Goal: Use online tool/utility: Use online tool/utility

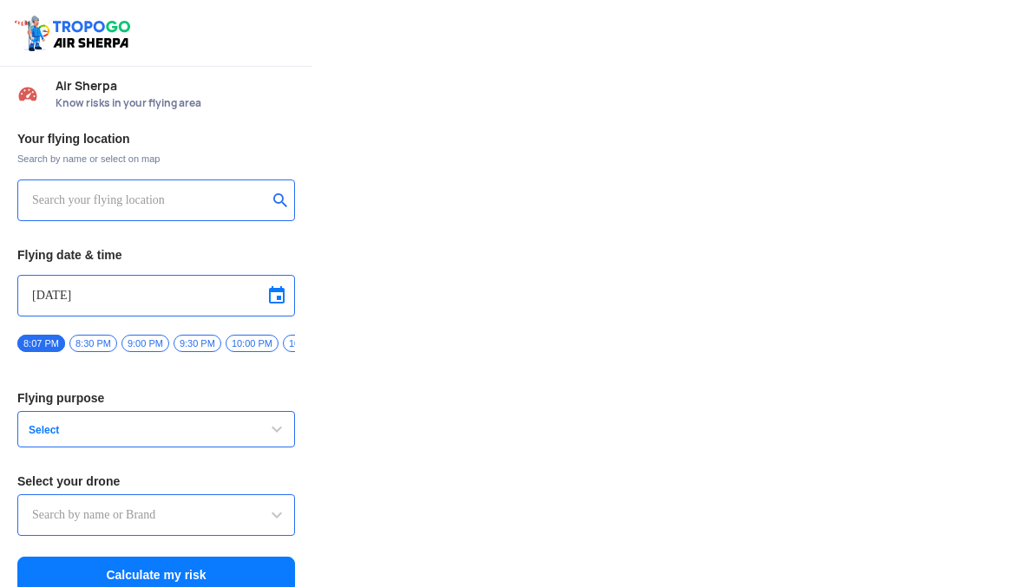
type input "Switch UAV"
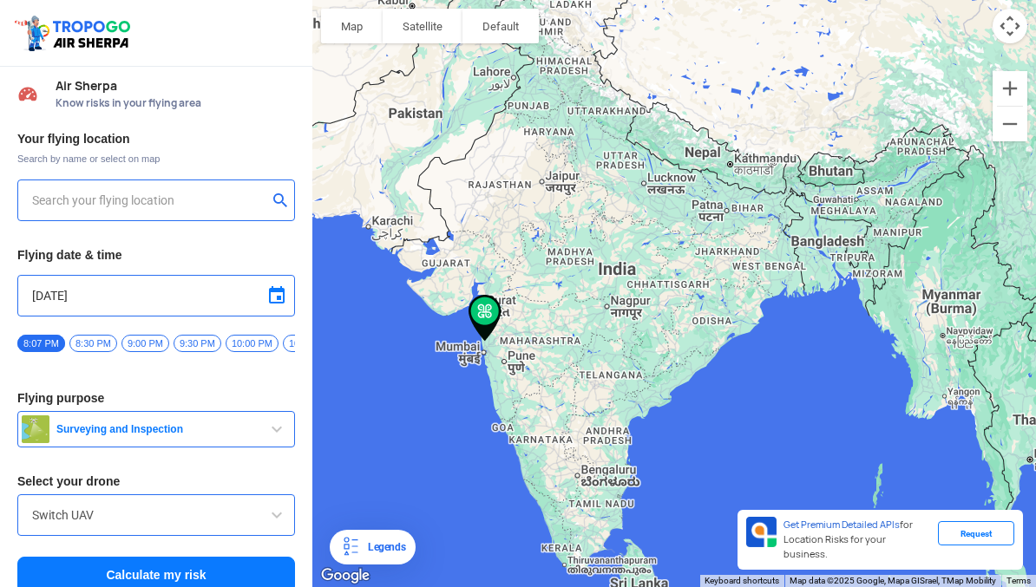
type input "Chandip, [GEOGRAPHIC_DATA], [GEOGRAPHIC_DATA]"
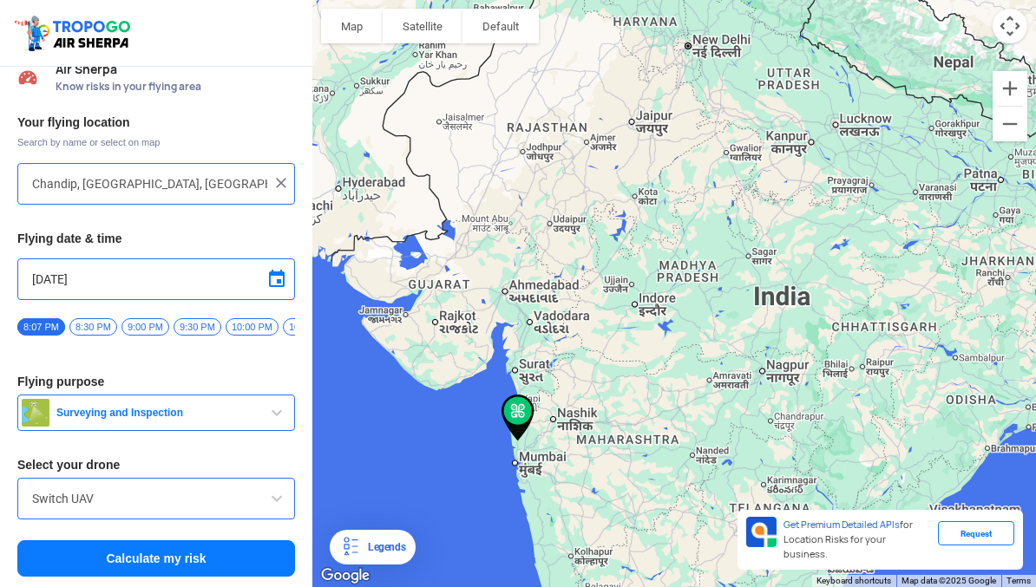
scroll to position [16, 0]
click at [97, 563] on button "Calculate my risk" at bounding box center [156, 558] width 278 height 36
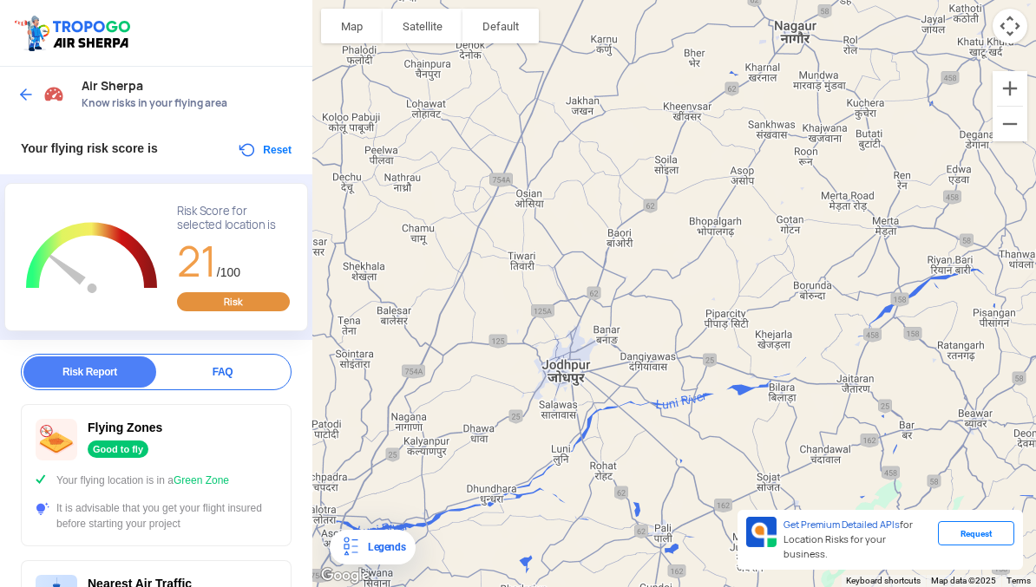
scroll to position [0, 0]
click at [32, 95] on img at bounding box center [25, 94] width 17 height 17
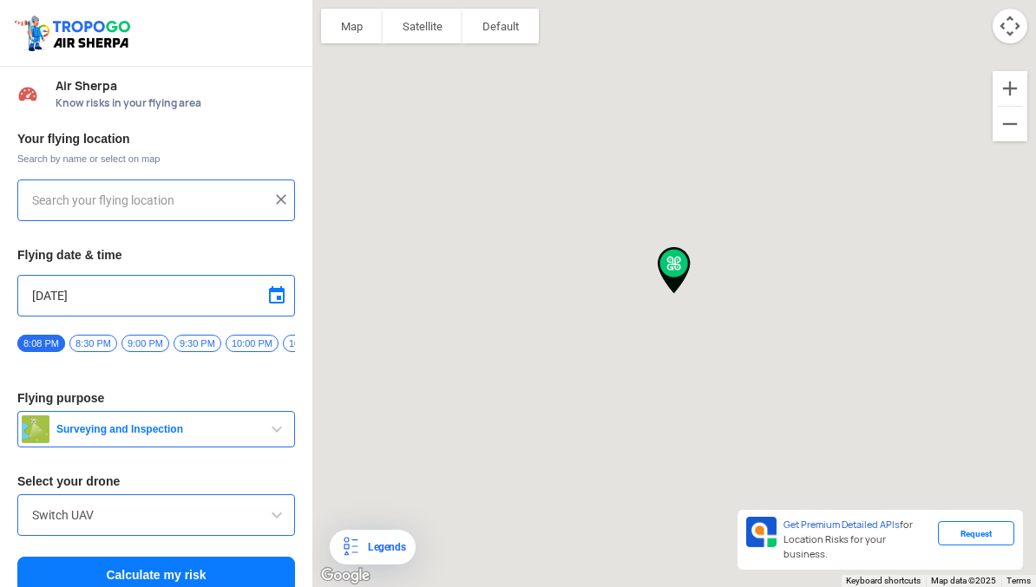
type input "Chandip, [GEOGRAPHIC_DATA], [GEOGRAPHIC_DATA]"
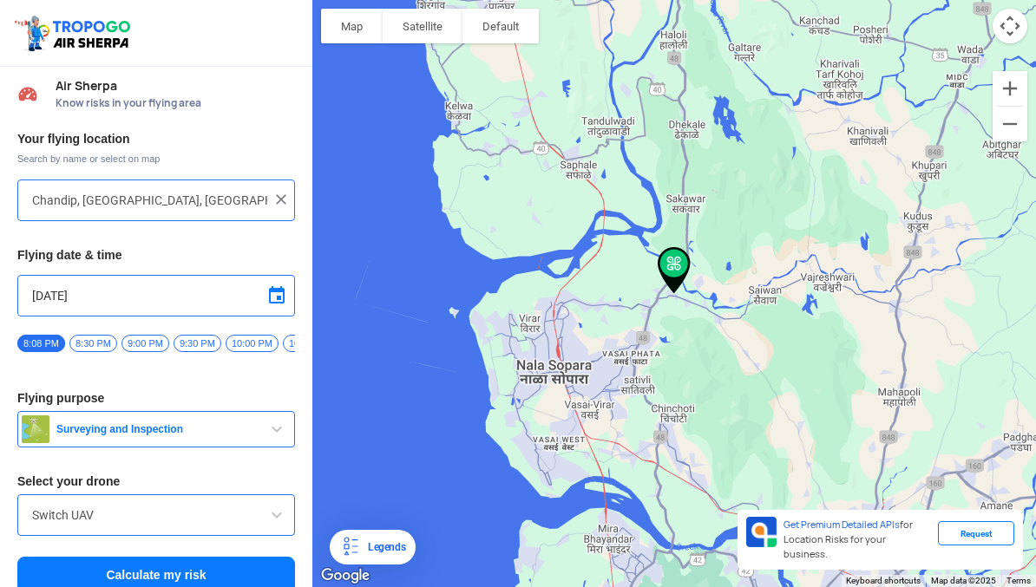
click at [281, 205] on img at bounding box center [280, 199] width 17 height 17
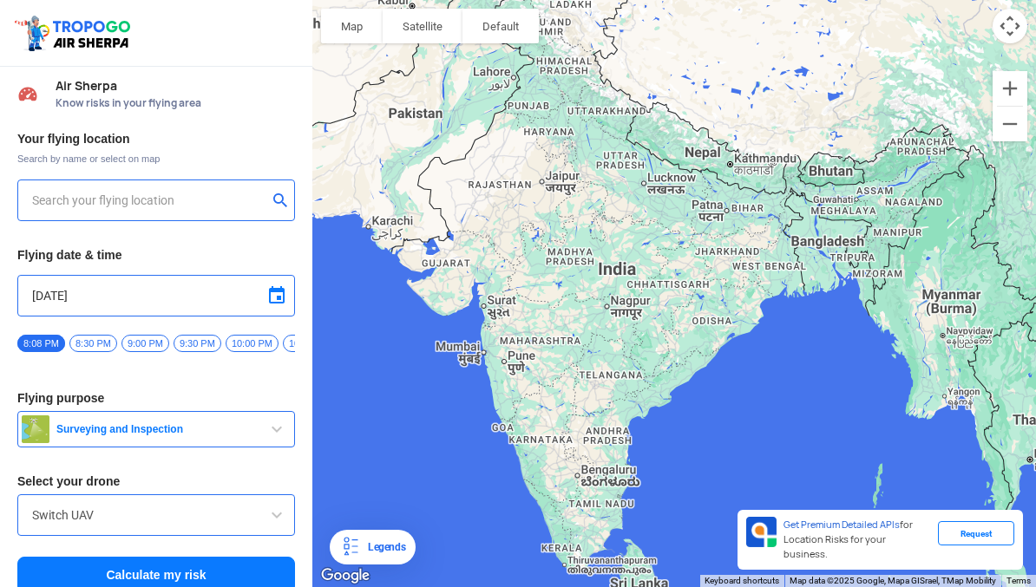
click at [107, 191] on input "text" at bounding box center [149, 200] width 235 height 21
type input "[STREET_ADDRESS]"
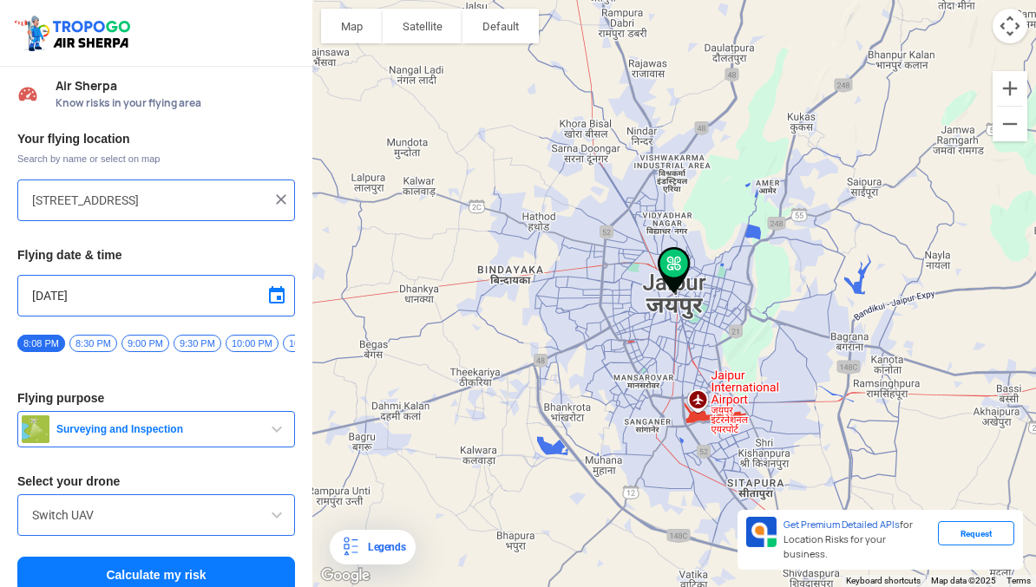
click at [80, 569] on button "Calculate my risk" at bounding box center [156, 575] width 278 height 36
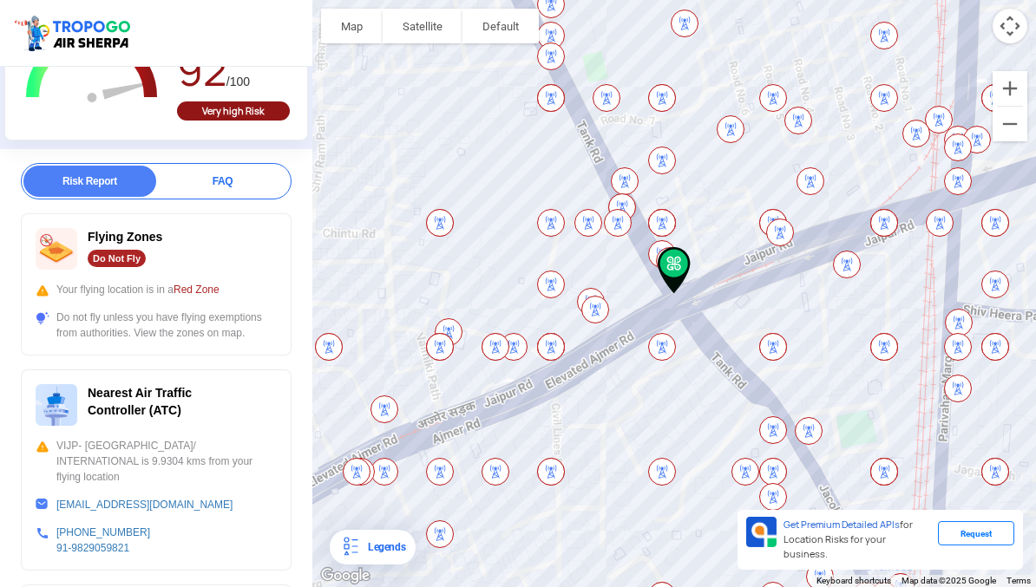
scroll to position [194, 0]
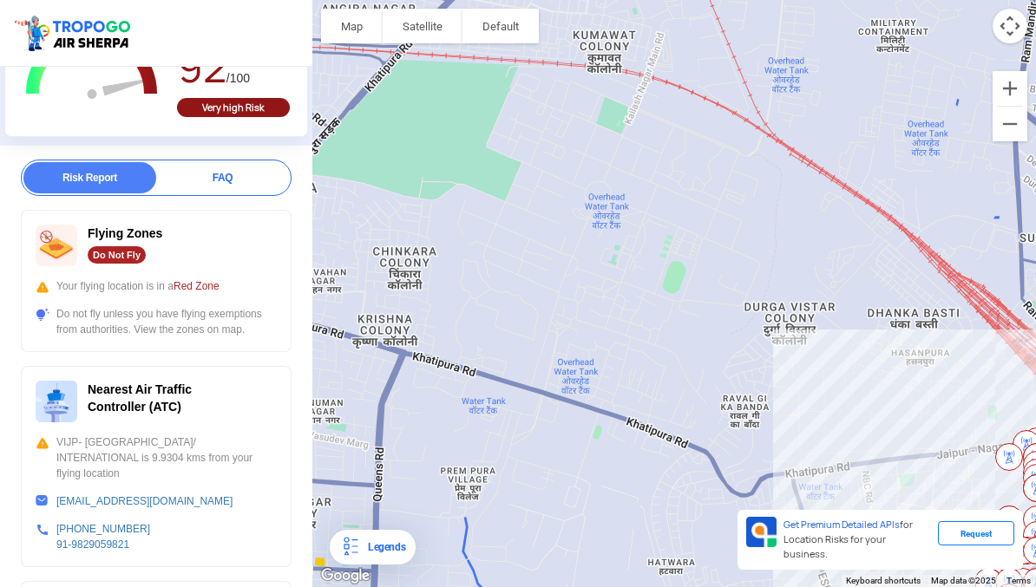
click at [1016, 128] on button "Zoom out" at bounding box center [1009, 124] width 35 height 35
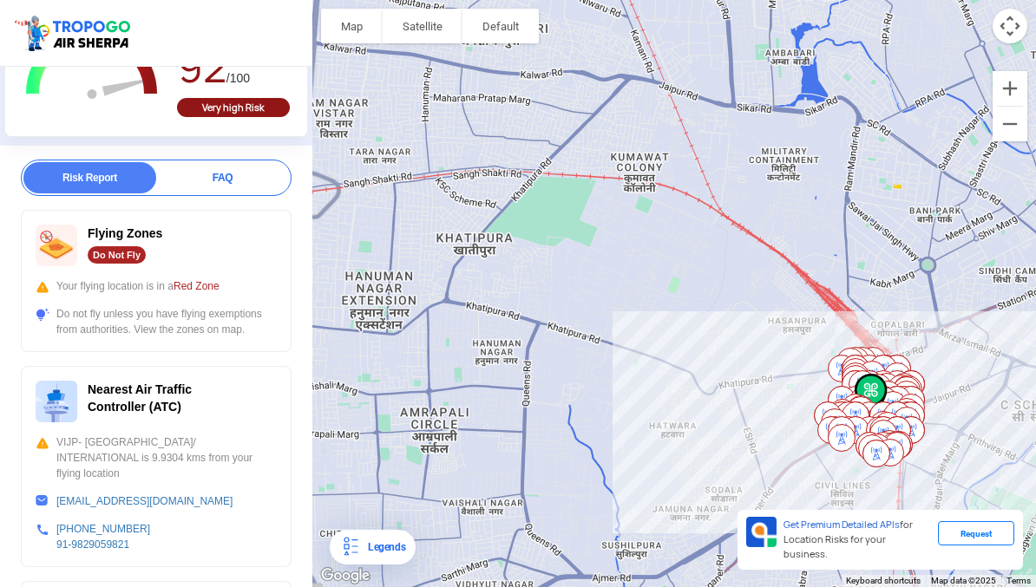
click at [1014, 128] on button "Zoom out" at bounding box center [1009, 124] width 35 height 35
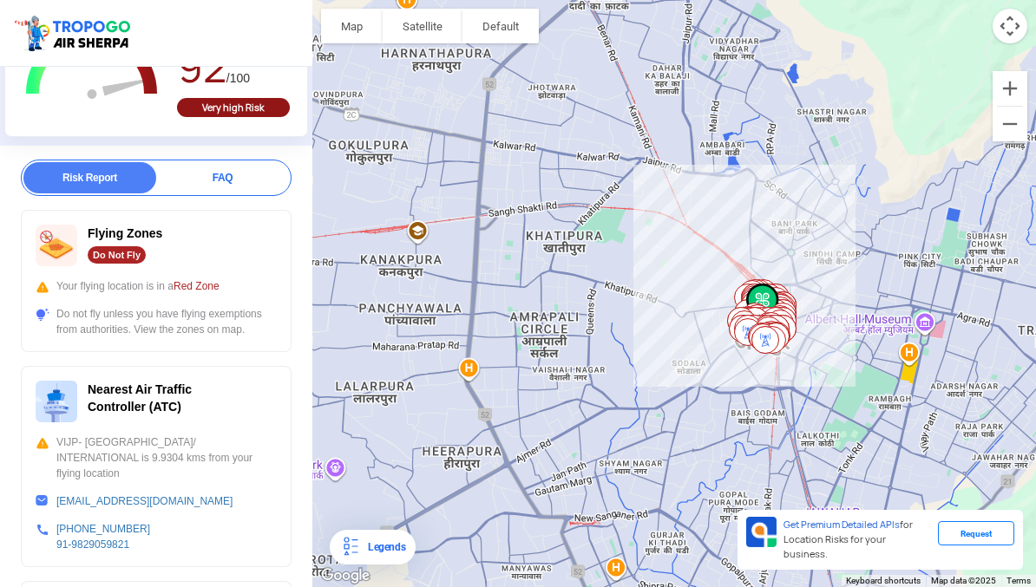
click at [1011, 129] on button "Zoom out" at bounding box center [1009, 124] width 35 height 35
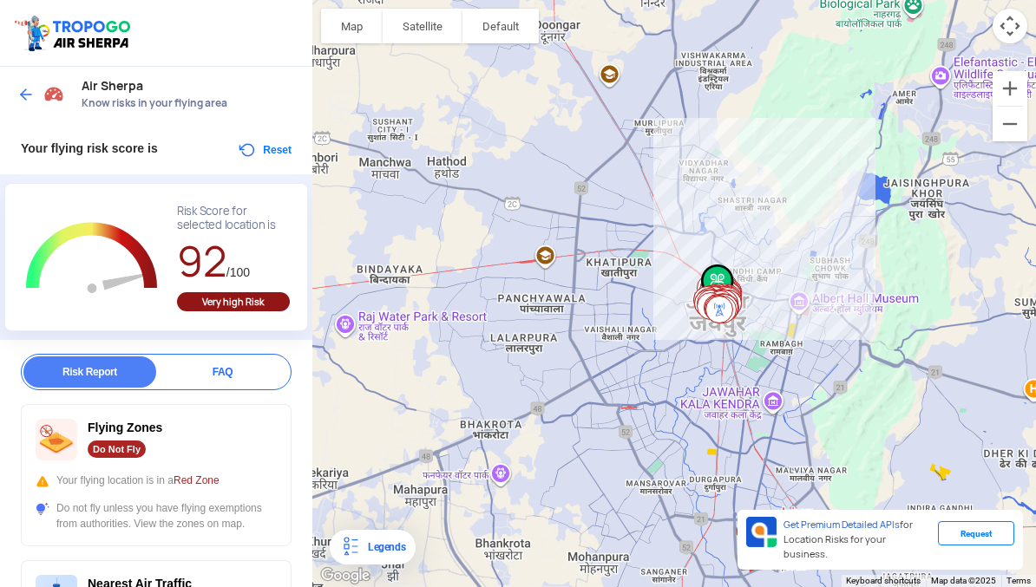
scroll to position [0, 0]
click at [266, 155] on button "Reset" at bounding box center [264, 150] width 55 height 21
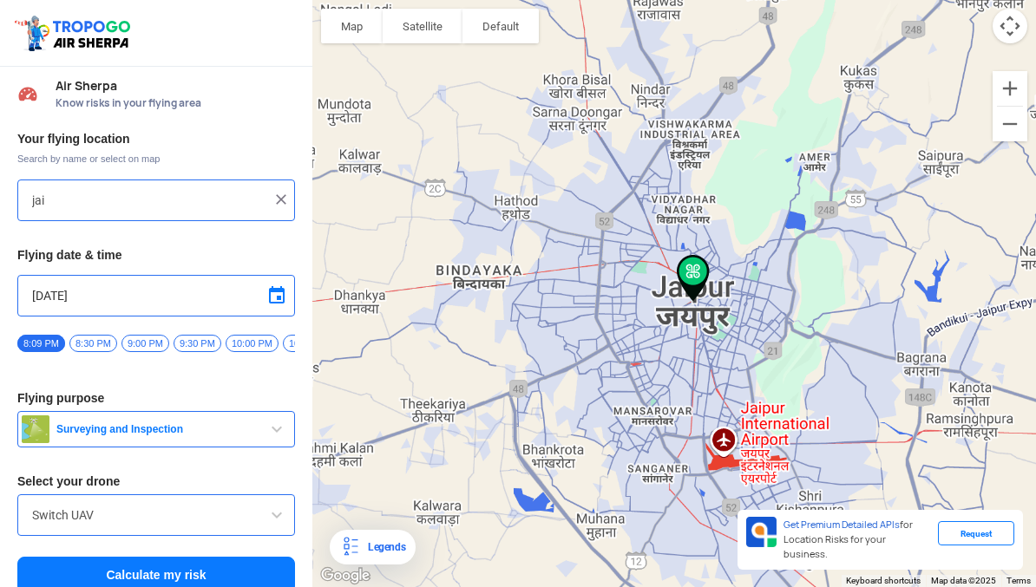
type input "[STREET_ADDRESS]"
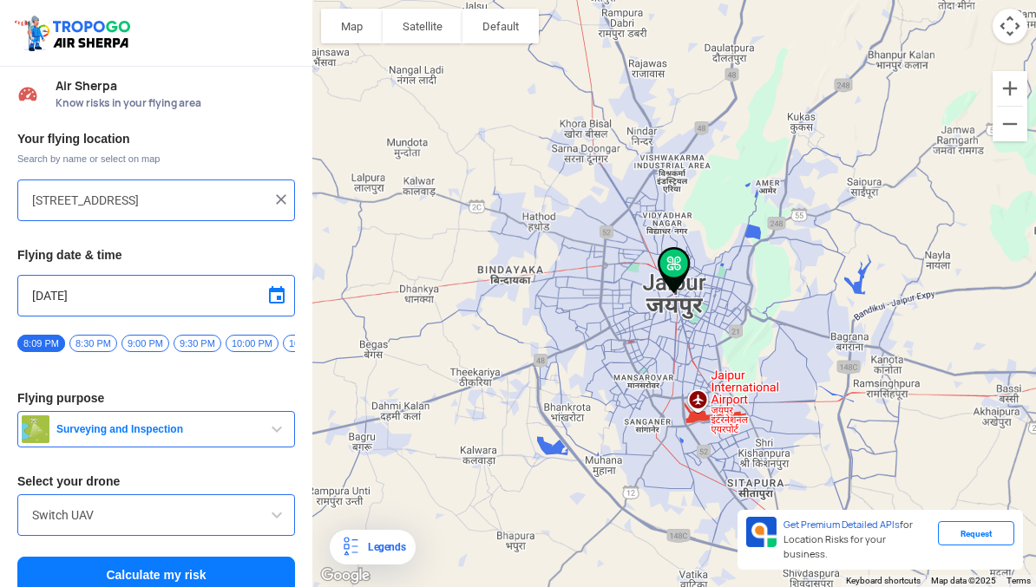
click at [272, 203] on img at bounding box center [280, 199] width 17 height 17
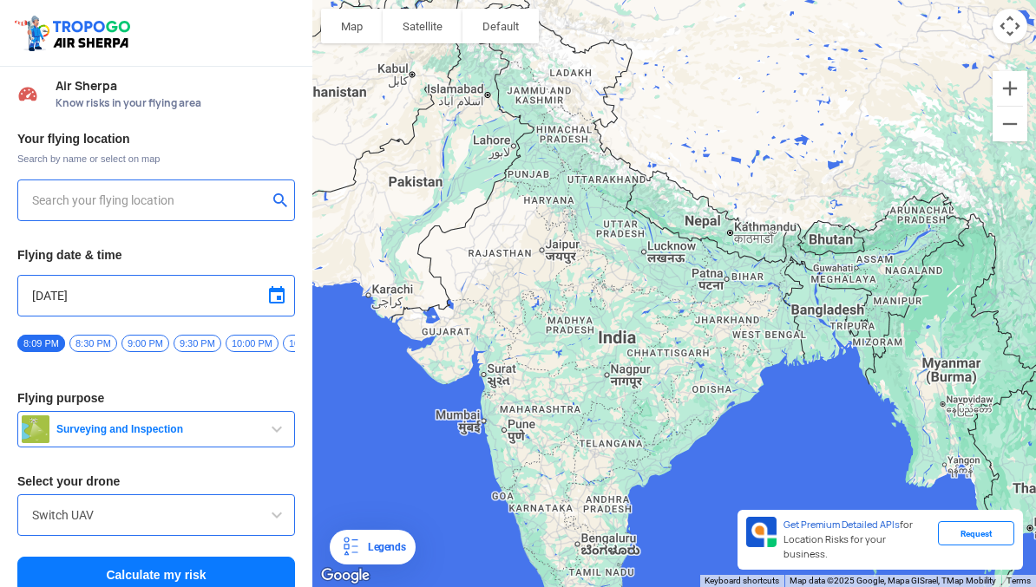
click at [124, 206] on input "text" at bounding box center [149, 200] width 235 height 21
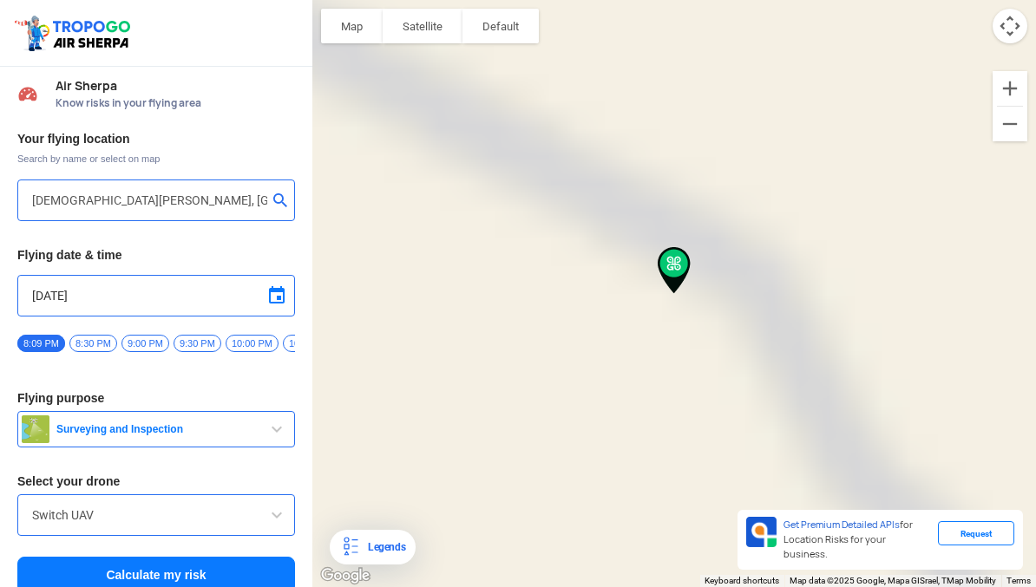
type input "[DEMOGRAPHIC_DATA][GEOGRAPHIC_DATA][PERSON_NAME], [GEOGRAPHIC_DATA]"
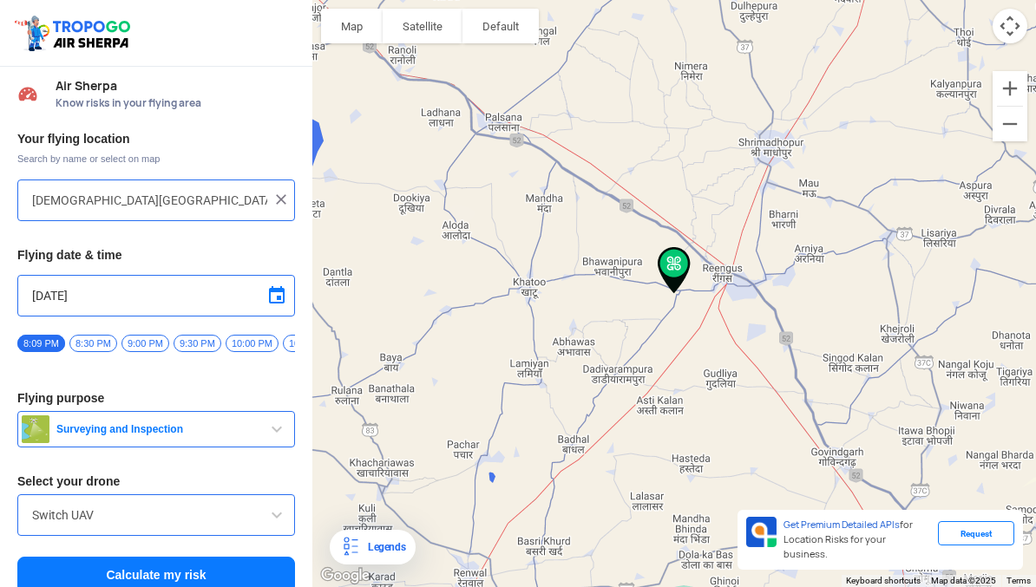
click at [180, 423] on span "Surveying and Inspection" at bounding box center [157, 430] width 217 height 14
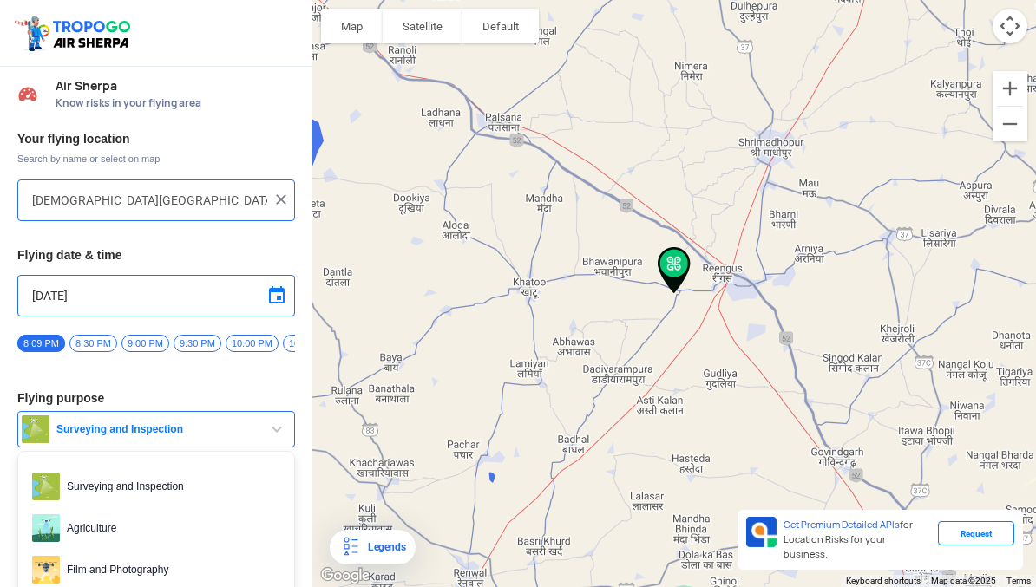
click at [100, 561] on div at bounding box center [518, 293] width 1036 height 587
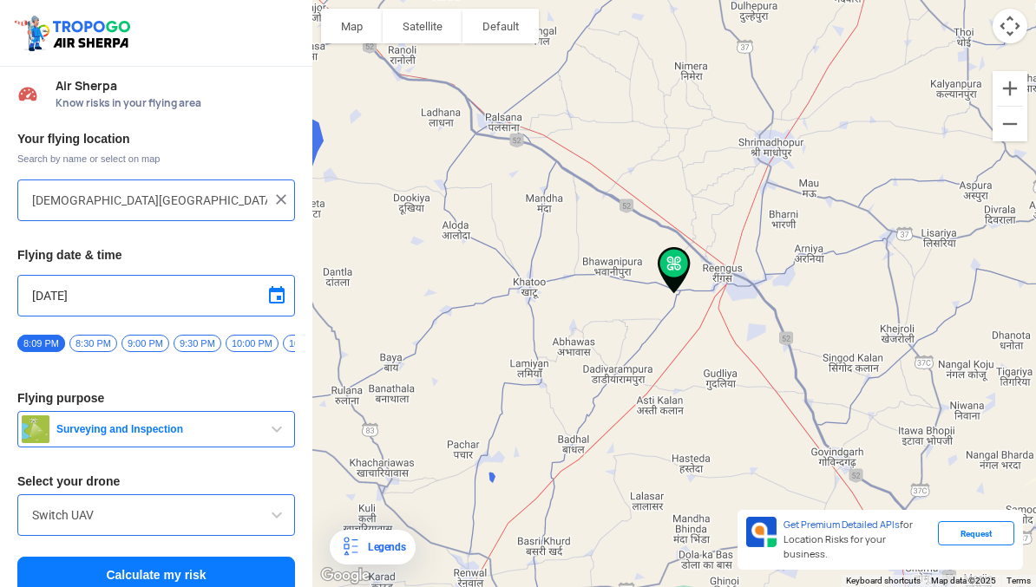
click at [75, 509] on input "Switch UAV" at bounding box center [156, 515] width 248 height 21
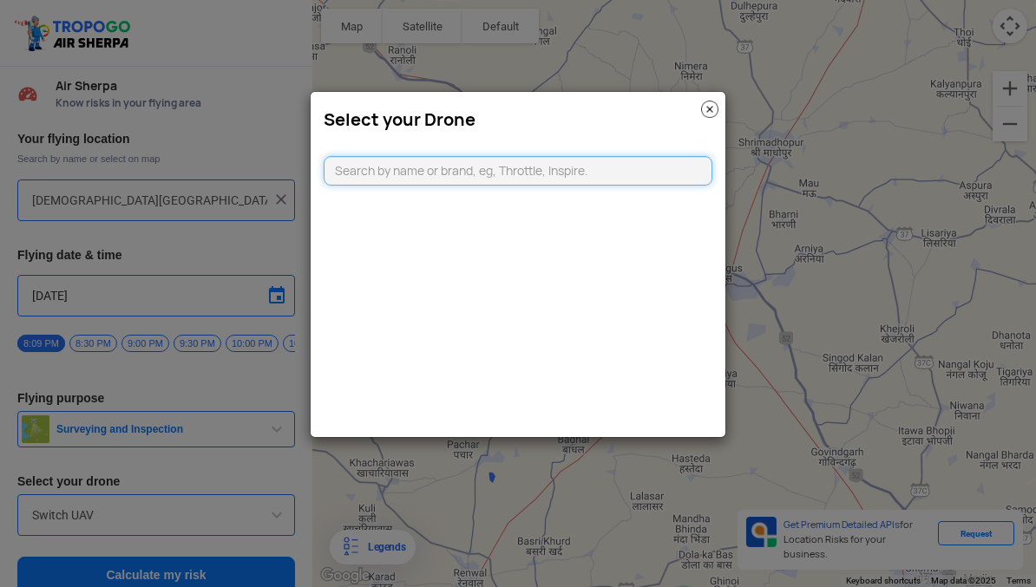
click at [645, 163] on input "text" at bounding box center [518, 170] width 389 height 29
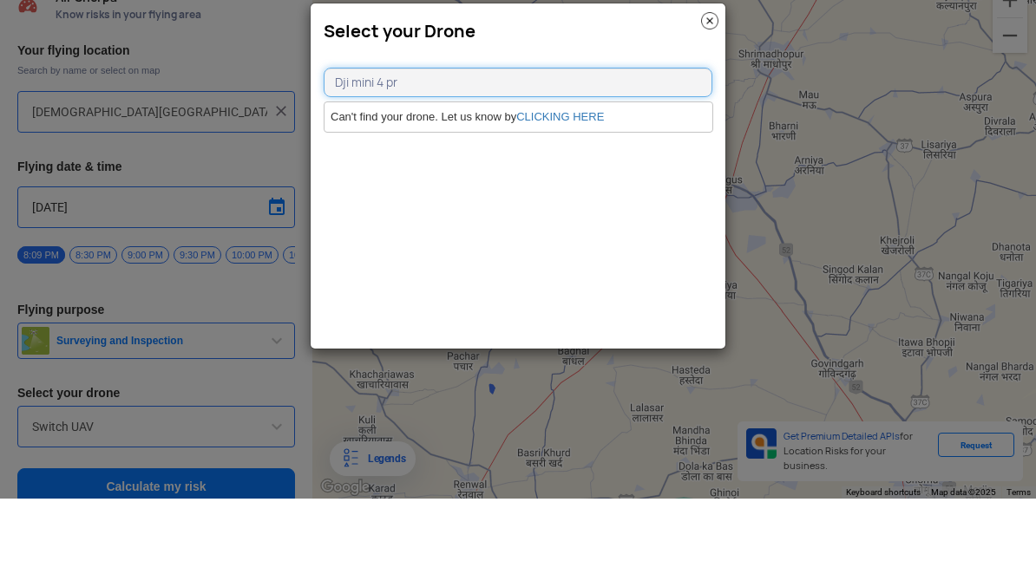
type input "Dji mini 4 pro"
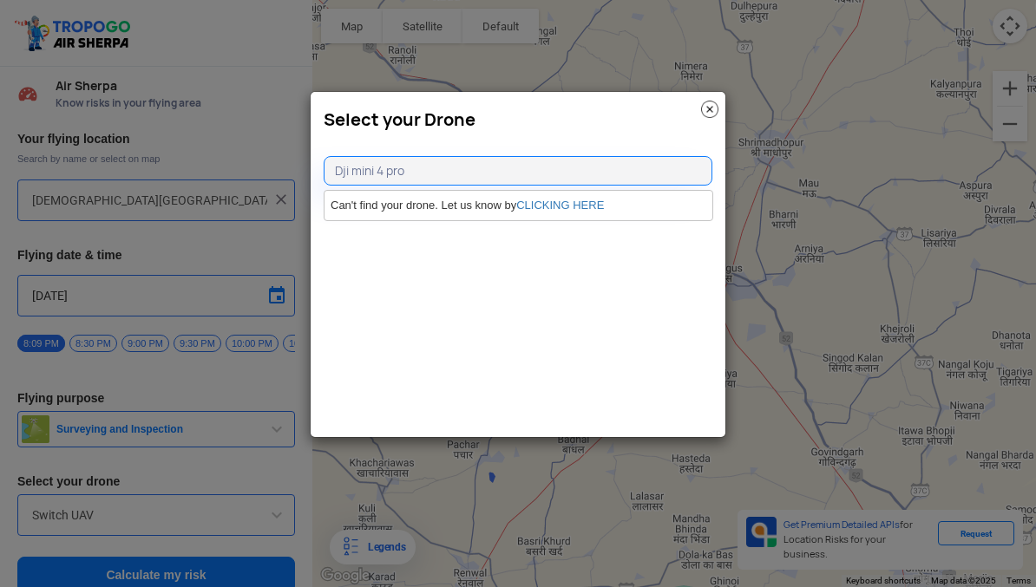
click at [582, 211] on link "CLICKING HERE" at bounding box center [560, 205] width 88 height 13
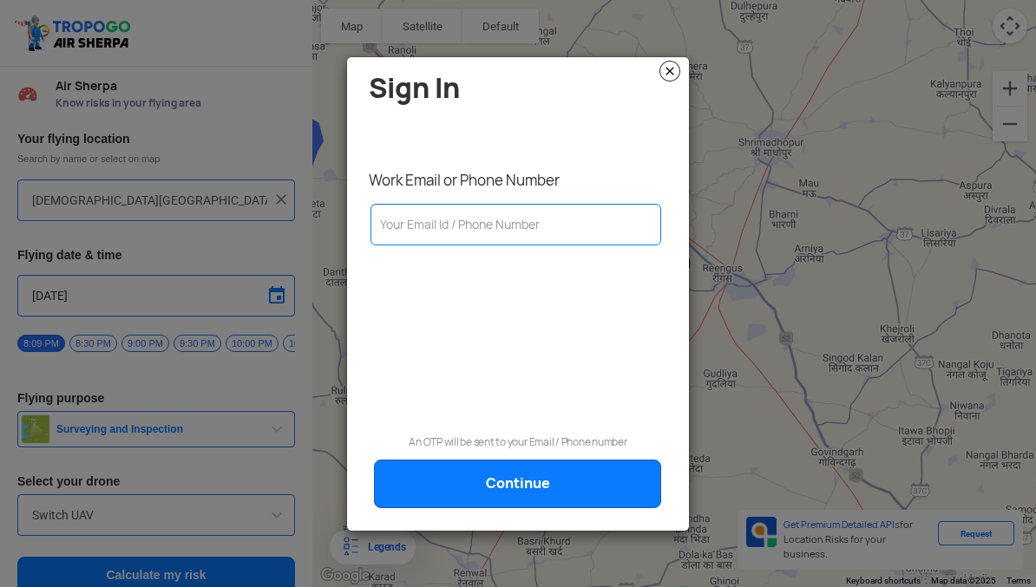
click at [668, 74] on img at bounding box center [669, 71] width 21 height 21
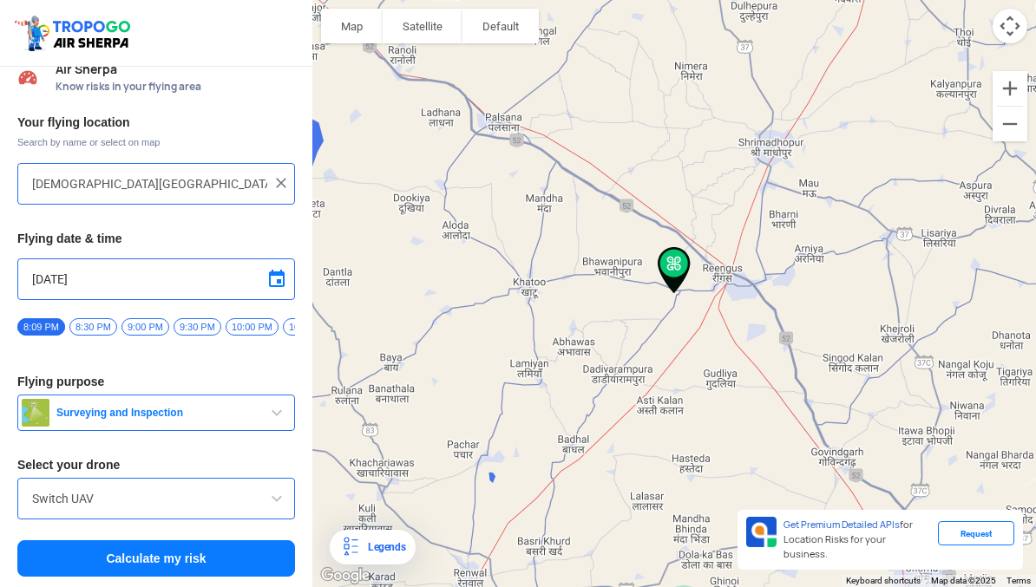
scroll to position [16, 0]
click at [60, 495] on input "Switch UAV" at bounding box center [156, 498] width 248 height 21
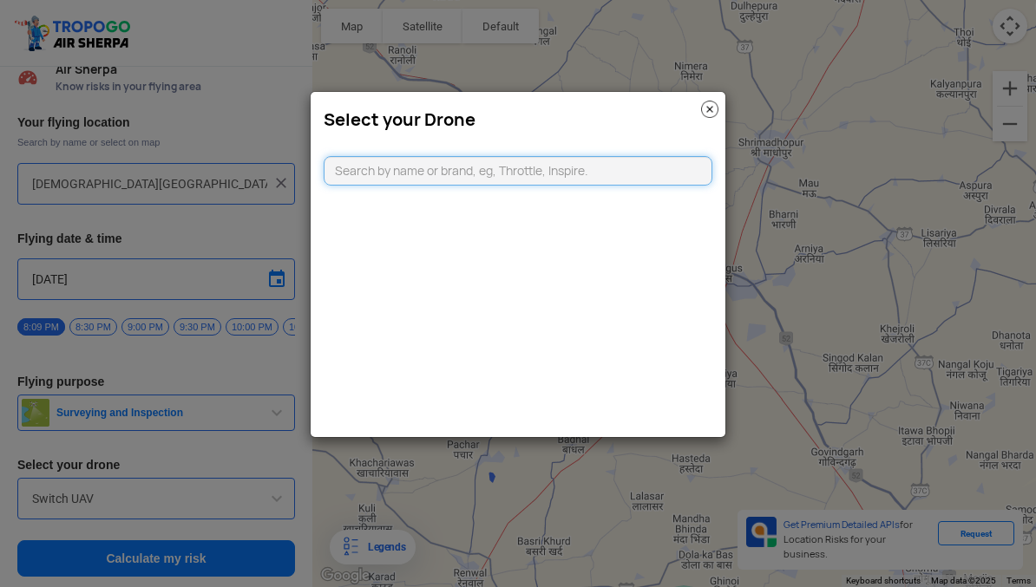
click at [637, 166] on input "text" at bounding box center [518, 170] width 389 height 29
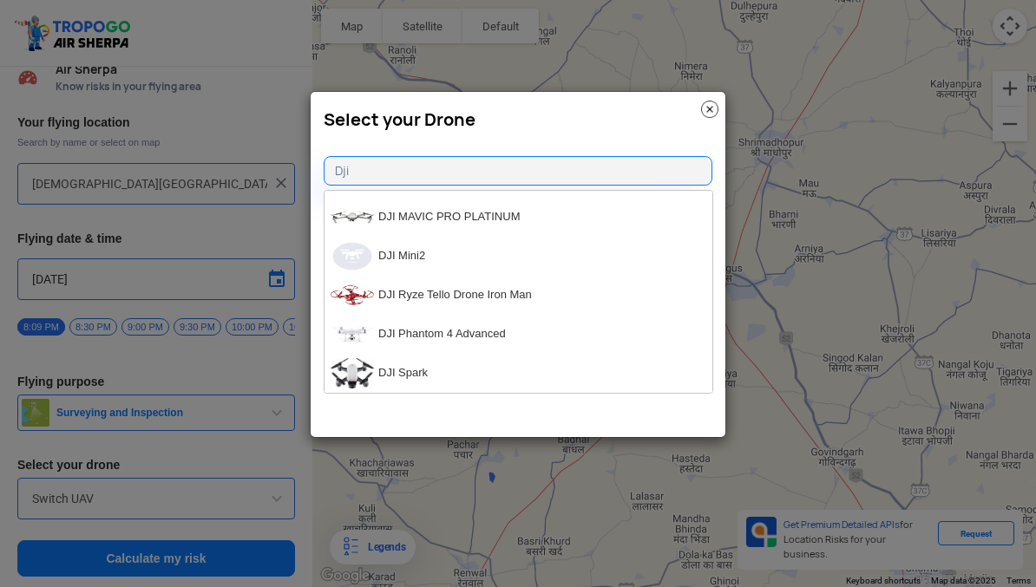
scroll to position [1516, 0]
click at [580, 176] on input "Dji" at bounding box center [518, 170] width 389 height 29
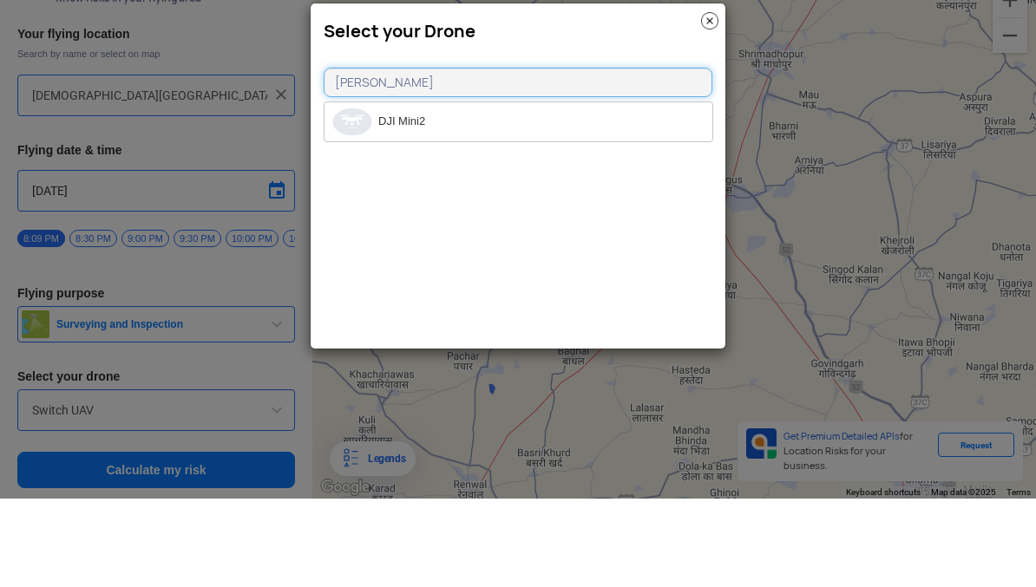
scroll to position [0, 0]
type input "Dji mini"
click at [631, 191] on li "DJI Mini2" at bounding box center [518, 210] width 388 height 39
type input "DJI Mini2"
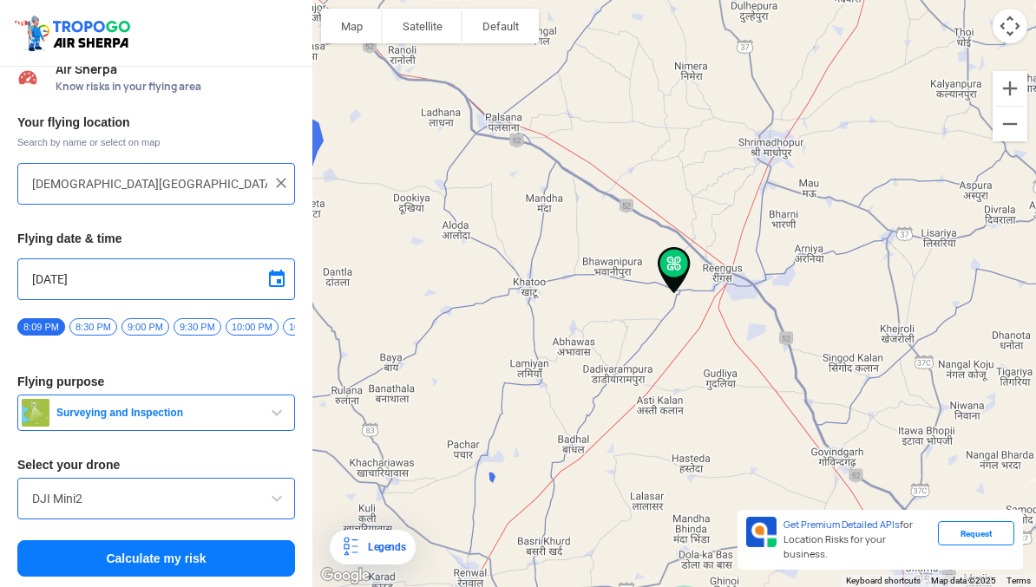
click at [128, 424] on button "Surveying and Inspection" at bounding box center [156, 413] width 278 height 36
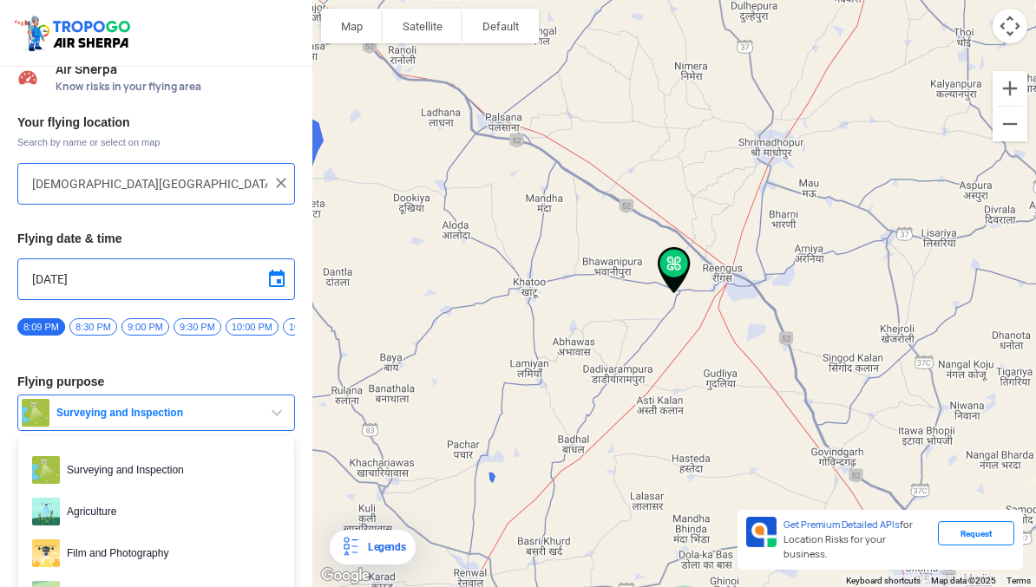
click at [270, 407] on div at bounding box center [518, 293] width 1036 height 587
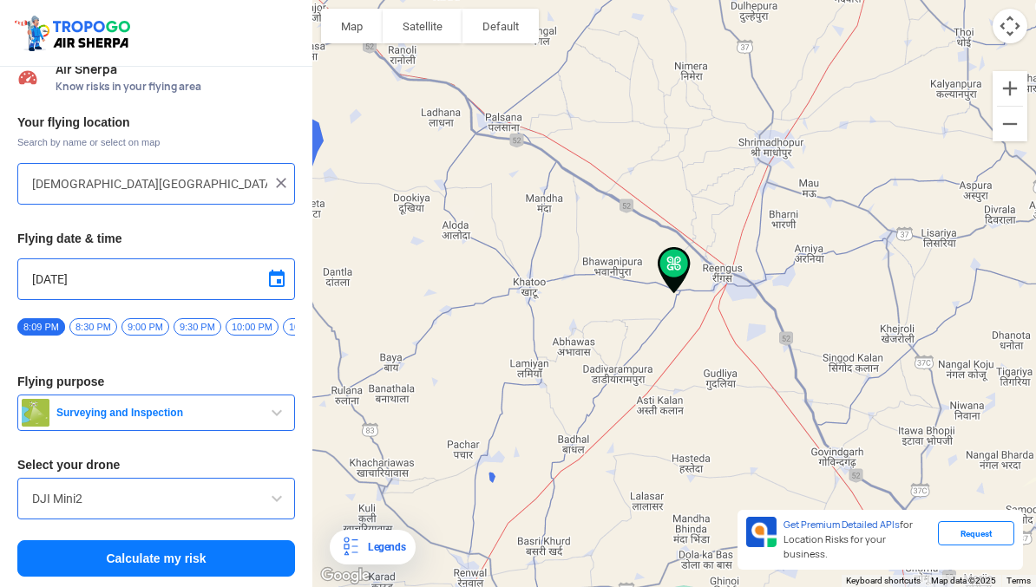
click at [274, 408] on span "button" at bounding box center [276, 413] width 21 height 21
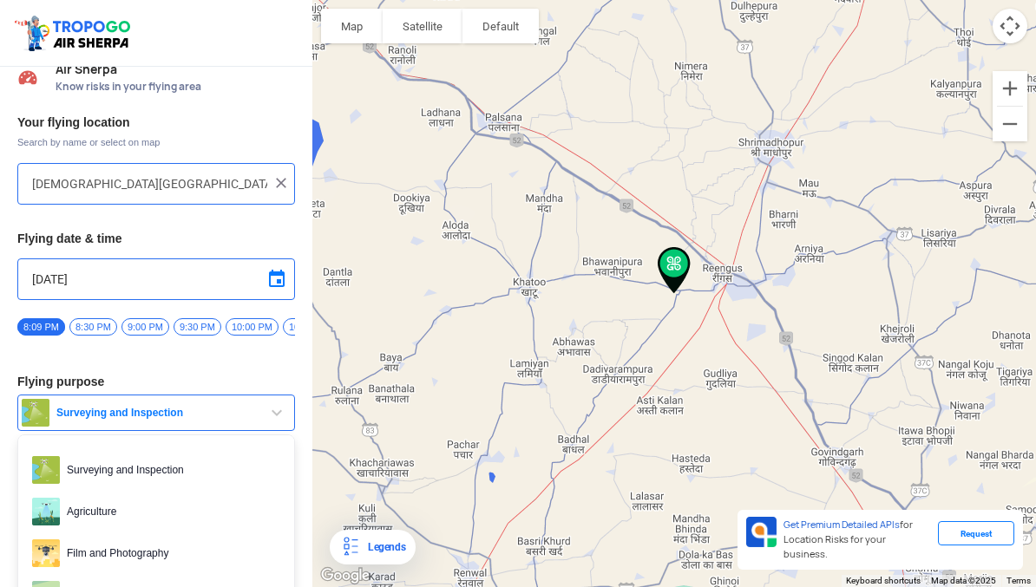
click at [193, 556] on div at bounding box center [518, 293] width 1036 height 587
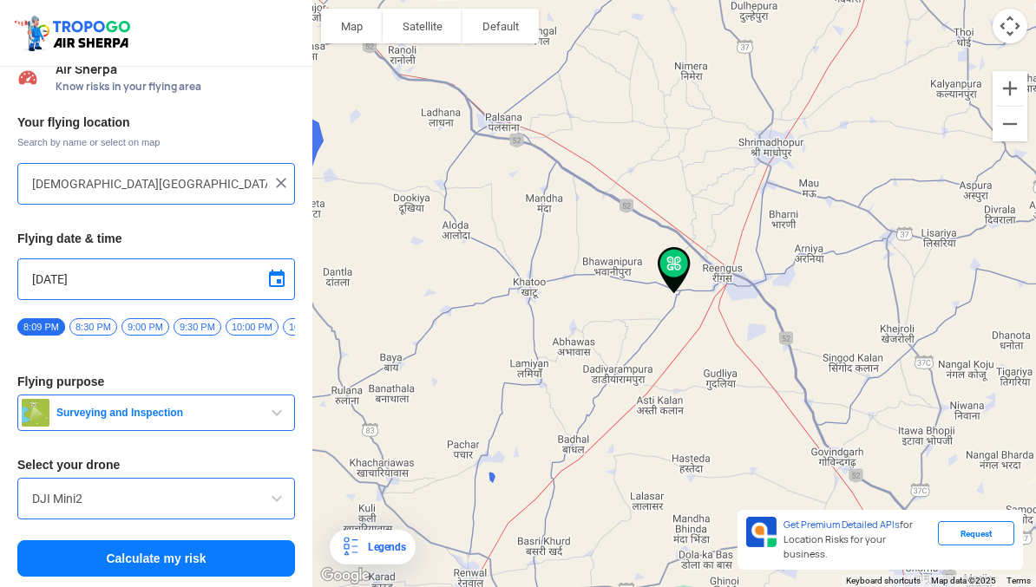
click at [259, 416] on span "Surveying and Inspection" at bounding box center [157, 413] width 217 height 14
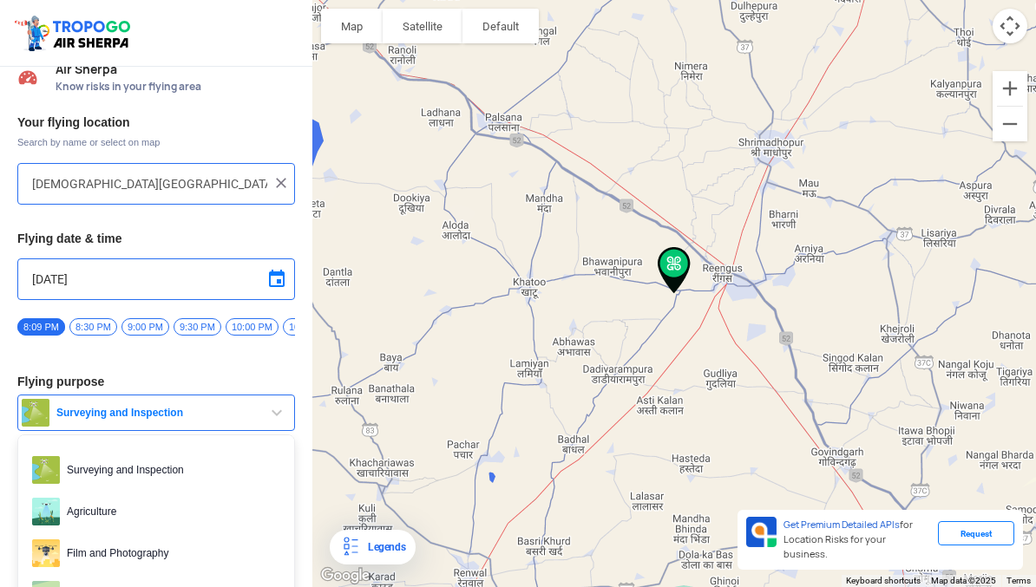
click at [54, 551] on div at bounding box center [518, 293] width 1036 height 587
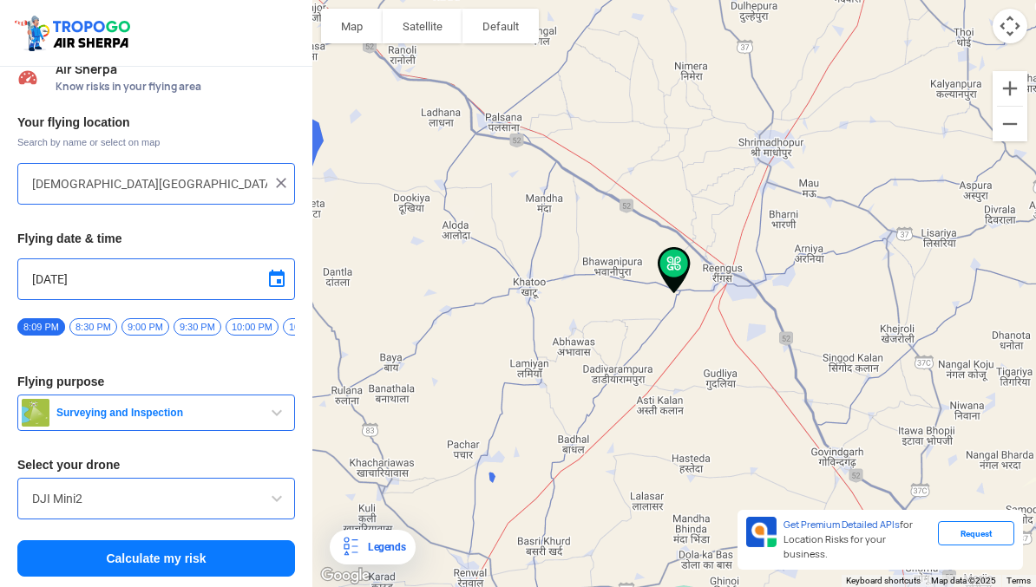
click at [192, 563] on button "Calculate my risk" at bounding box center [156, 558] width 278 height 36
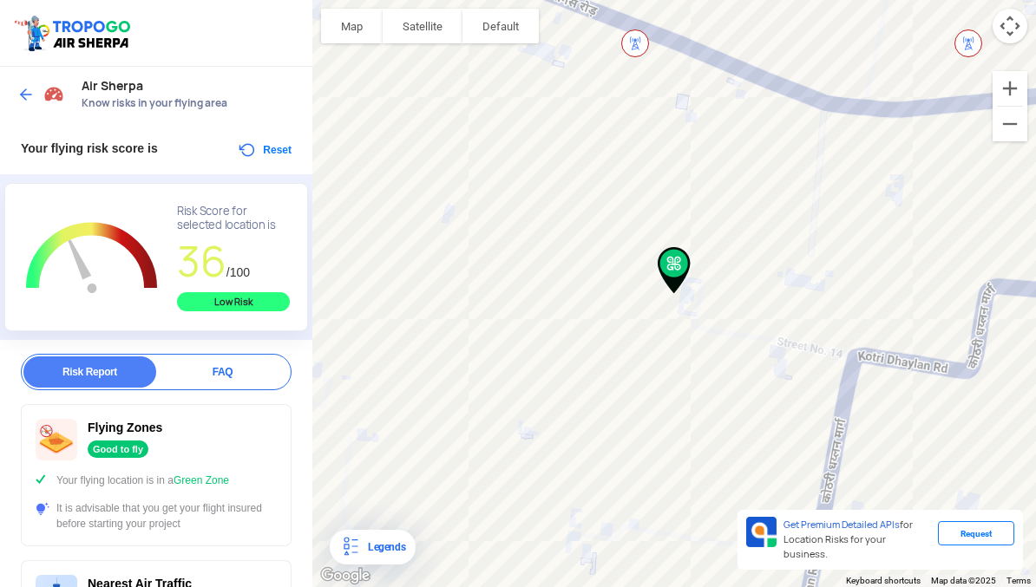
click at [264, 156] on button "Reset" at bounding box center [264, 150] width 55 height 21
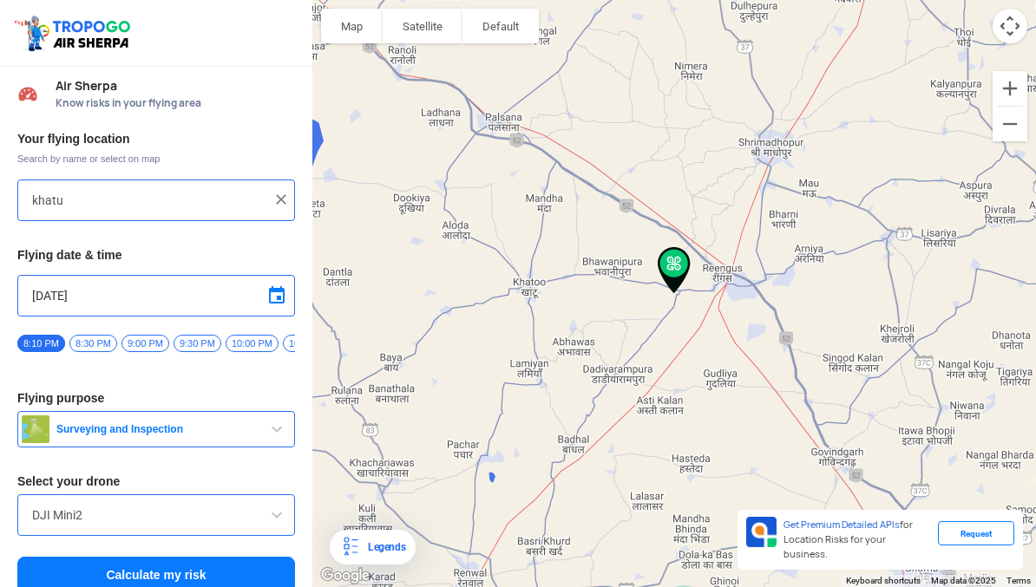
type input "[DEMOGRAPHIC_DATA][GEOGRAPHIC_DATA][PERSON_NAME], [GEOGRAPHIC_DATA]"
click at [115, 197] on input "[DEMOGRAPHIC_DATA][GEOGRAPHIC_DATA][PERSON_NAME], [GEOGRAPHIC_DATA]" at bounding box center [149, 200] width 235 height 21
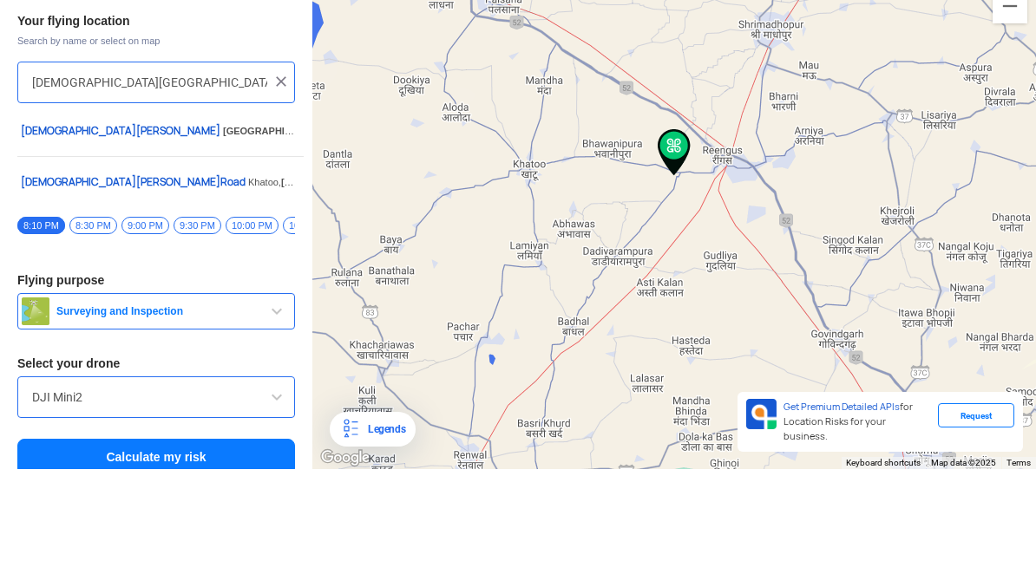
click at [274, 191] on img at bounding box center [280, 199] width 17 height 17
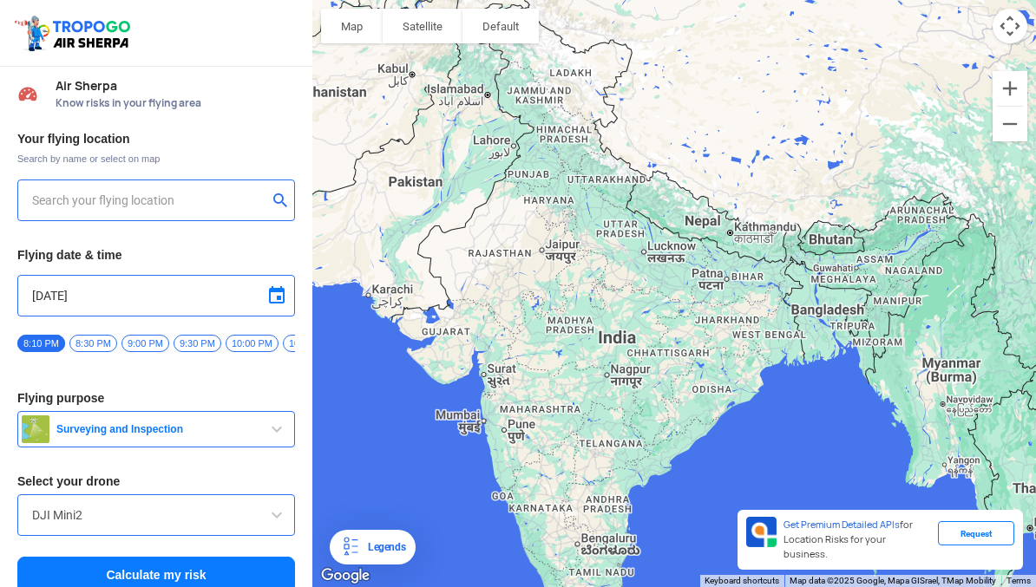
click at [180, 191] on input "text" at bounding box center [149, 200] width 235 height 21
click at [104, 203] on input "khatu [PERSON_NAME] mandapiya" at bounding box center [149, 200] width 235 height 21
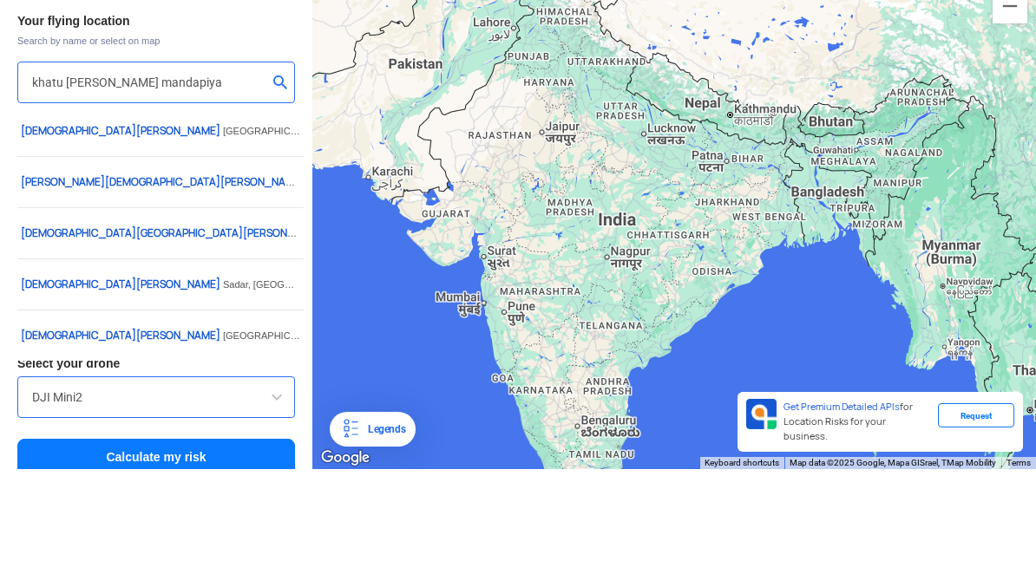
click at [256, 190] on input "khatu [PERSON_NAME] mandapiya" at bounding box center [149, 200] width 235 height 21
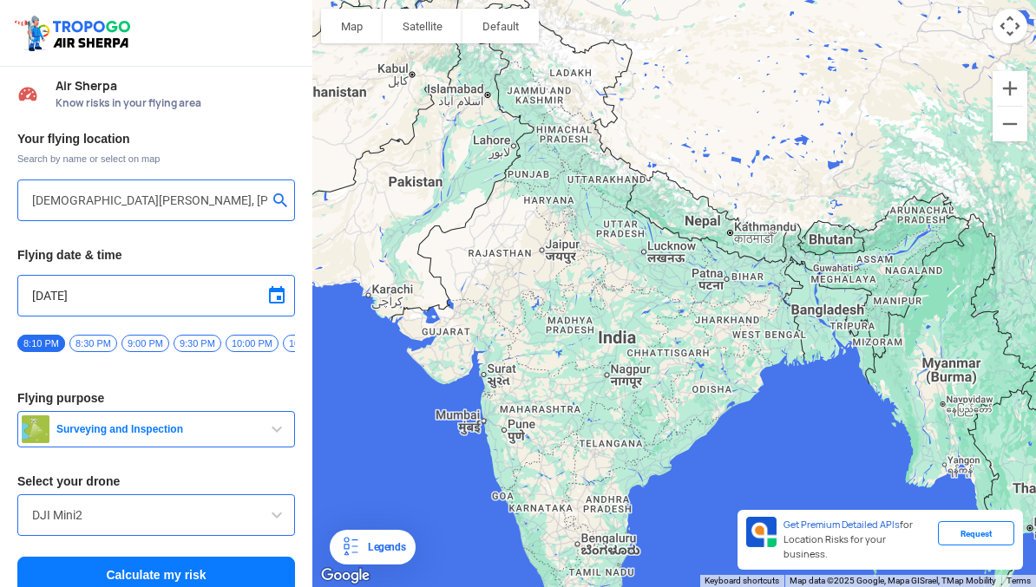
type input "[STREET_ADDRESS][PERSON_NAME]"
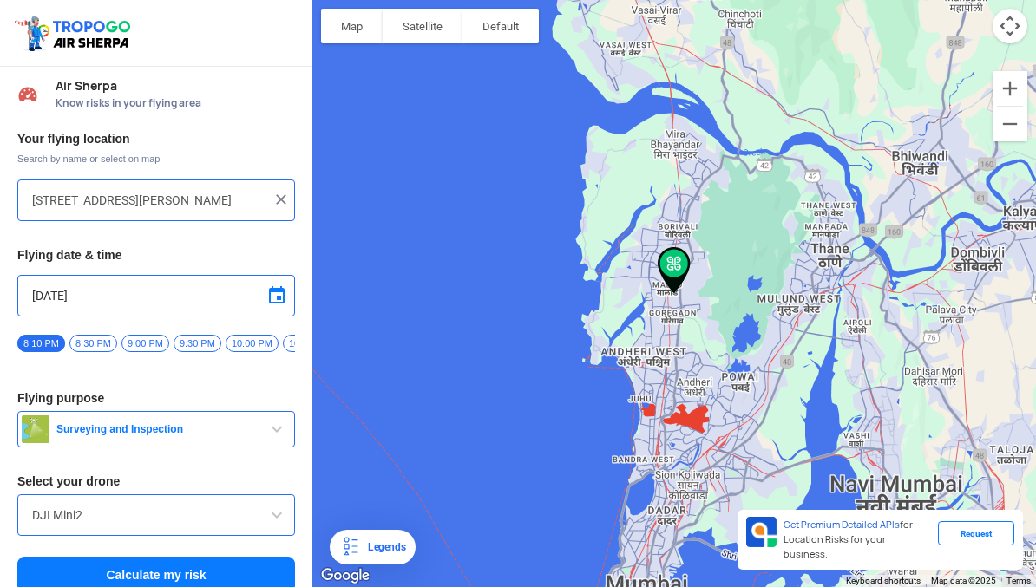
click at [276, 203] on img at bounding box center [280, 199] width 17 height 17
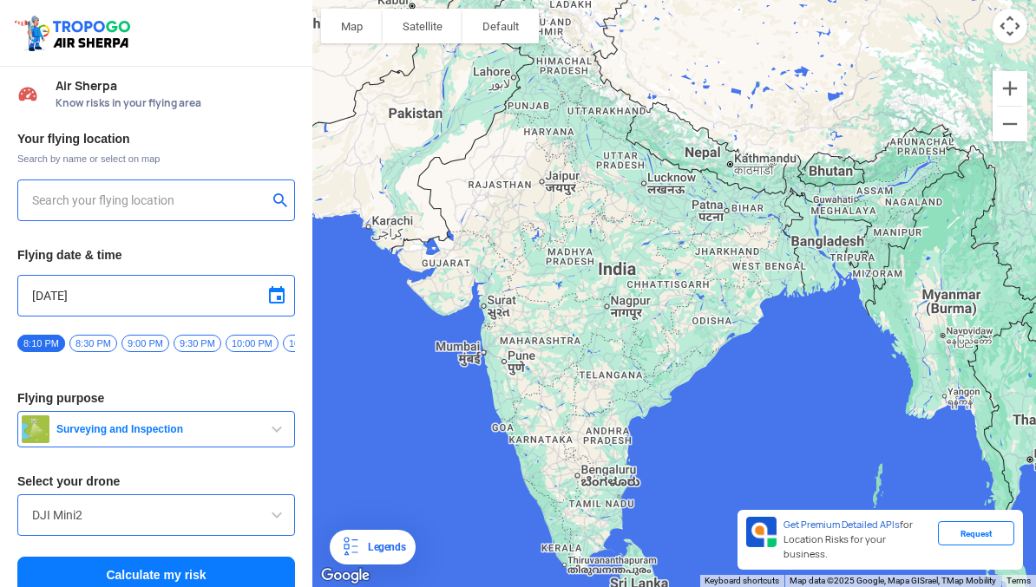
click at [140, 207] on input "text" at bounding box center [149, 200] width 235 height 21
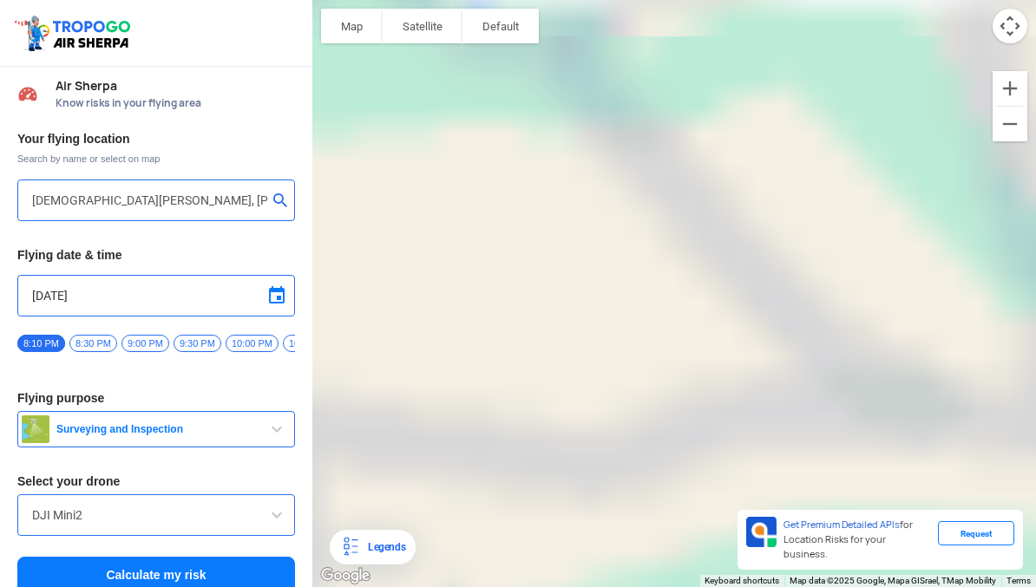
type input "[STREET_ADDRESS][PERSON_NAME]"
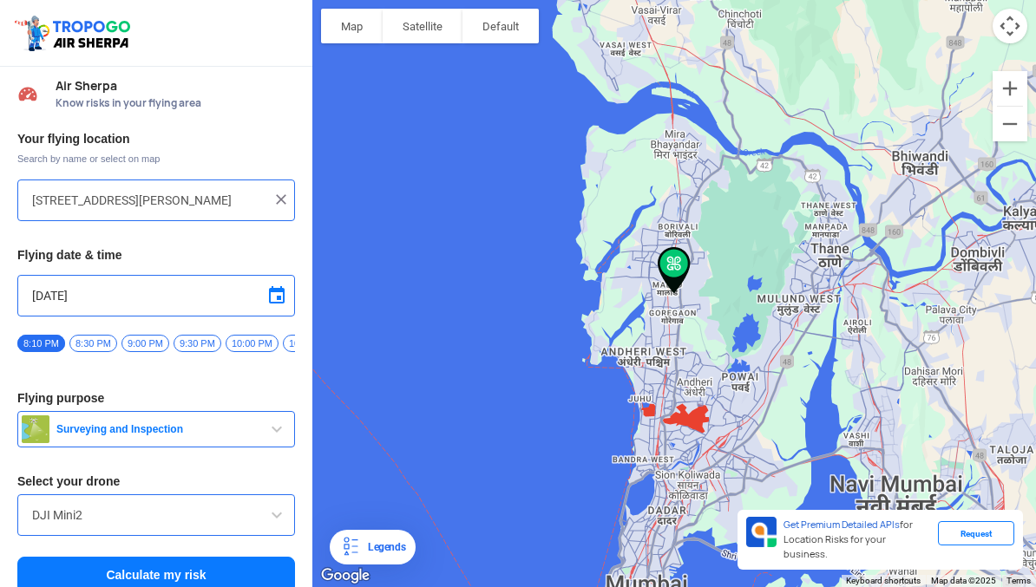
click at [284, 199] on img at bounding box center [280, 199] width 17 height 17
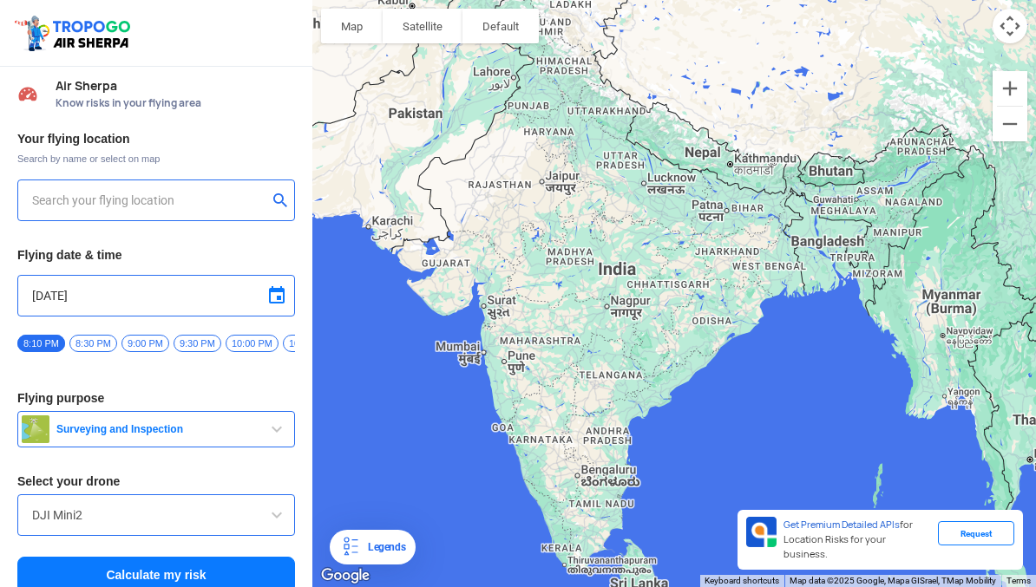
click at [117, 207] on input "text" at bounding box center [149, 200] width 235 height 21
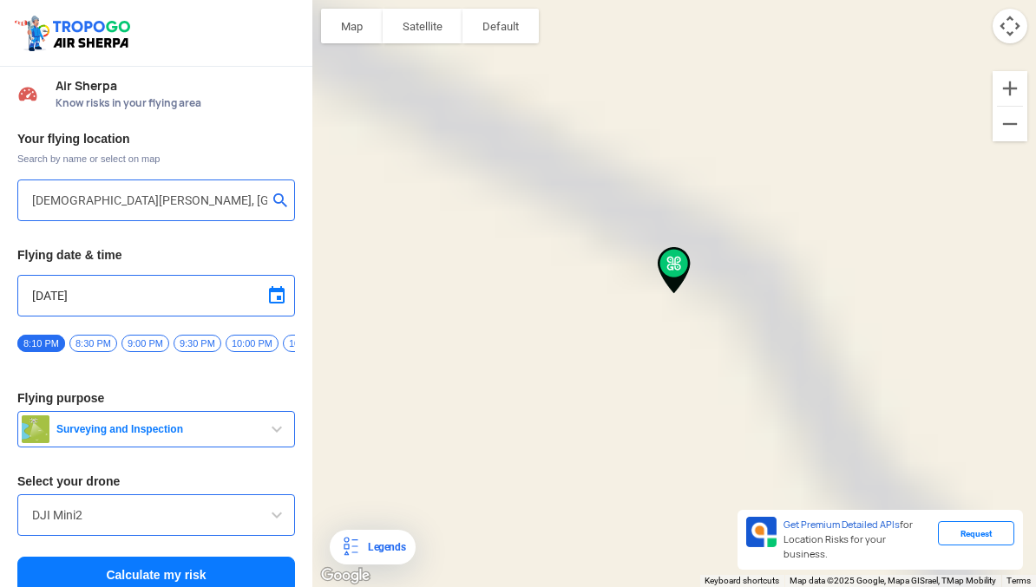
type input "[DEMOGRAPHIC_DATA][GEOGRAPHIC_DATA][PERSON_NAME], [GEOGRAPHIC_DATA]"
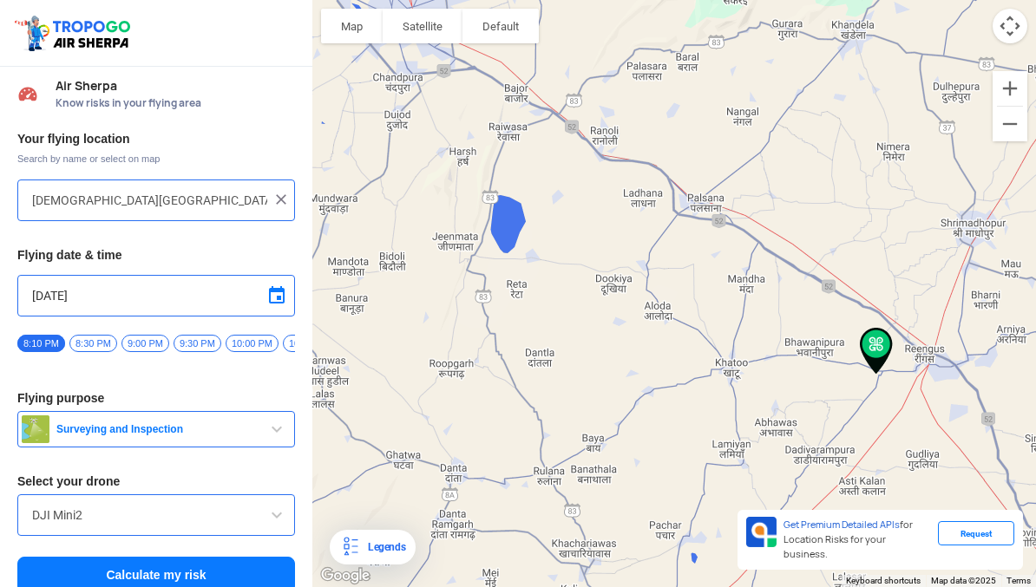
click at [1008, 125] on button "Zoom out" at bounding box center [1009, 124] width 35 height 35
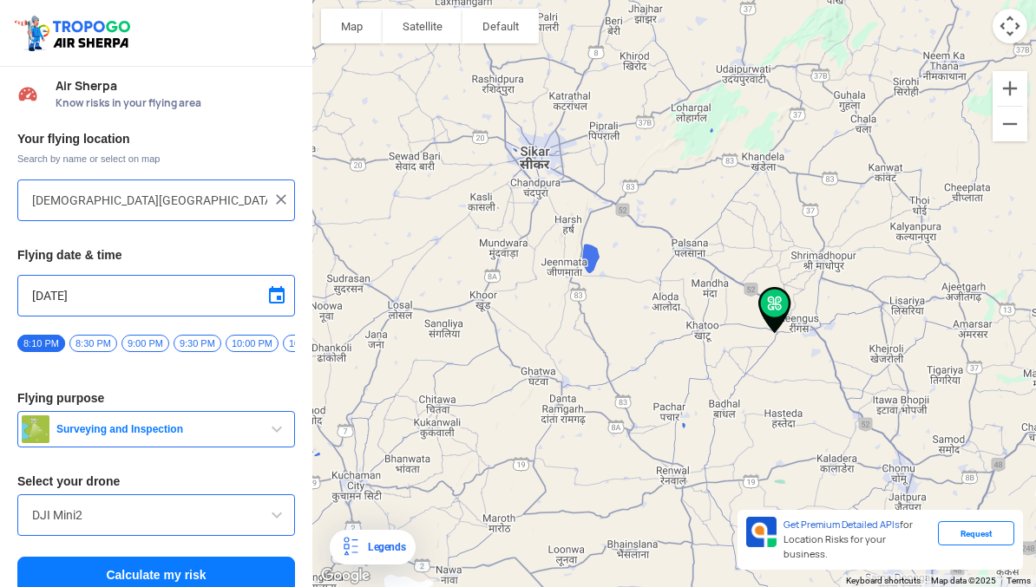
click at [1001, 134] on button "Zoom out" at bounding box center [1009, 124] width 35 height 35
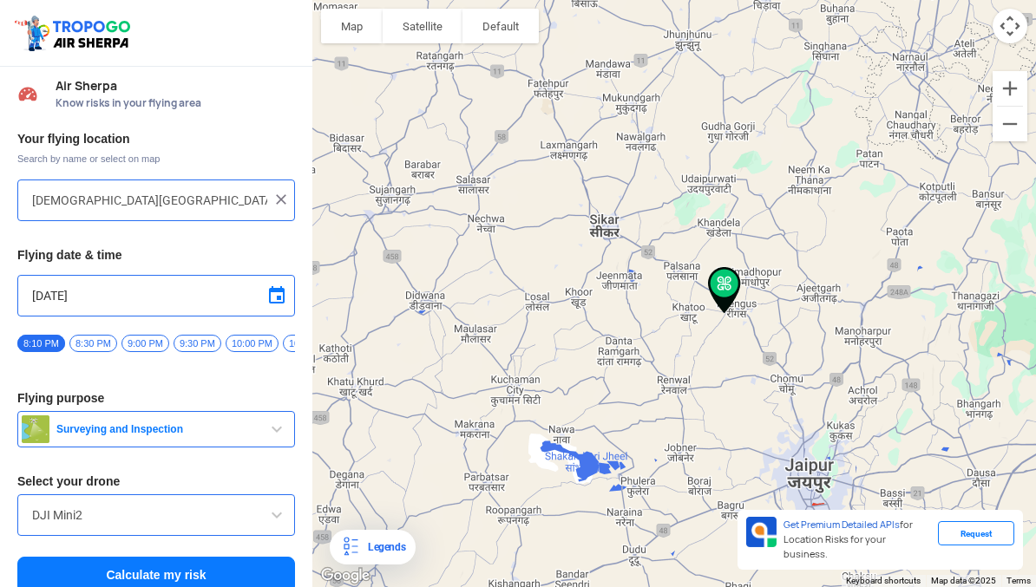
click at [994, 90] on button "Zoom in" at bounding box center [1009, 88] width 35 height 35
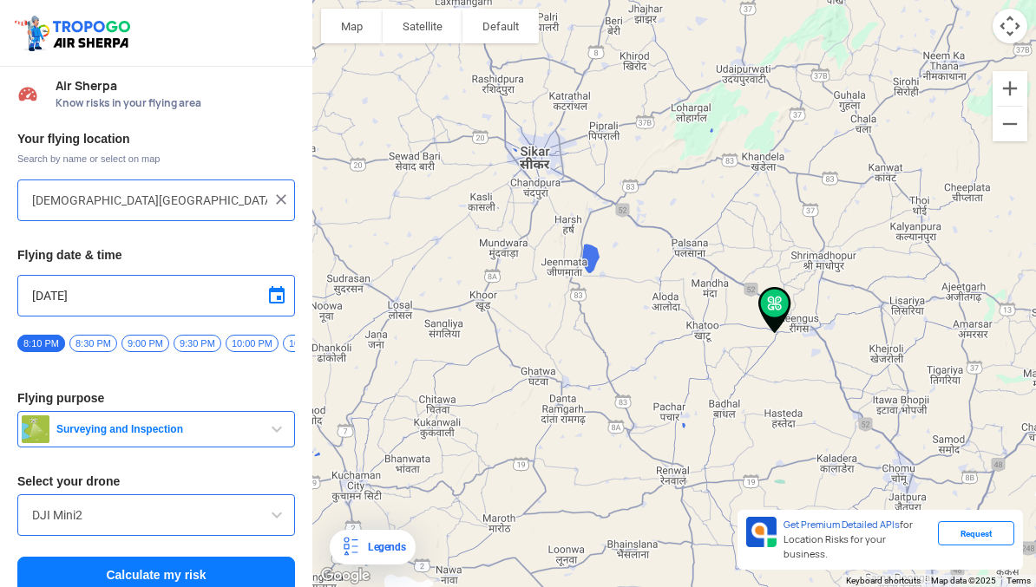
click at [1011, 121] on button "Zoom out" at bounding box center [1009, 124] width 35 height 35
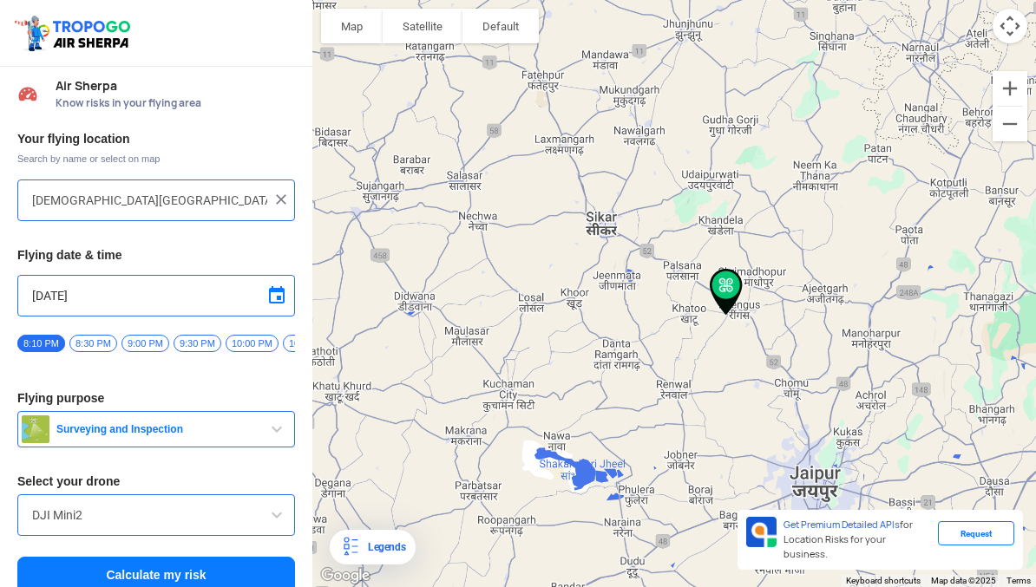
click at [1010, 120] on button "Zoom out" at bounding box center [1009, 124] width 35 height 35
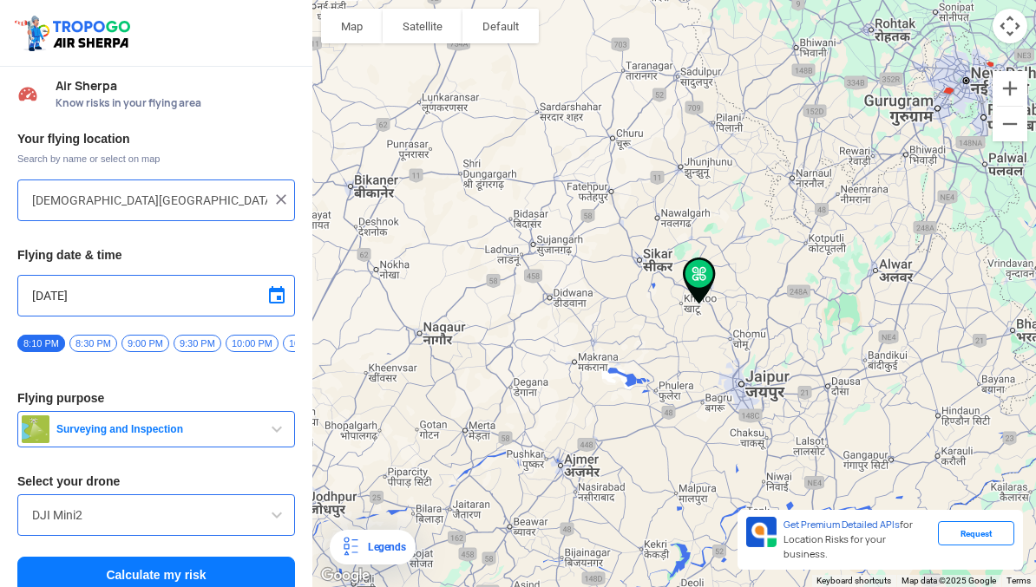
click at [1002, 128] on button "Zoom out" at bounding box center [1009, 124] width 35 height 35
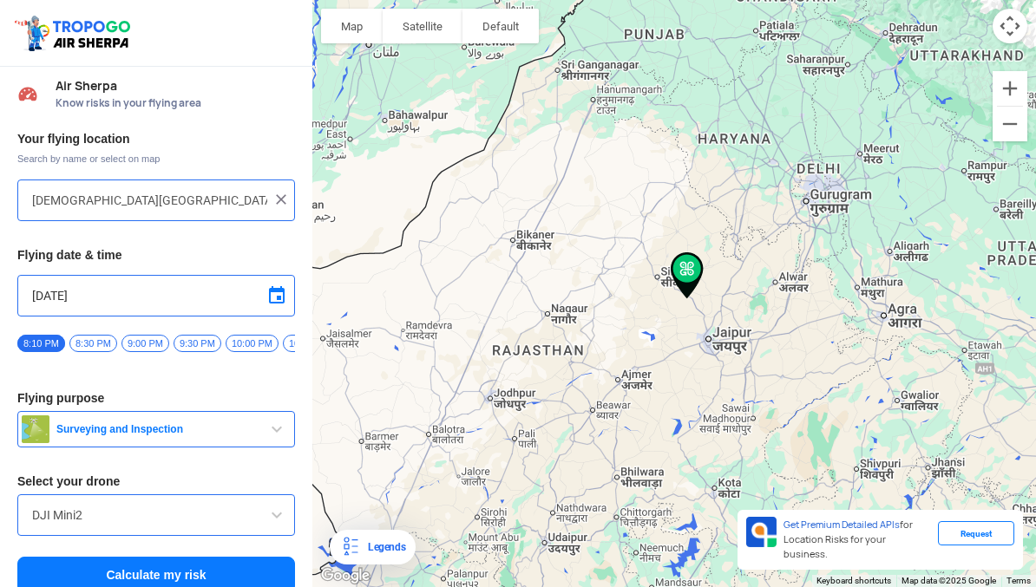
click at [1011, 89] on button "Zoom in" at bounding box center [1009, 88] width 35 height 35
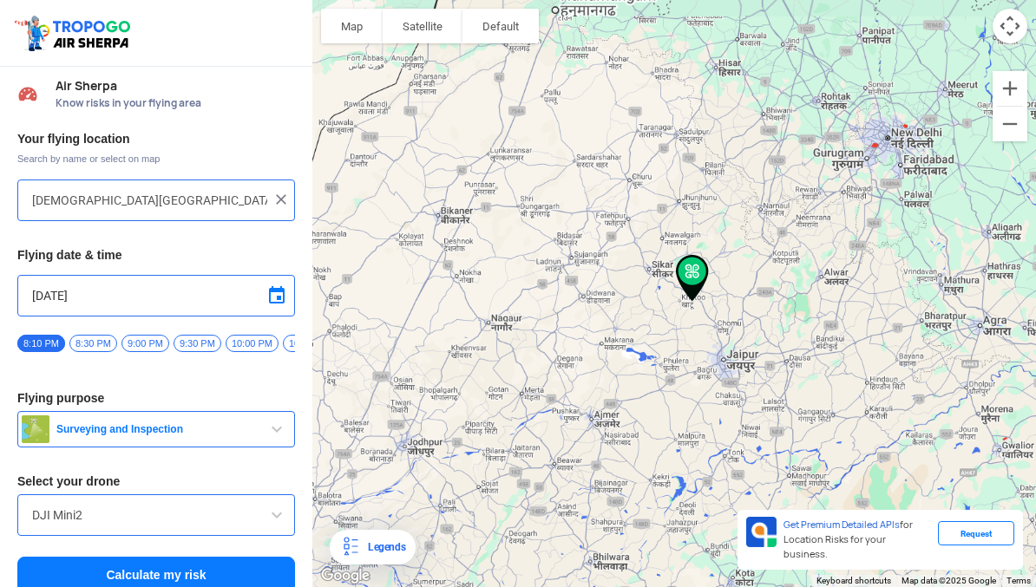
click at [1010, 88] on button "Zoom in" at bounding box center [1009, 88] width 35 height 35
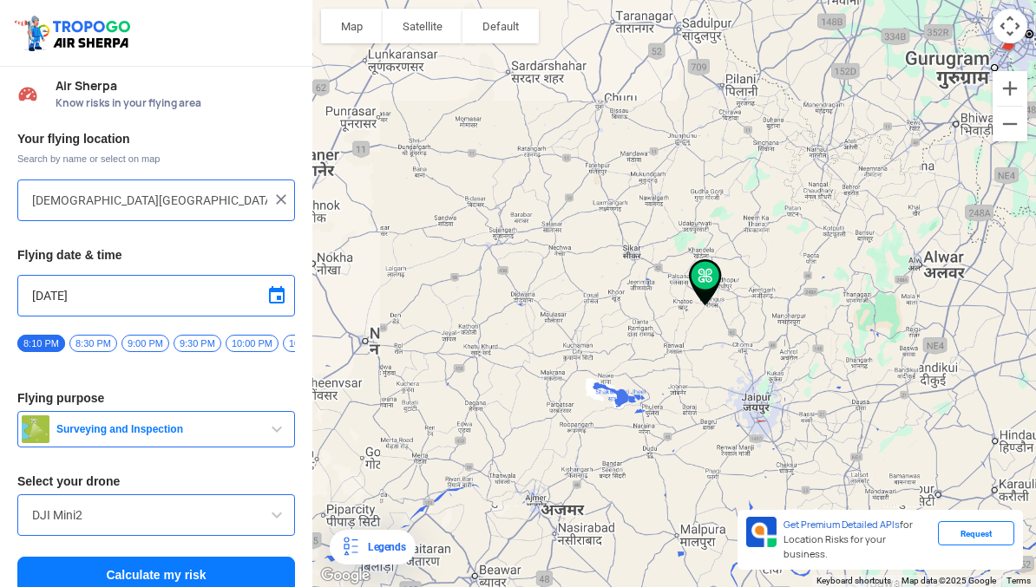
click at [1010, 92] on button "Zoom in" at bounding box center [1009, 88] width 35 height 35
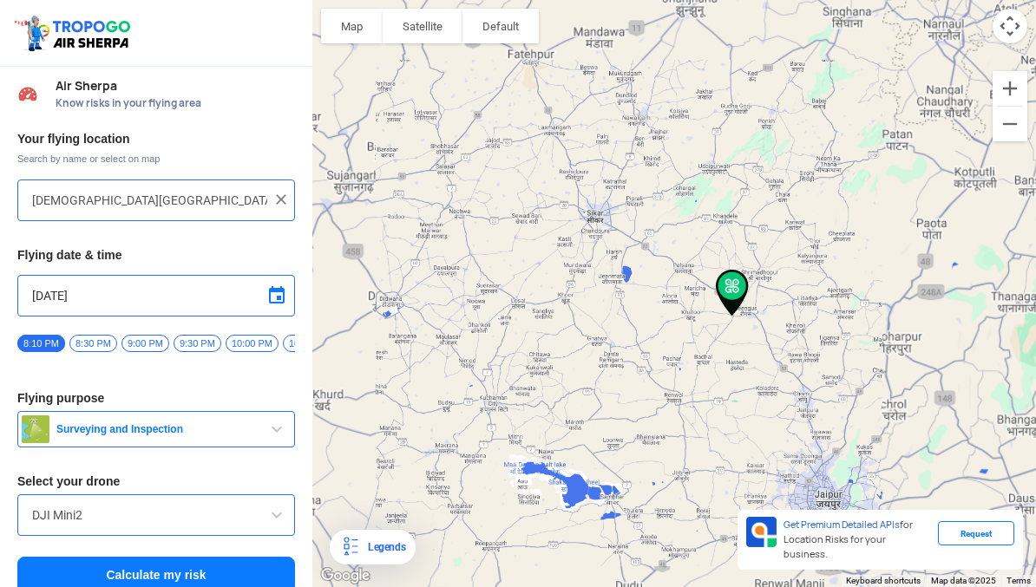
click at [1010, 92] on button "Zoom in" at bounding box center [1009, 88] width 35 height 35
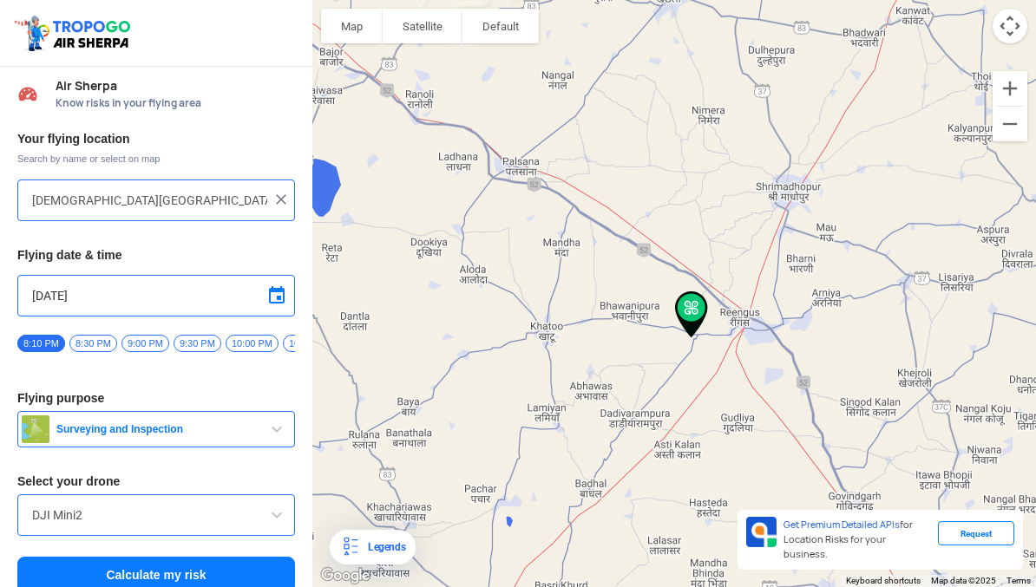
click at [278, 296] on span at bounding box center [276, 295] width 21 height 21
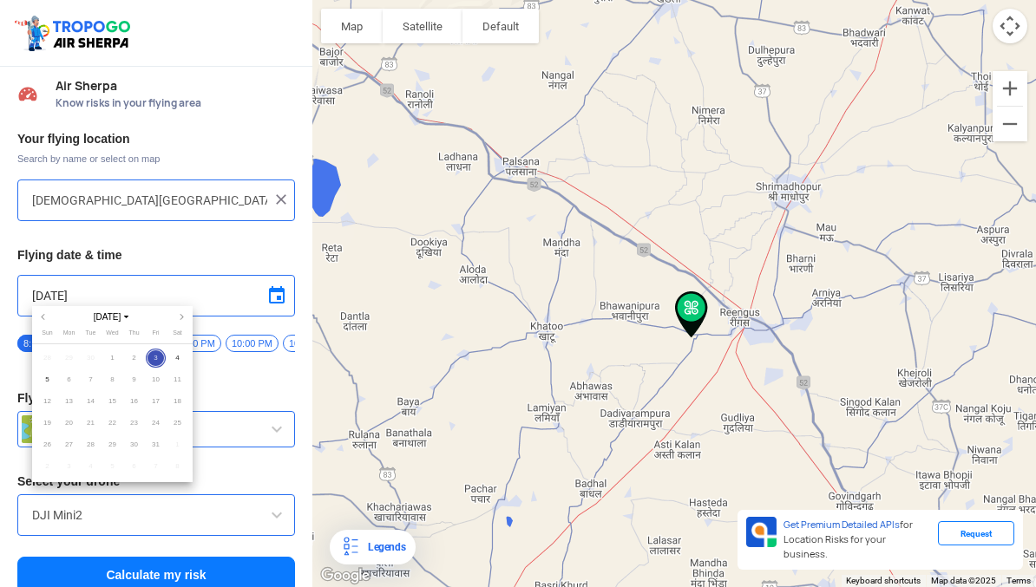
click at [70, 381] on span "6" at bounding box center [69, 380] width 20 height 20
click at [48, 378] on span "5" at bounding box center [47, 380] width 20 height 20
type input "[DATE]"
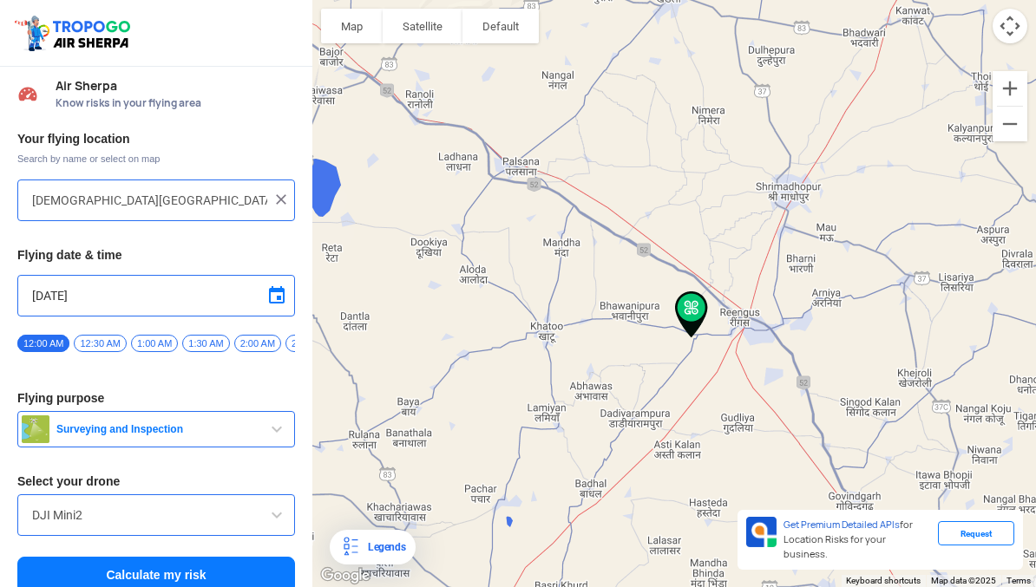
click at [166, 578] on button "Calculate my risk" at bounding box center [156, 575] width 278 height 36
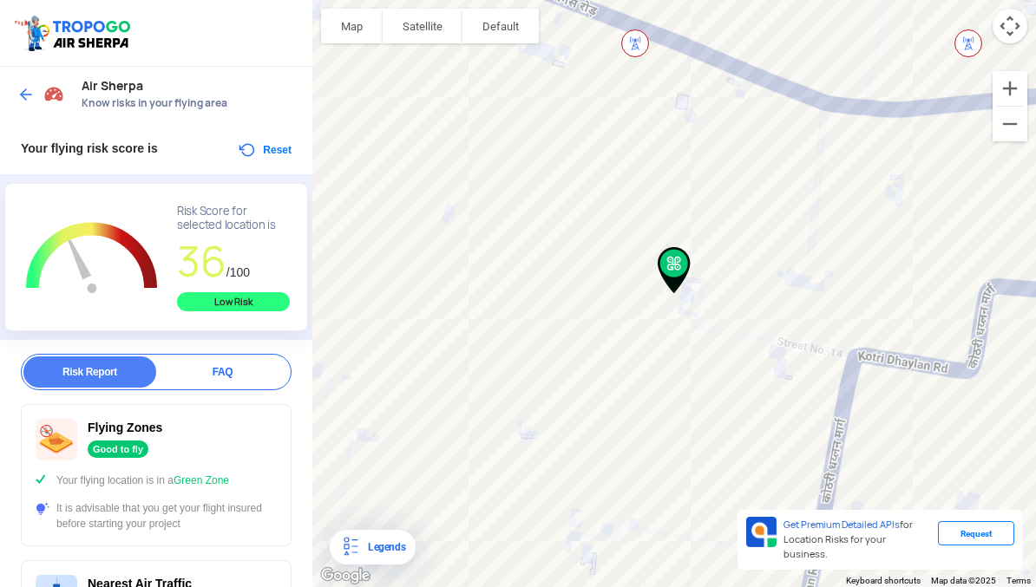
click at [1018, 121] on button "Zoom out" at bounding box center [1009, 124] width 35 height 35
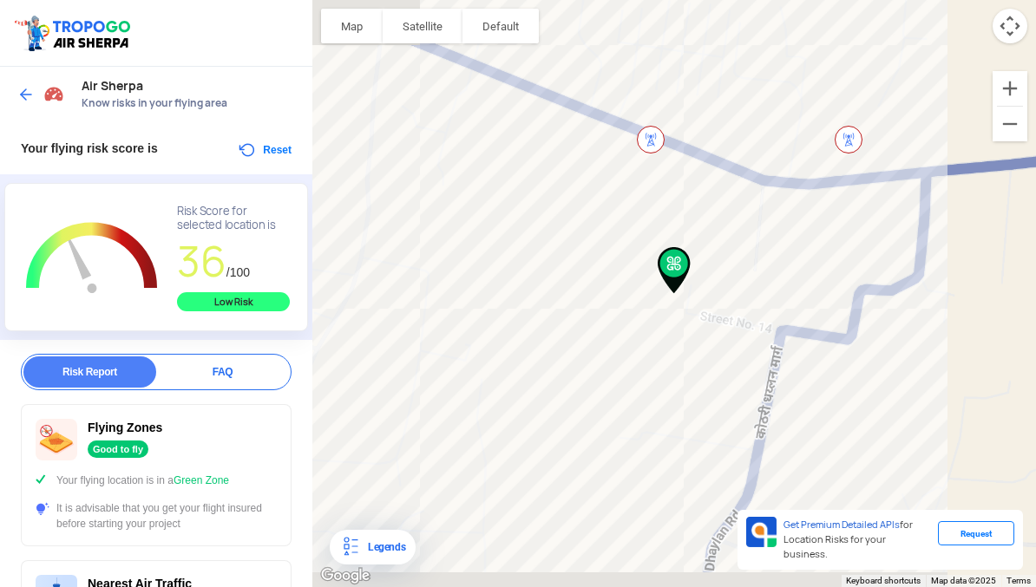
click at [1018, 121] on button "Zoom out" at bounding box center [1009, 124] width 35 height 35
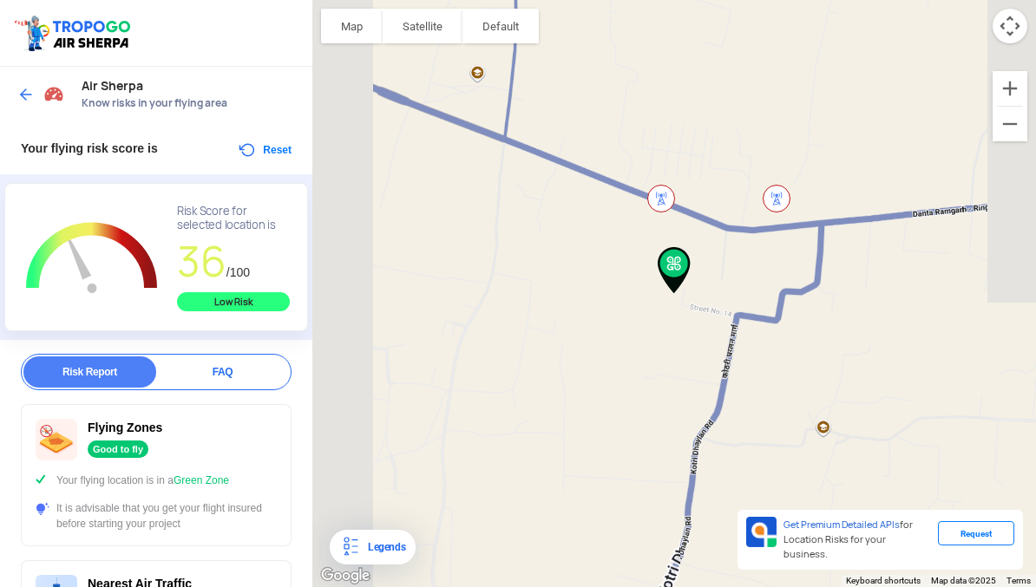
click at [1012, 131] on button "Zoom out" at bounding box center [1009, 124] width 35 height 35
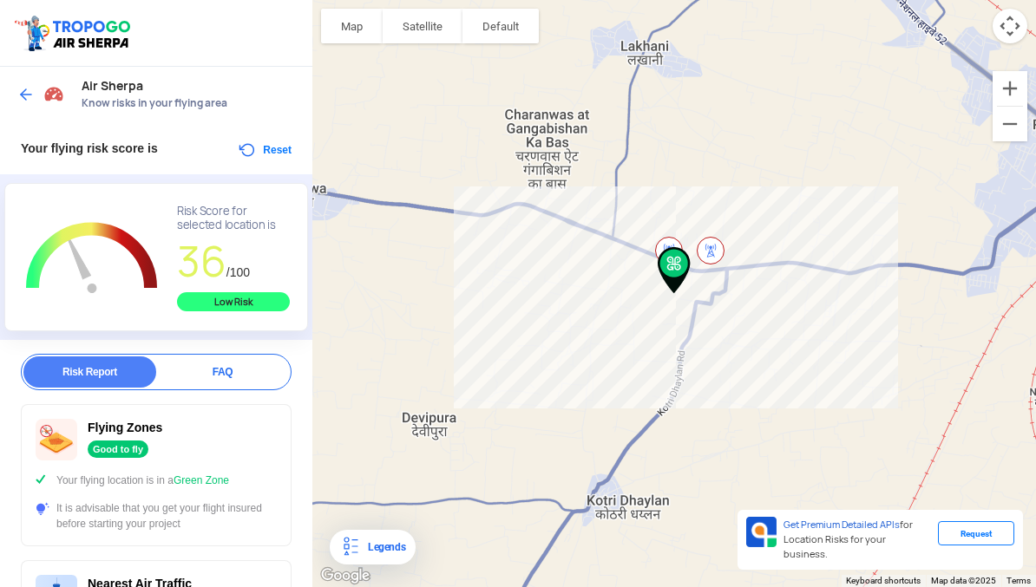
click at [1009, 102] on button "Zoom in" at bounding box center [1009, 88] width 35 height 35
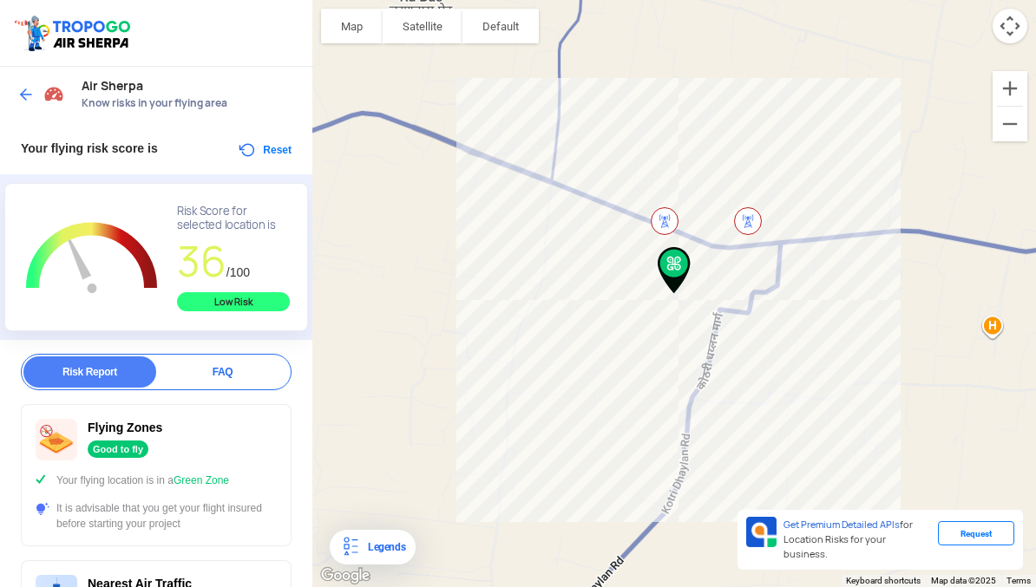
click at [393, 554] on div "Legends" at bounding box center [383, 547] width 44 height 21
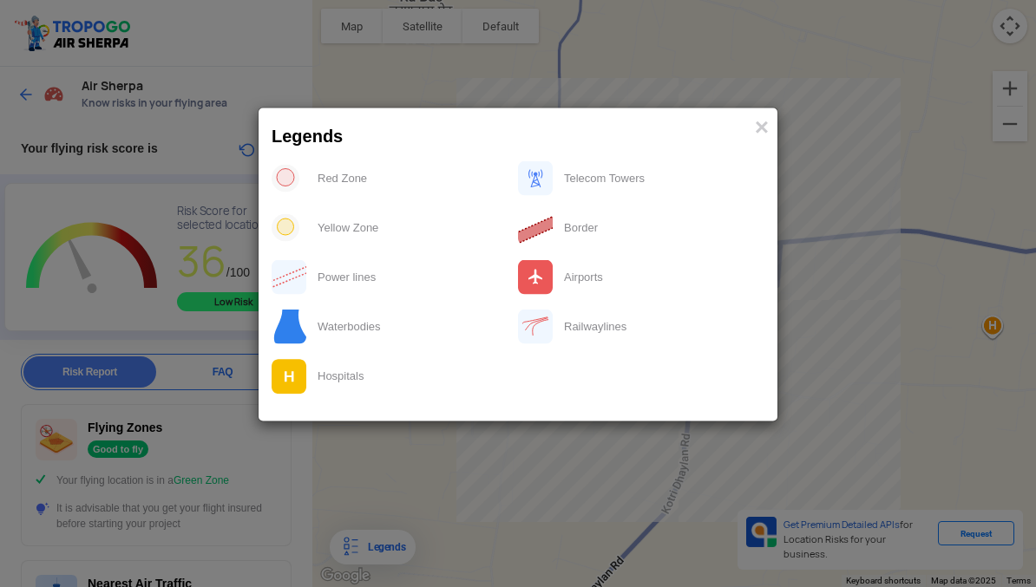
click at [766, 130] on span "×" at bounding box center [762, 126] width 14 height 27
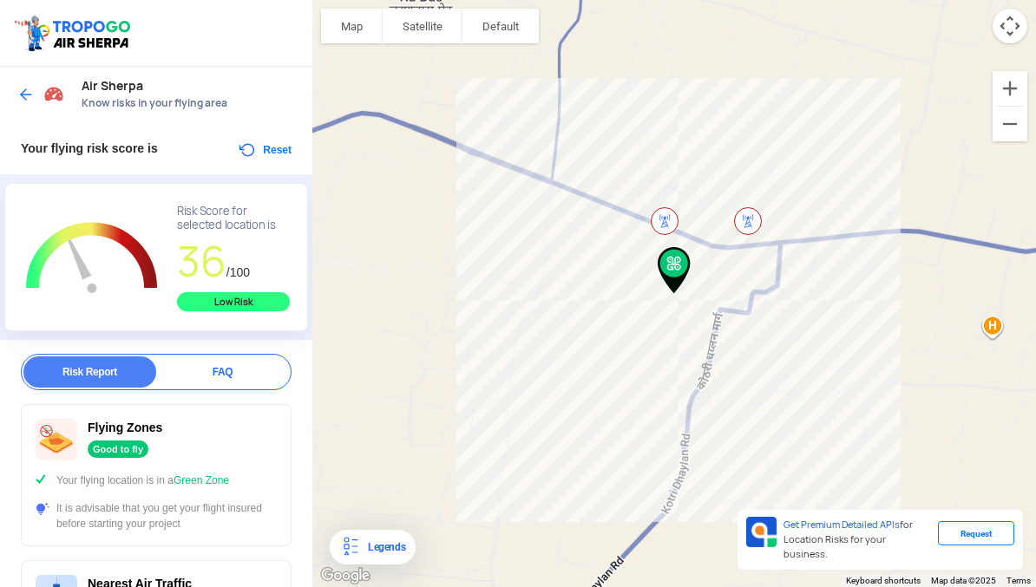
click at [431, 22] on button "Satellite" at bounding box center [423, 26] width 80 height 35
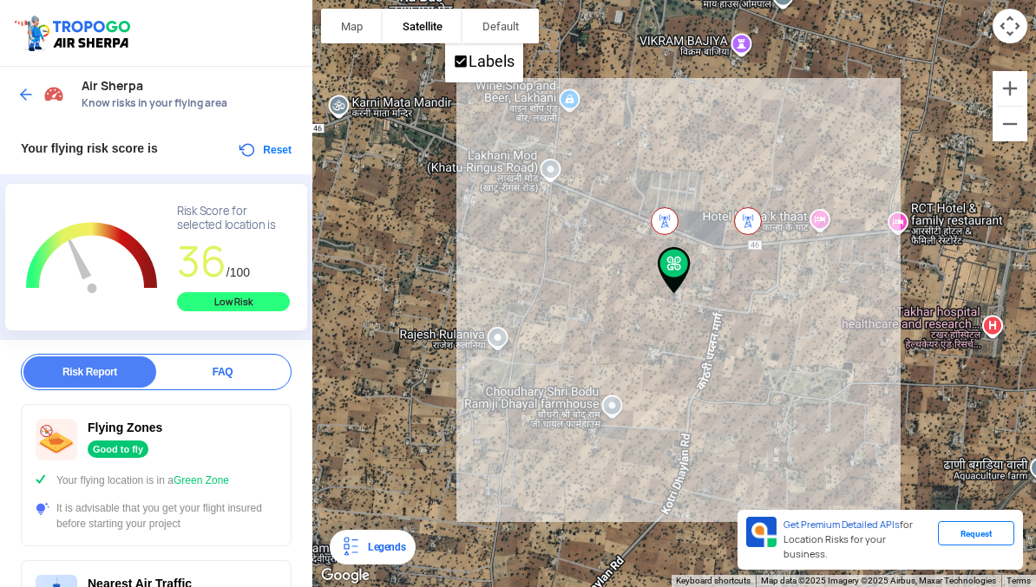
click at [836, 416] on div at bounding box center [674, 293] width 724 height 587
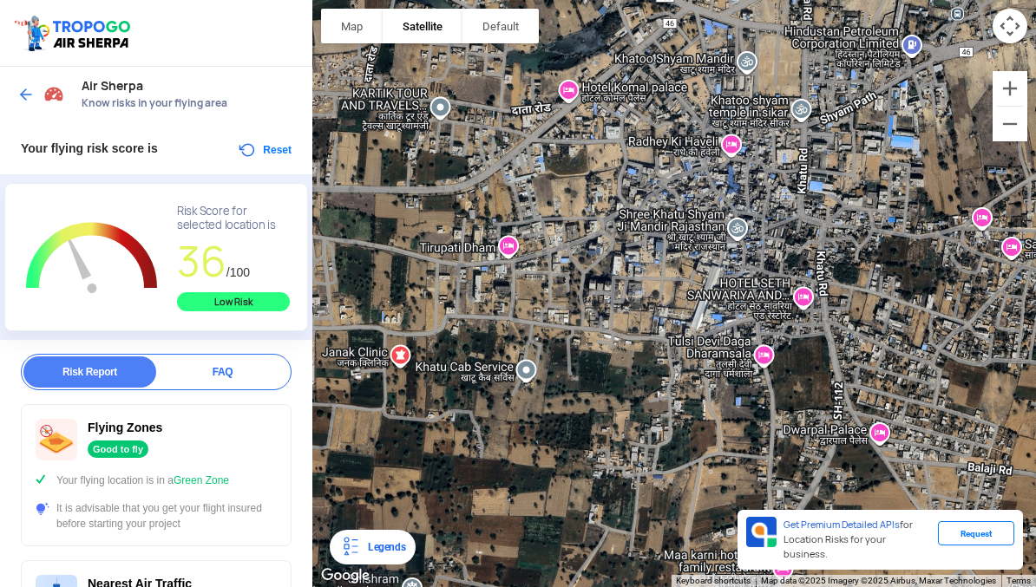
click at [737, 225] on div at bounding box center [674, 293] width 724 height 587
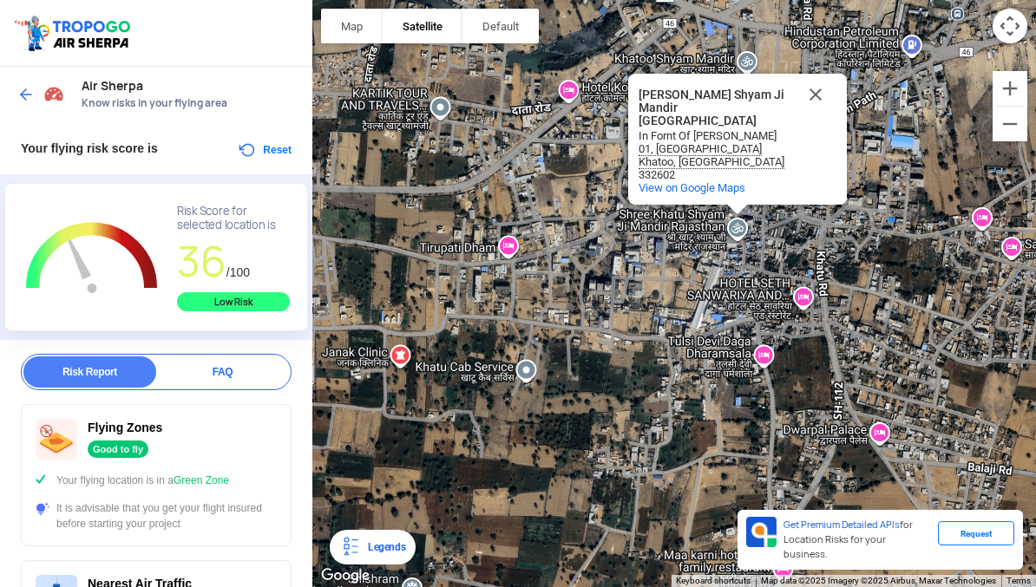
click at [764, 137] on div "In Fornt Of [PERSON_NAME]" at bounding box center [717, 135] width 156 height 13
click at [249, 154] on button "Reset" at bounding box center [264, 150] width 55 height 21
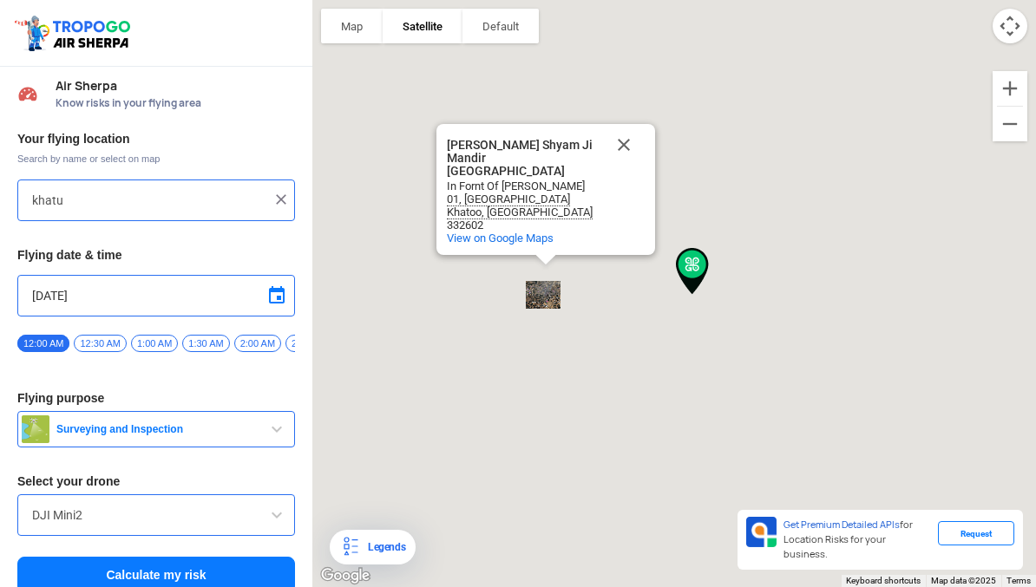
type input "[DEMOGRAPHIC_DATA][GEOGRAPHIC_DATA][PERSON_NAME], [GEOGRAPHIC_DATA]"
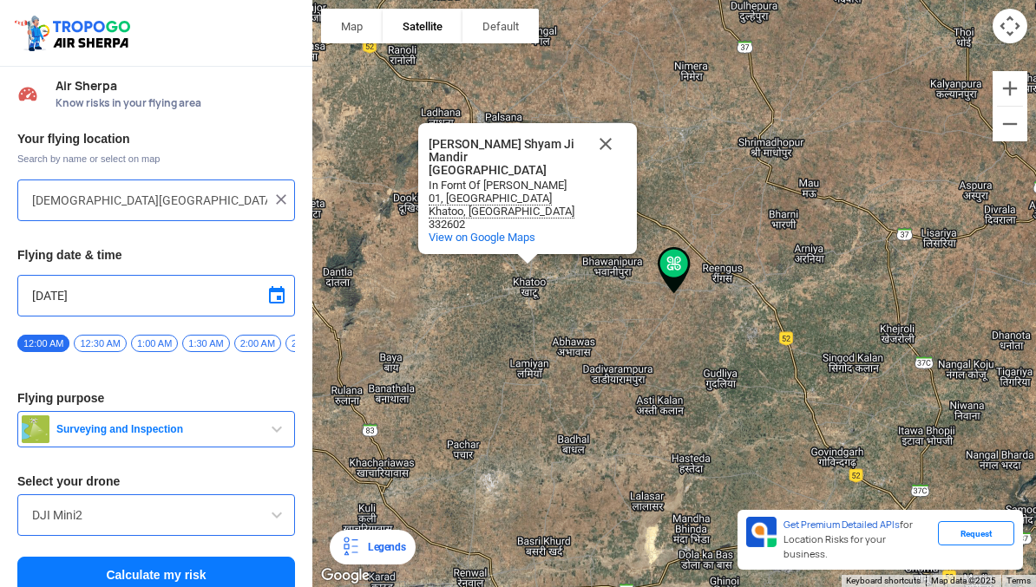
click at [277, 202] on img at bounding box center [280, 199] width 17 height 17
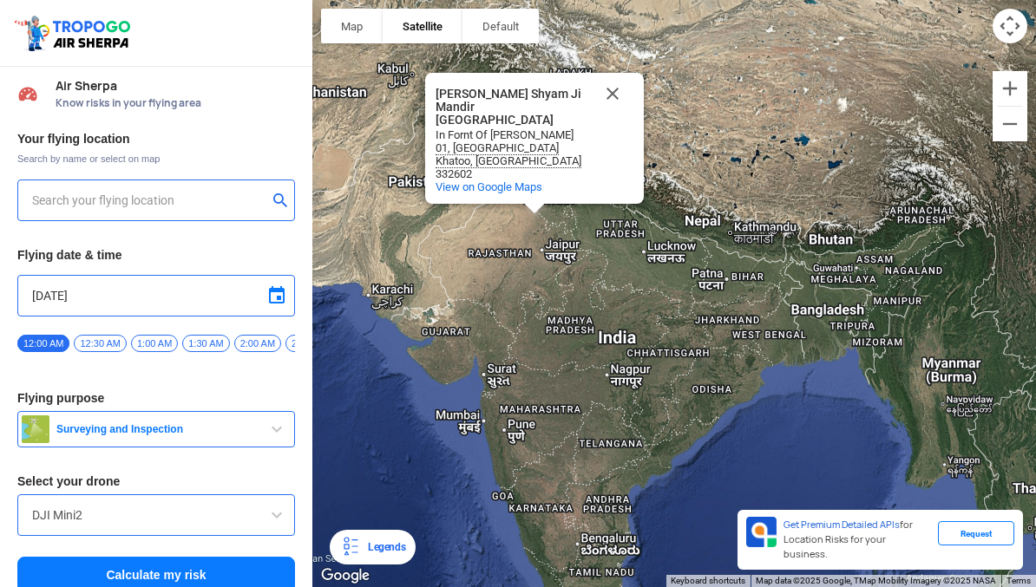
click at [102, 209] on input "text" at bounding box center [149, 200] width 235 height 21
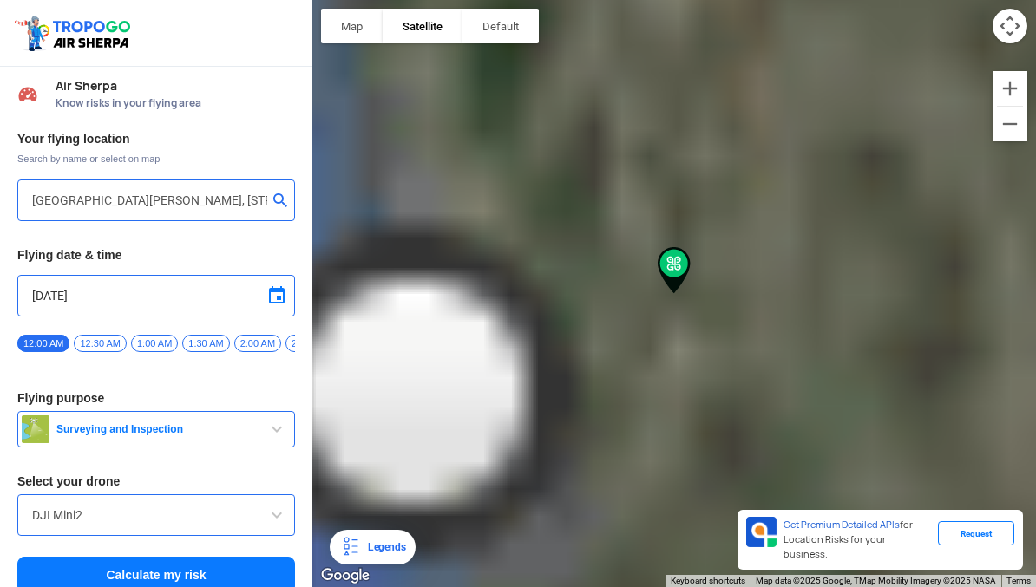
type input "[GEOGRAPHIC_DATA], [GEOGRAPHIC_DATA]"
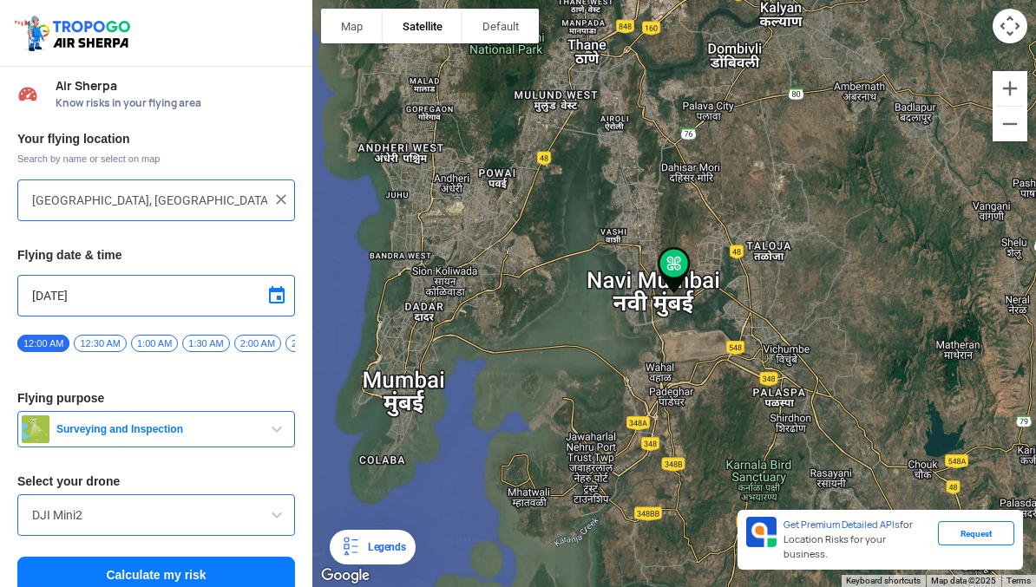
click at [264, 195] on input "[GEOGRAPHIC_DATA], [GEOGRAPHIC_DATA]" at bounding box center [149, 200] width 235 height 21
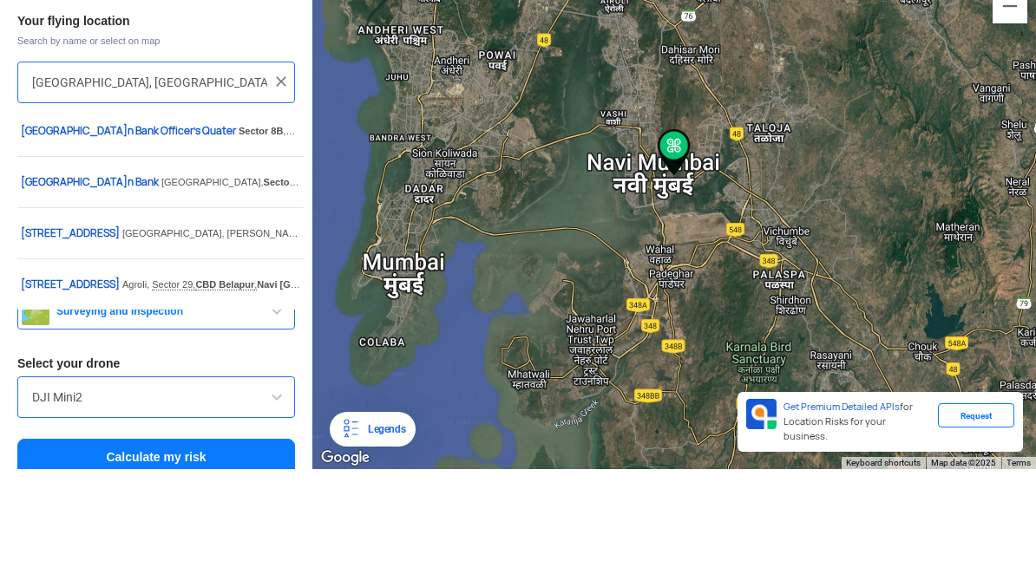
click at [288, 191] on img at bounding box center [280, 199] width 17 height 17
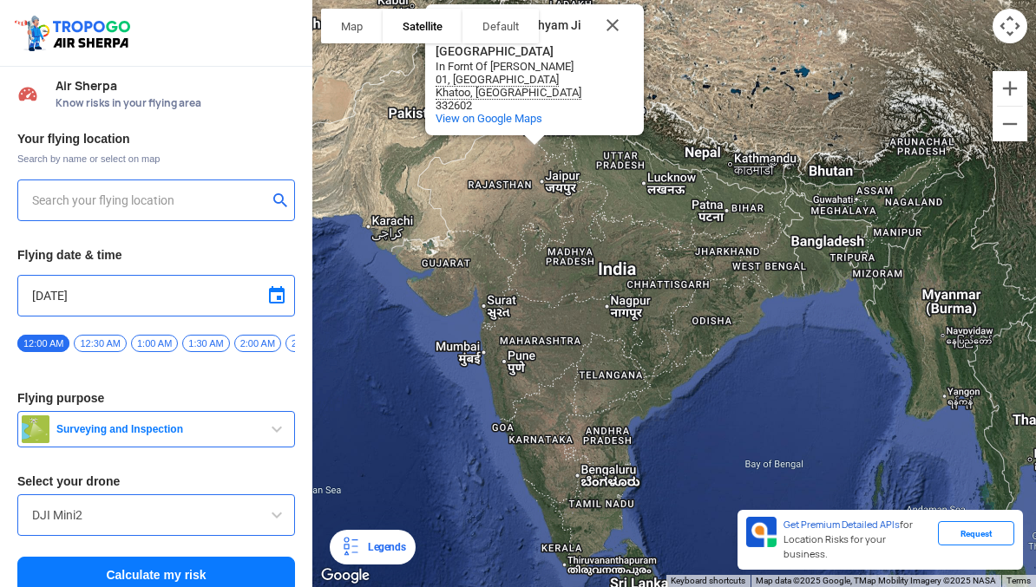
click at [149, 200] on input "text" at bounding box center [149, 200] width 235 height 21
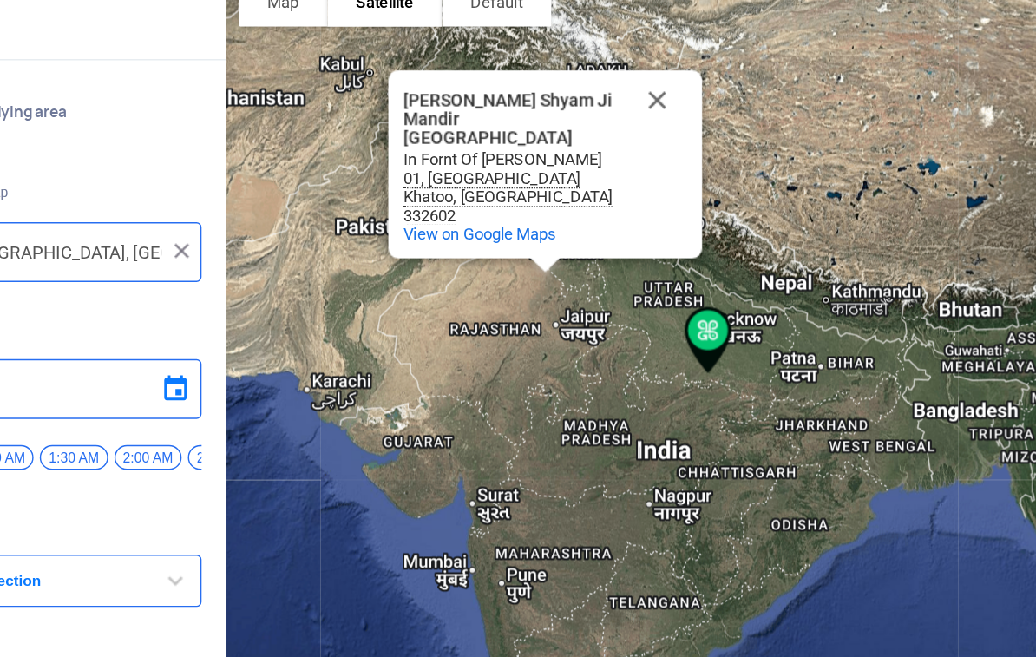
click at [592, 86] on button "Close" at bounding box center [613, 95] width 42 height 42
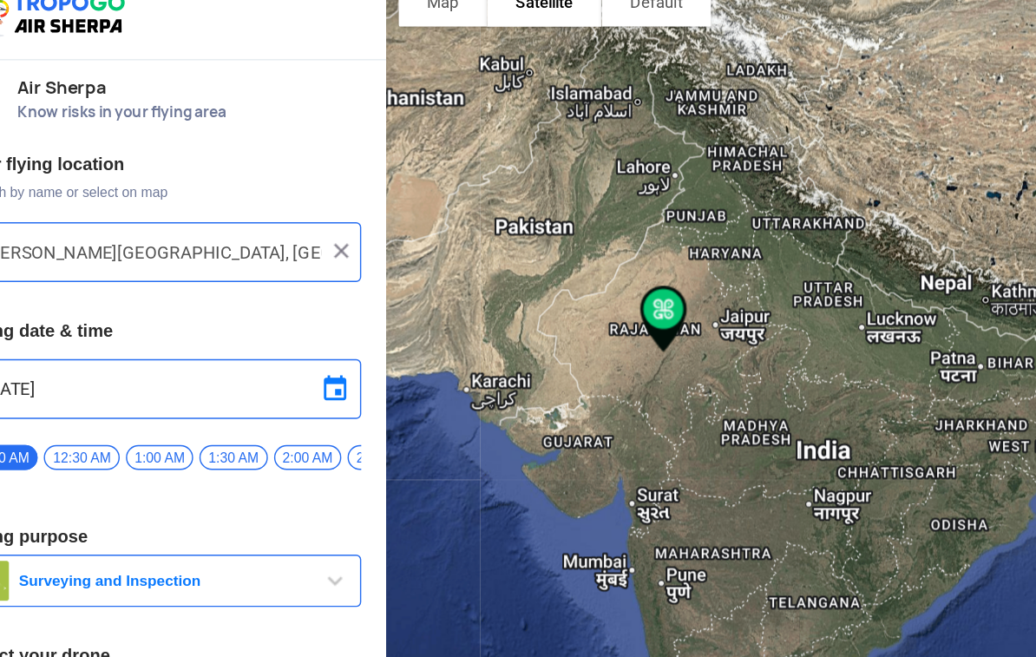
type input "Beechardi, [GEOGRAPHIC_DATA], [GEOGRAPHIC_DATA]"
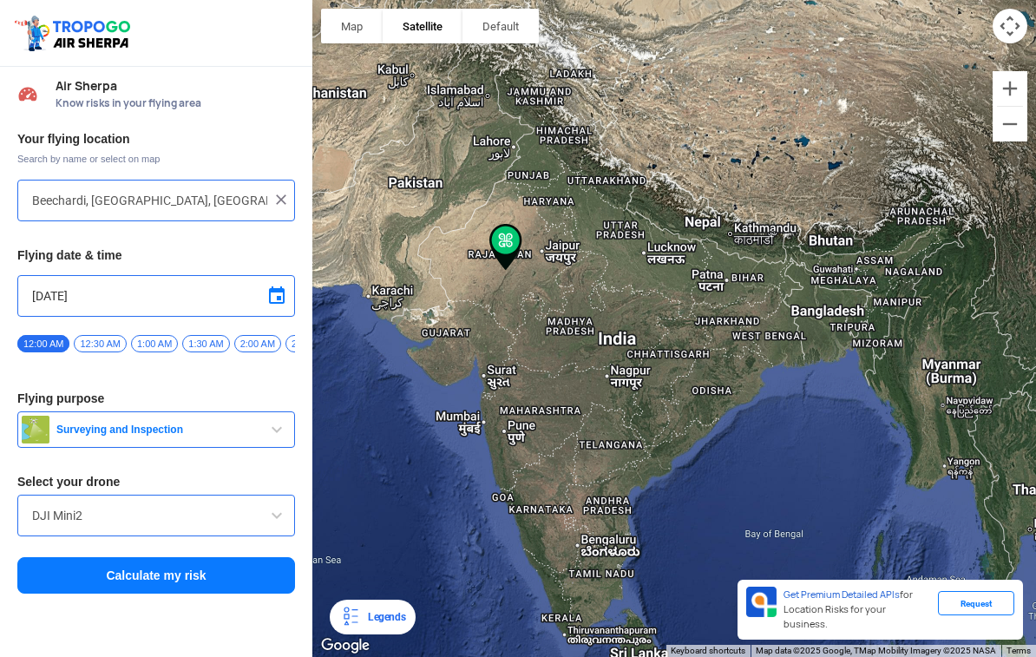
click at [1006, 92] on button "Zoom in" at bounding box center [1009, 88] width 35 height 35
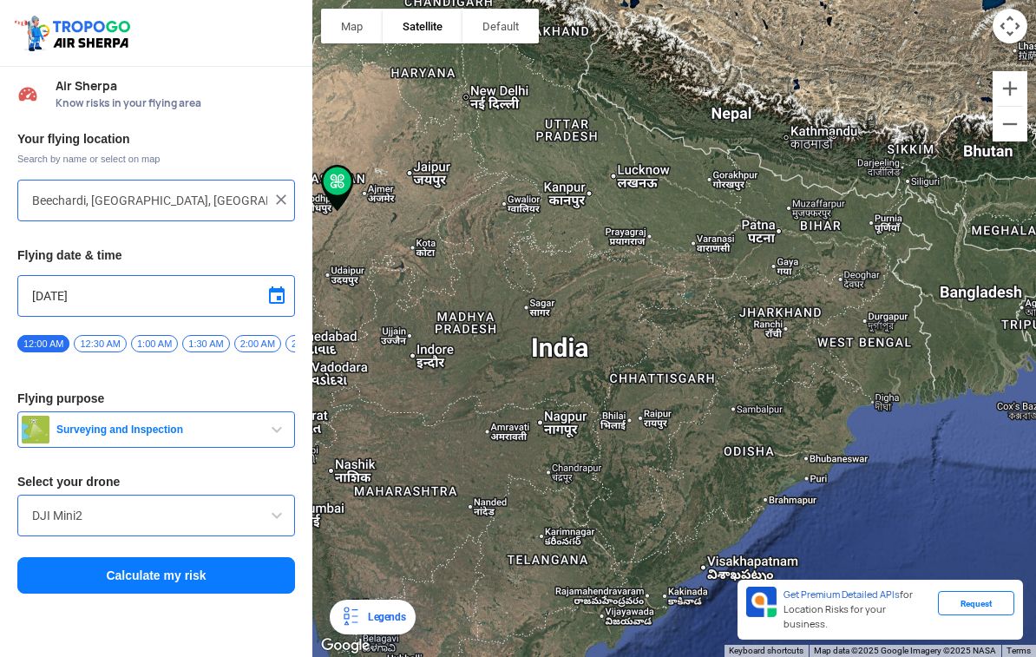
click at [1014, 83] on button "Zoom in" at bounding box center [1009, 88] width 35 height 35
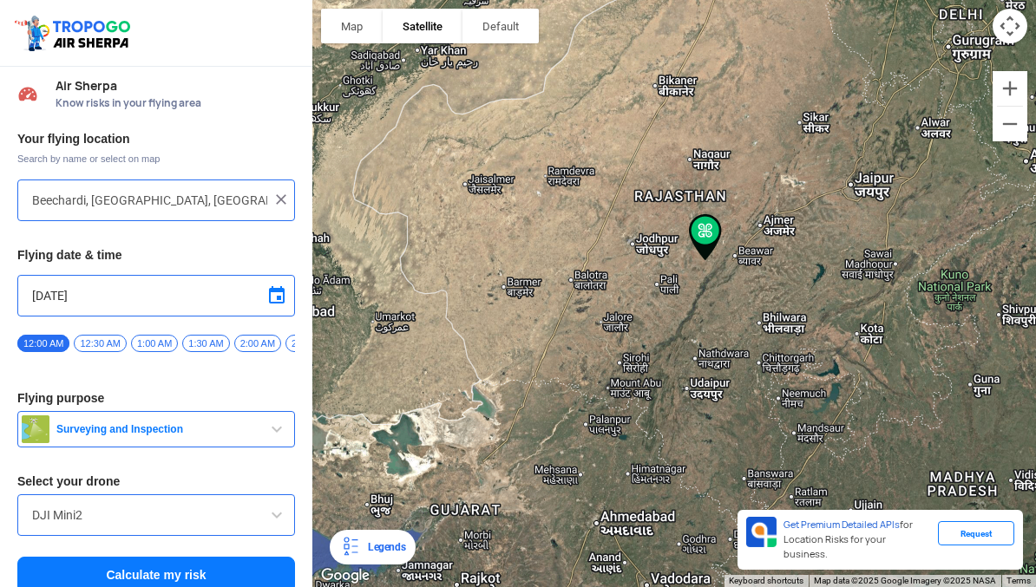
click at [1006, 98] on button "Zoom in" at bounding box center [1009, 88] width 35 height 35
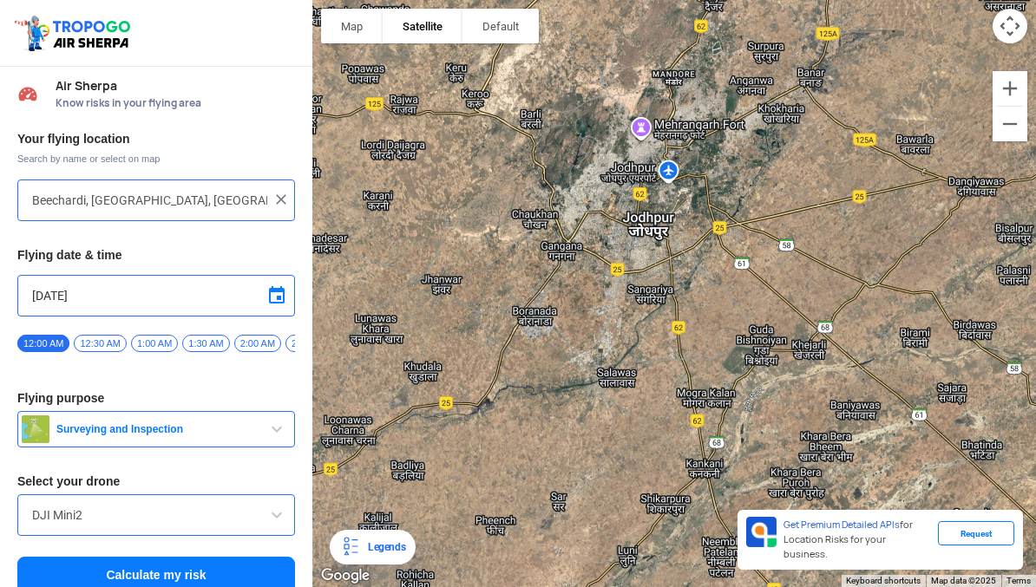
click at [285, 207] on img at bounding box center [280, 199] width 17 height 17
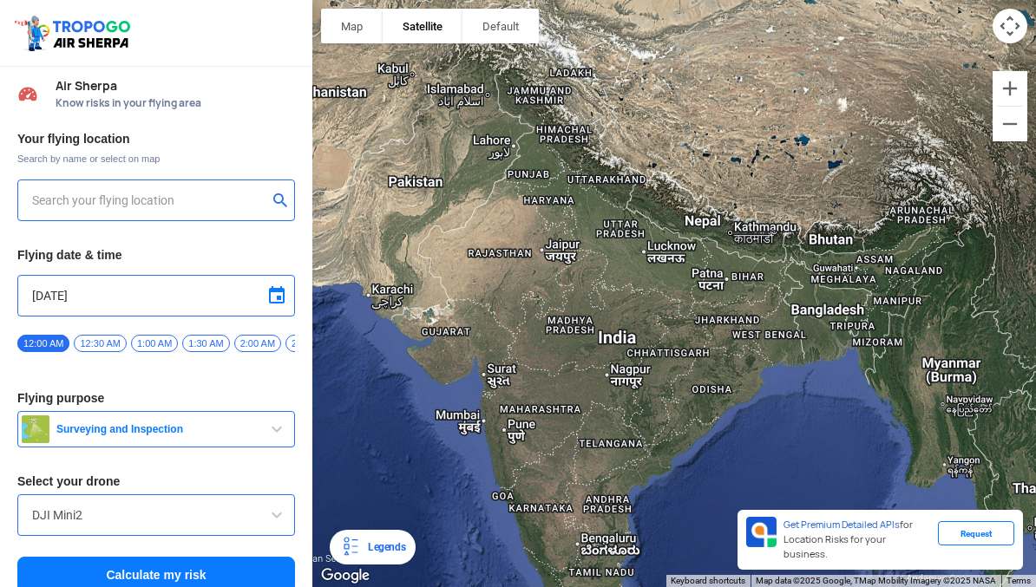
click at [224, 202] on input "text" at bounding box center [149, 200] width 235 height 21
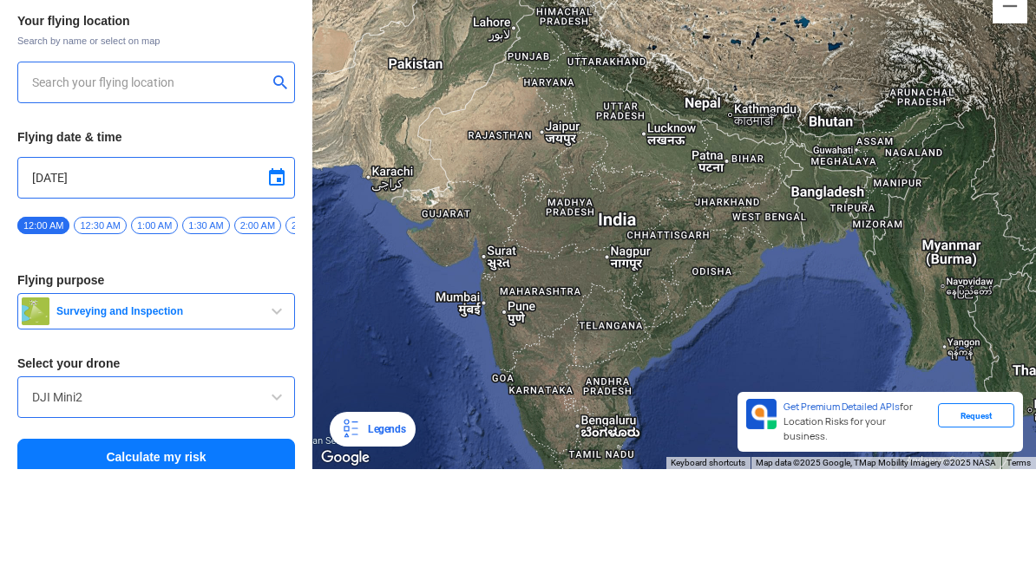
type input "k"
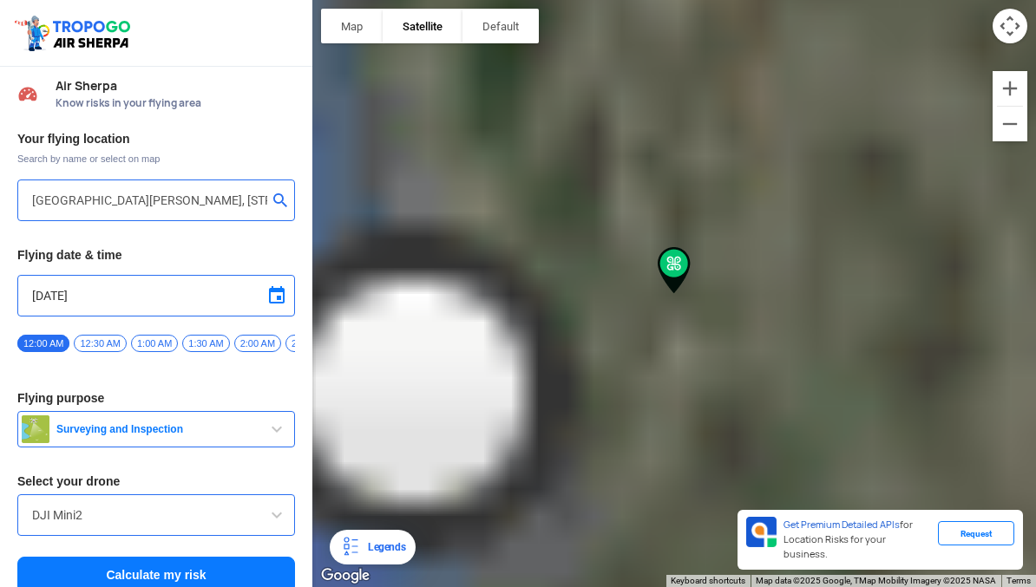
type input "[GEOGRAPHIC_DATA], [GEOGRAPHIC_DATA]"
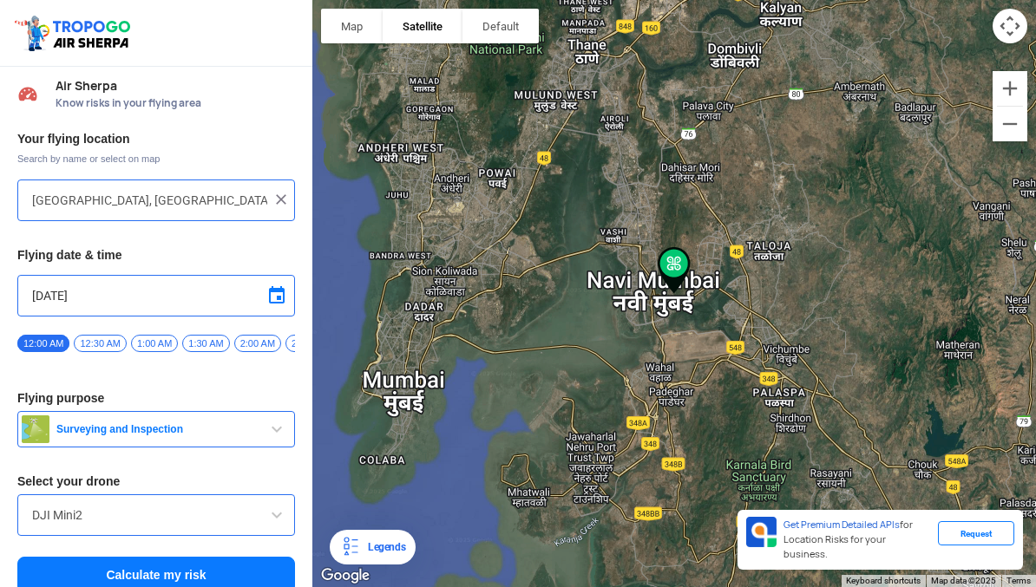
click at [292, 196] on div "[GEOGRAPHIC_DATA], [GEOGRAPHIC_DATA]" at bounding box center [156, 201] width 278 height 42
click at [287, 193] on img at bounding box center [280, 199] width 17 height 17
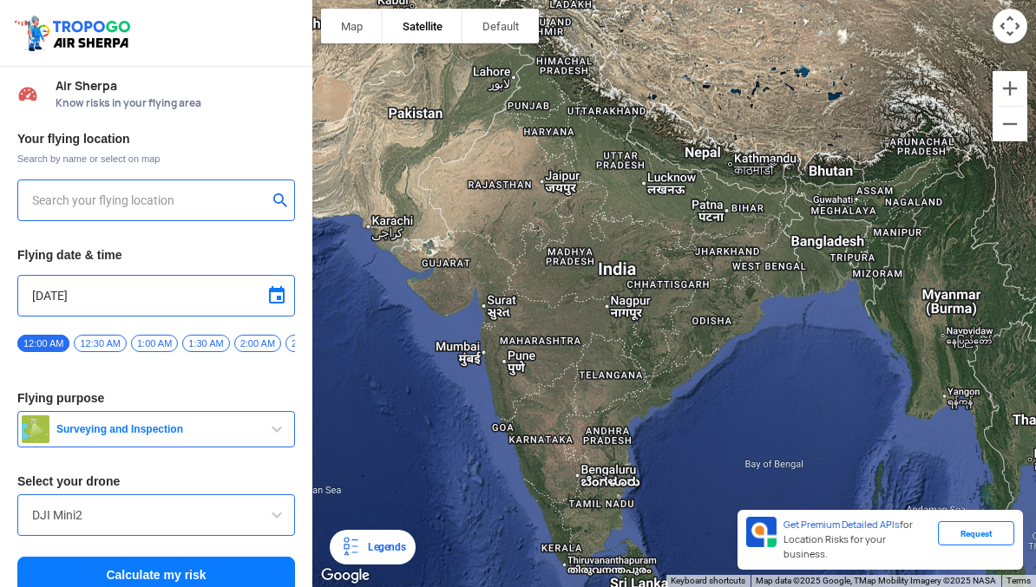
click at [77, 204] on input "text" at bounding box center [149, 200] width 235 height 21
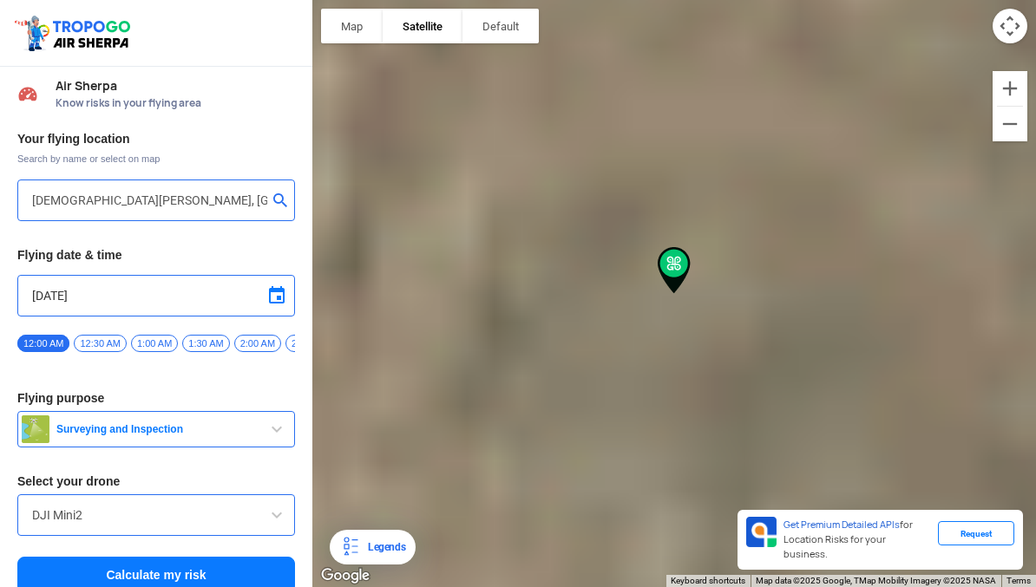
type input "[DEMOGRAPHIC_DATA][GEOGRAPHIC_DATA][PERSON_NAME], [GEOGRAPHIC_DATA]"
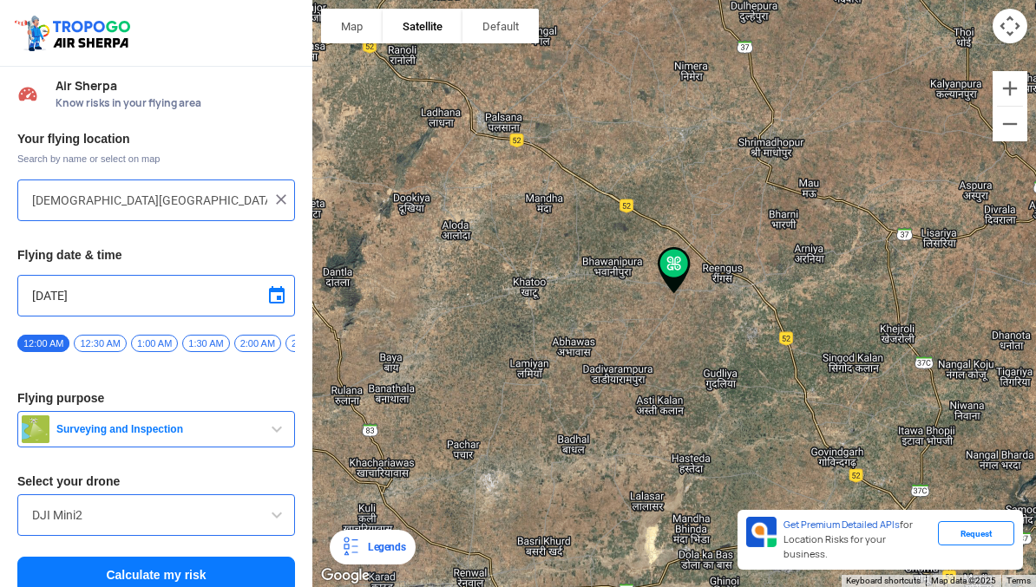
click at [1006, 84] on button "Zoom in" at bounding box center [1009, 88] width 35 height 35
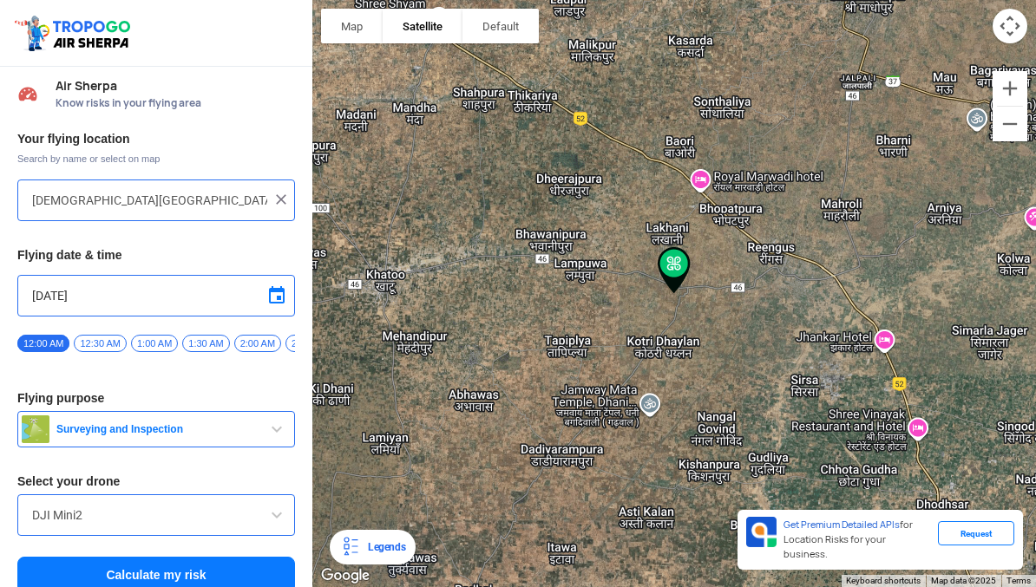
click at [1002, 87] on button "Zoom in" at bounding box center [1009, 88] width 35 height 35
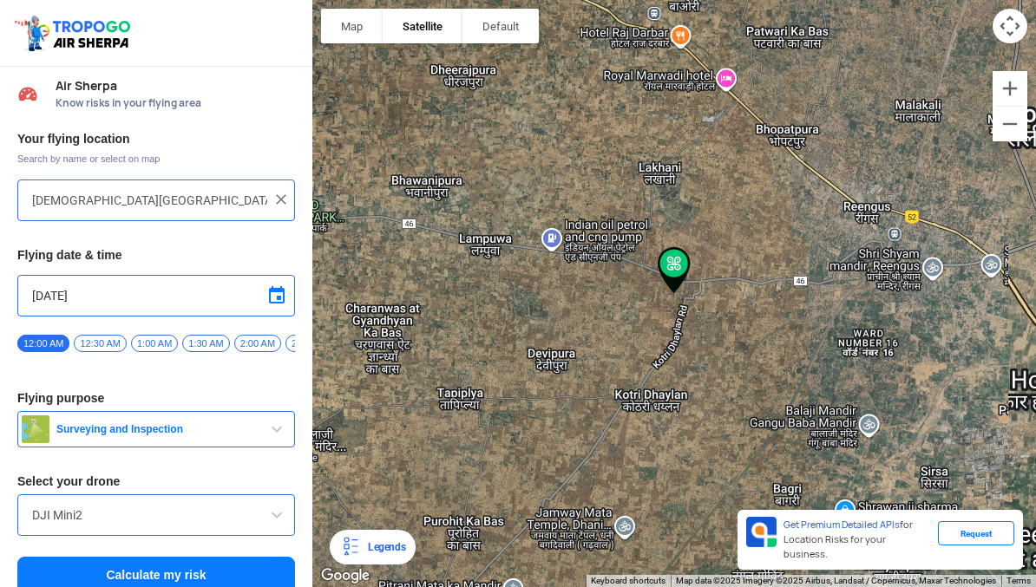
click at [999, 86] on button "Zoom in" at bounding box center [1009, 88] width 35 height 35
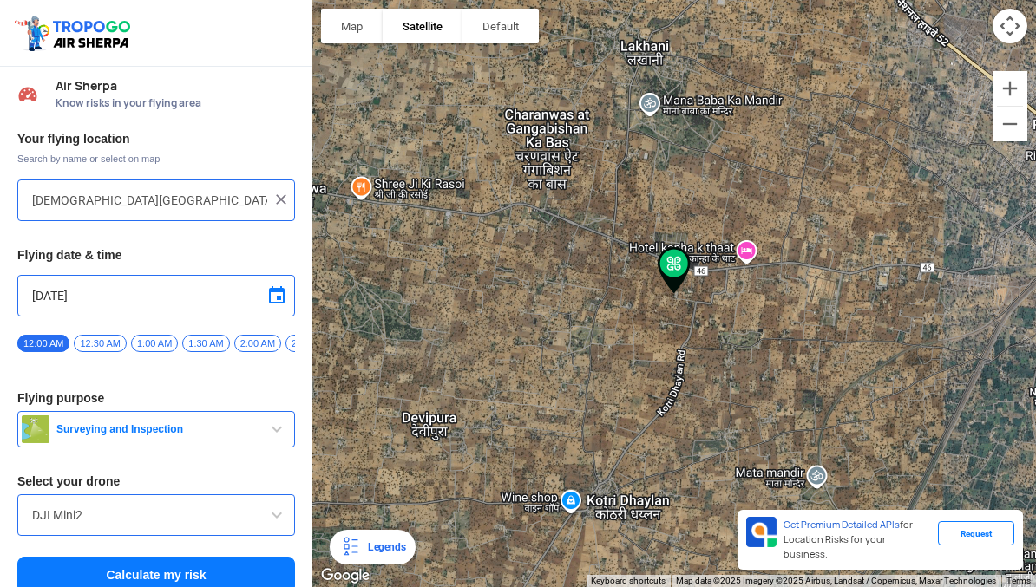
click at [1006, 131] on button "Zoom out" at bounding box center [1009, 124] width 35 height 35
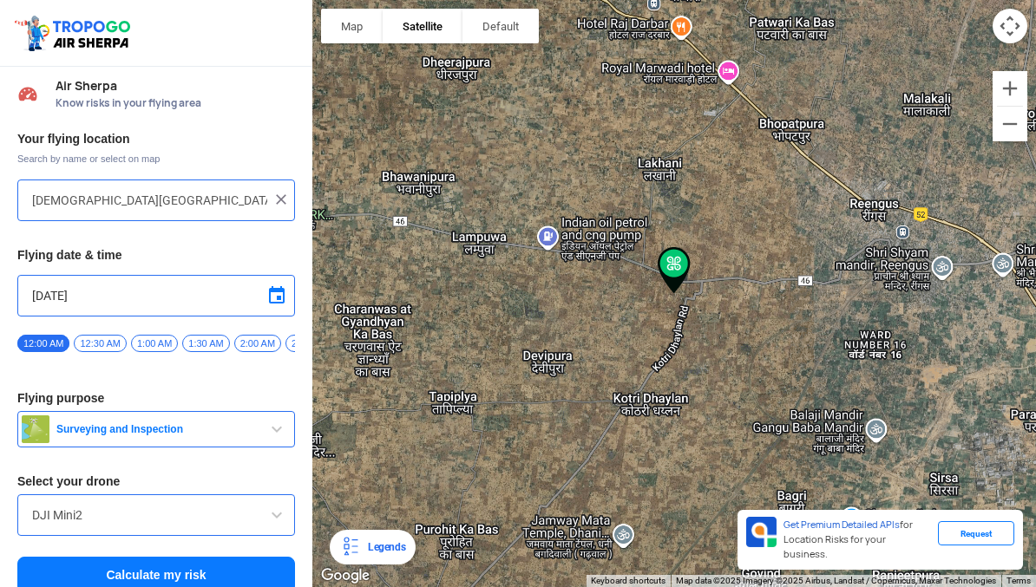
click at [1006, 131] on button "Zoom out" at bounding box center [1009, 124] width 35 height 35
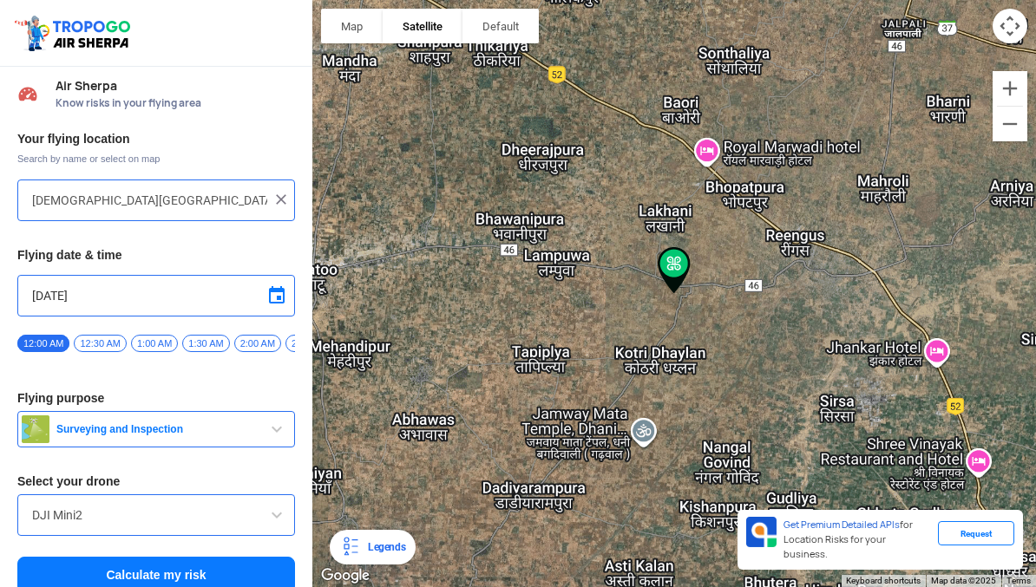
click at [1009, 126] on button "Zoom out" at bounding box center [1009, 124] width 35 height 35
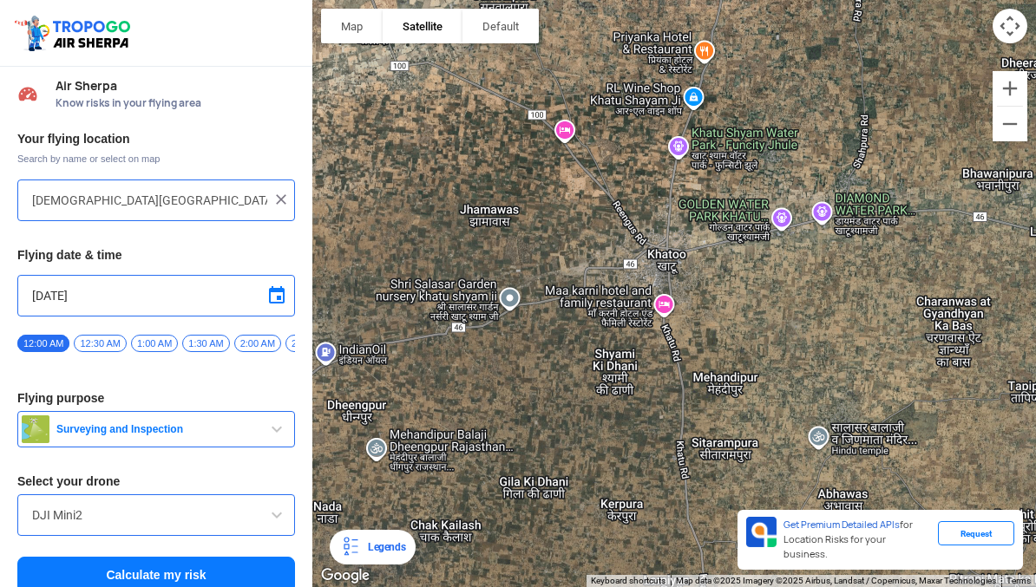
click at [278, 203] on img at bounding box center [280, 199] width 17 height 17
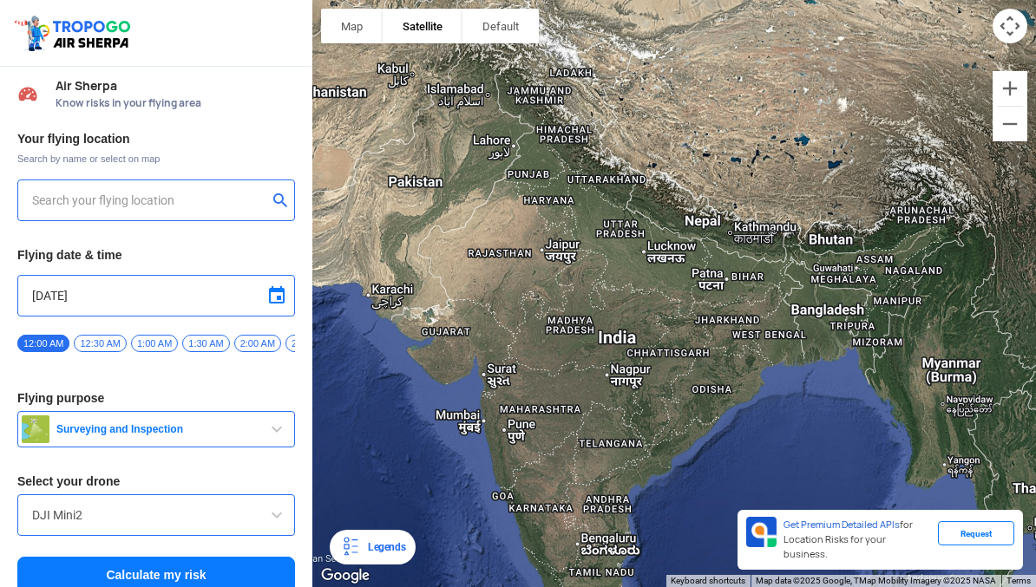
click at [1009, 85] on button "Zoom in" at bounding box center [1009, 88] width 35 height 35
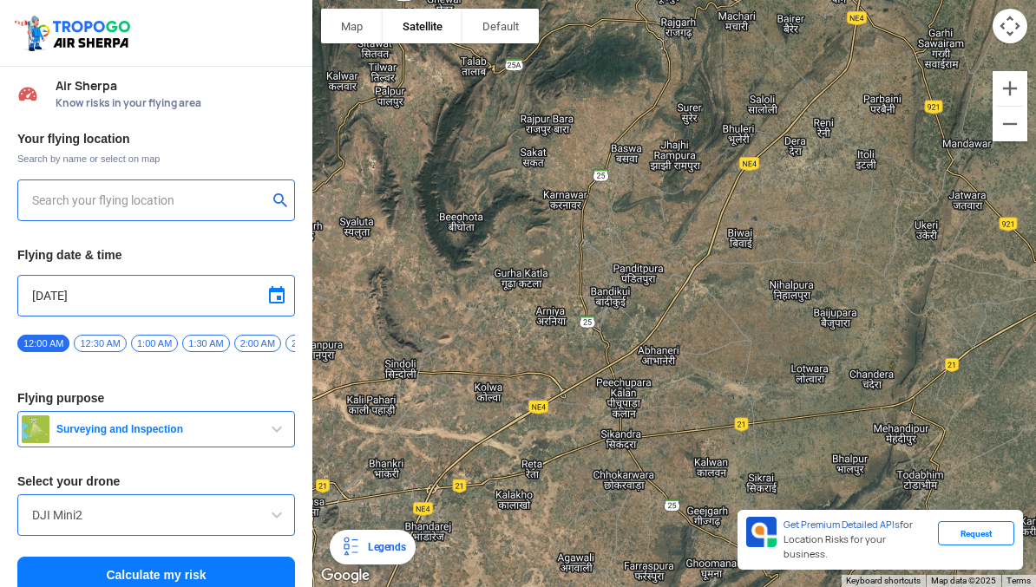
click at [69, 197] on input "text" at bounding box center [149, 200] width 235 height 21
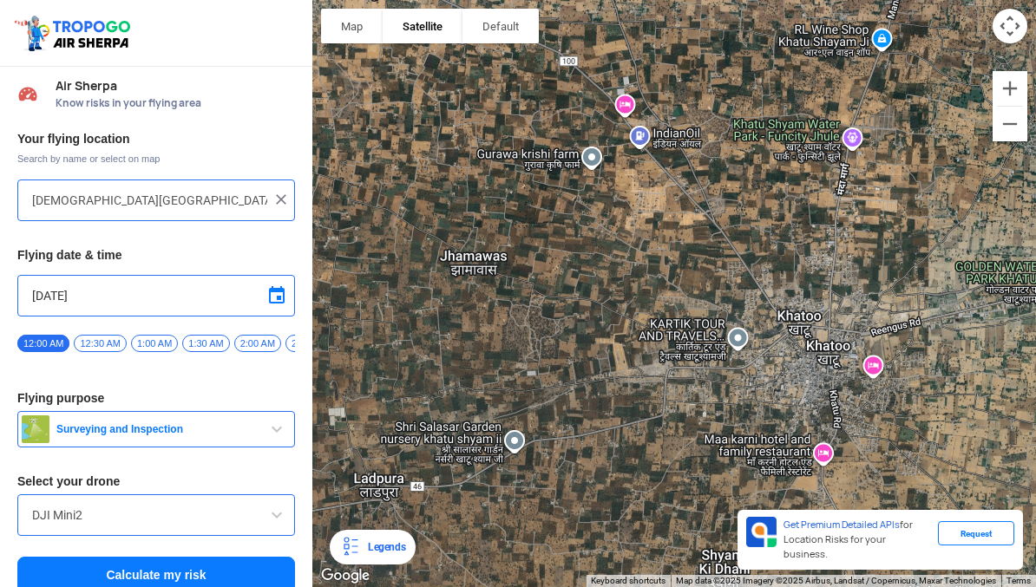
click at [1007, 91] on button "Zoom in" at bounding box center [1009, 88] width 35 height 35
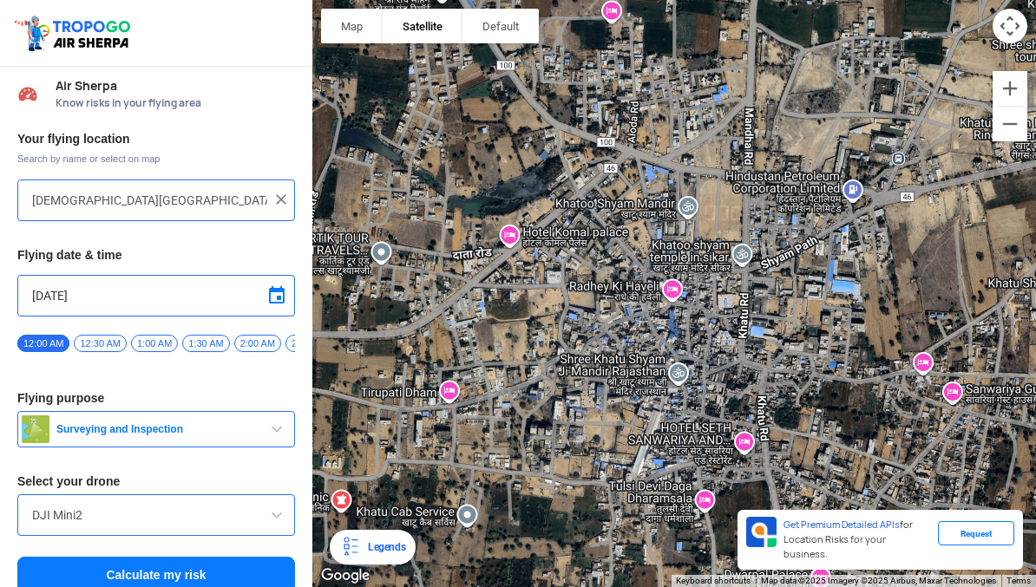
click at [741, 233] on div at bounding box center [674, 293] width 724 height 587
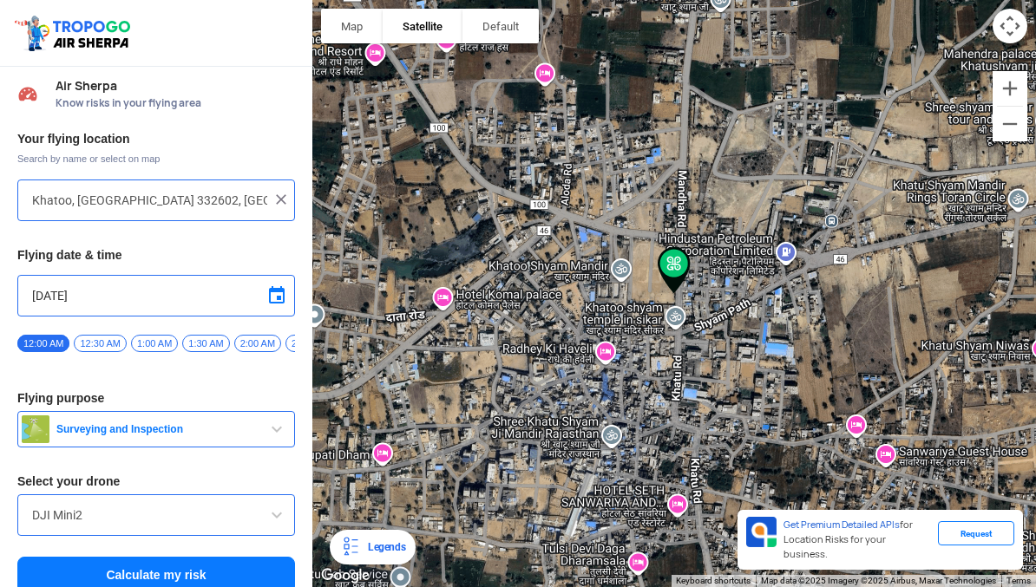
click at [540, 370] on div at bounding box center [674, 293] width 724 height 587
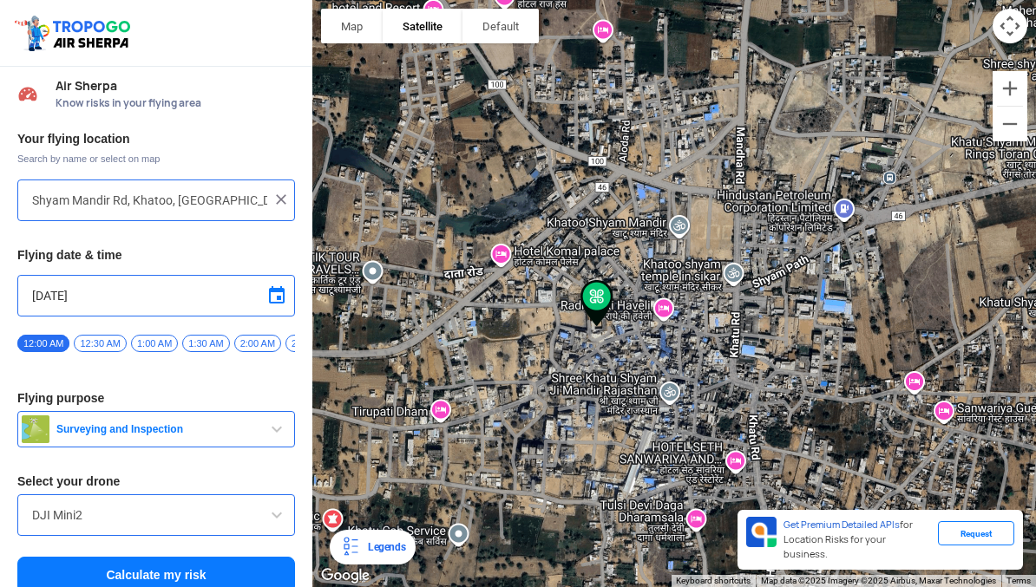
click at [1005, 99] on button "Zoom in" at bounding box center [1009, 88] width 35 height 35
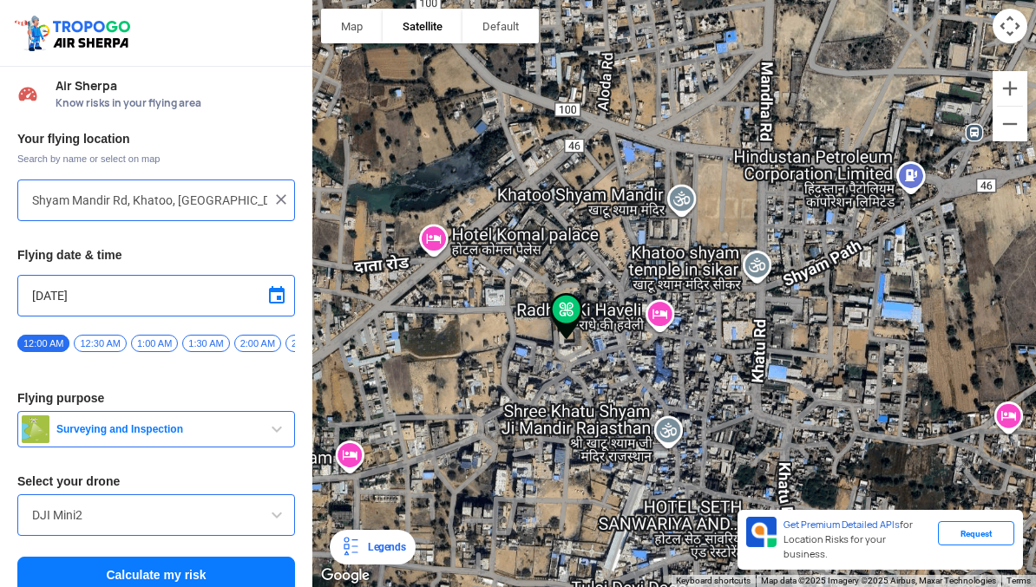
click at [1005, 99] on button "Zoom in" at bounding box center [1009, 88] width 35 height 35
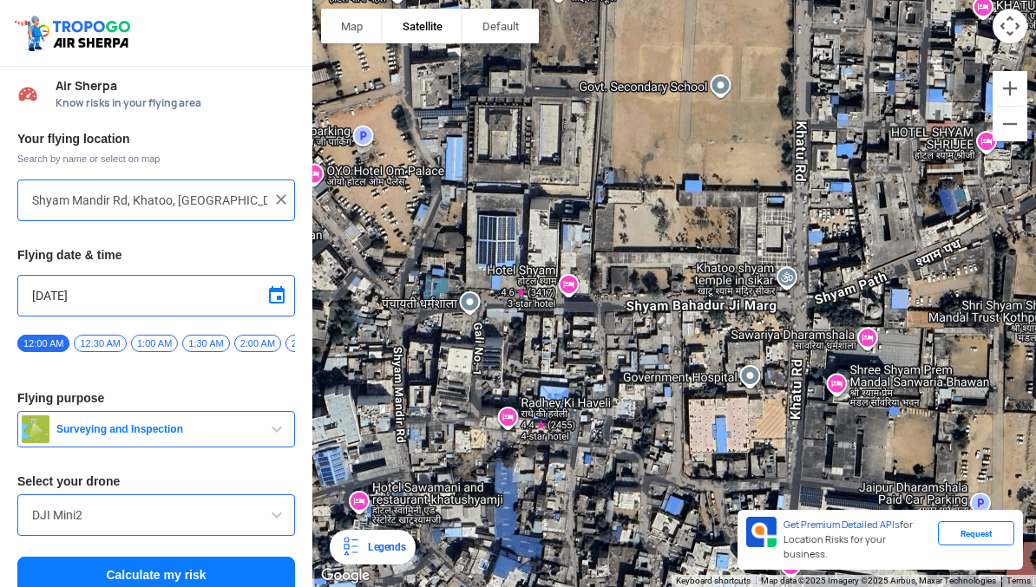
click at [776, 233] on div at bounding box center [674, 293] width 724 height 587
type input "Khatoo, [GEOGRAPHIC_DATA] 332602, [GEOGRAPHIC_DATA]"
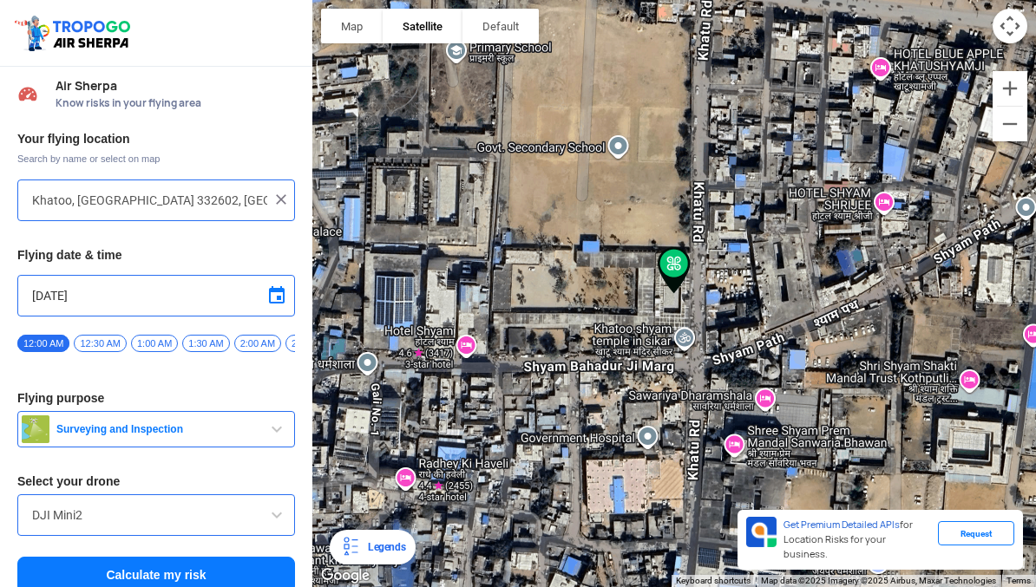
click at [131, 566] on button "Calculate my risk" at bounding box center [156, 575] width 278 height 36
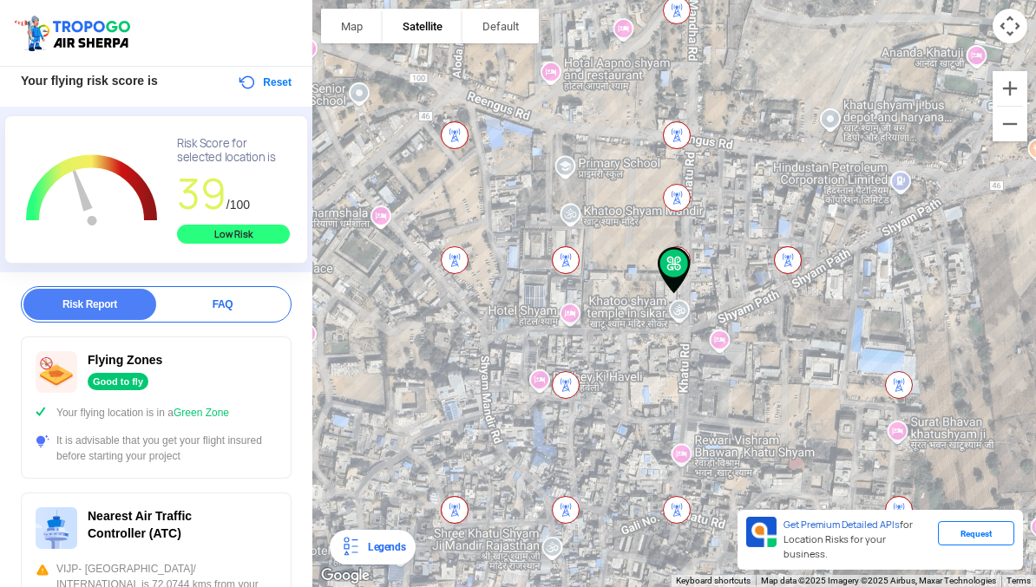
scroll to position [69, 0]
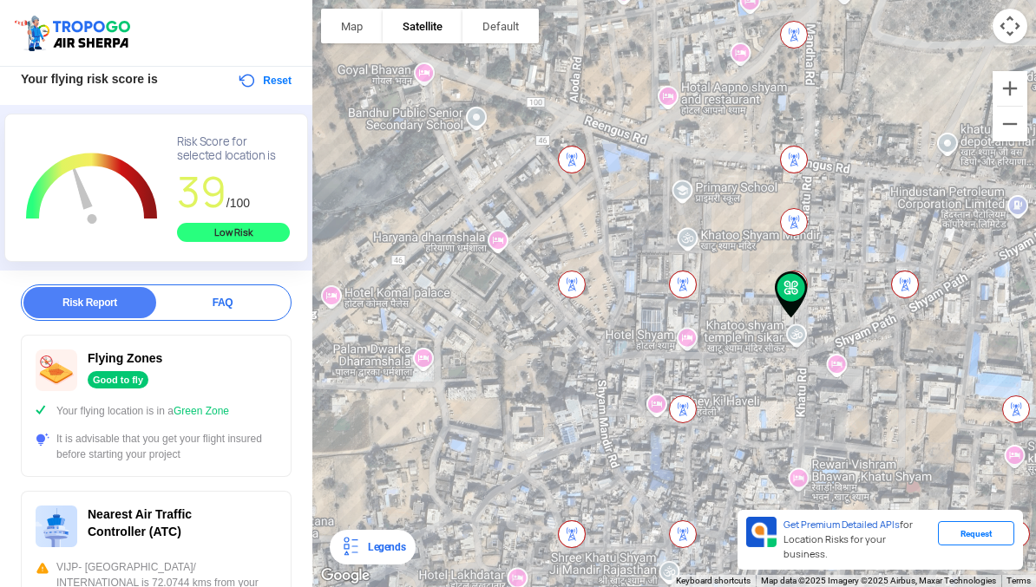
click at [1008, 128] on button "Zoom out" at bounding box center [1009, 124] width 35 height 35
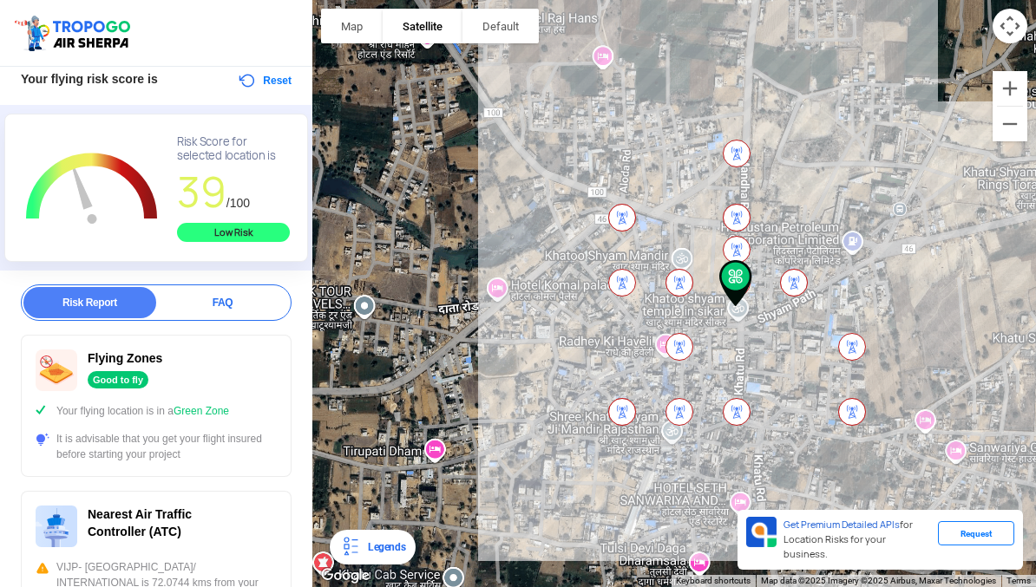
click at [1007, 127] on button "Zoom out" at bounding box center [1009, 124] width 35 height 35
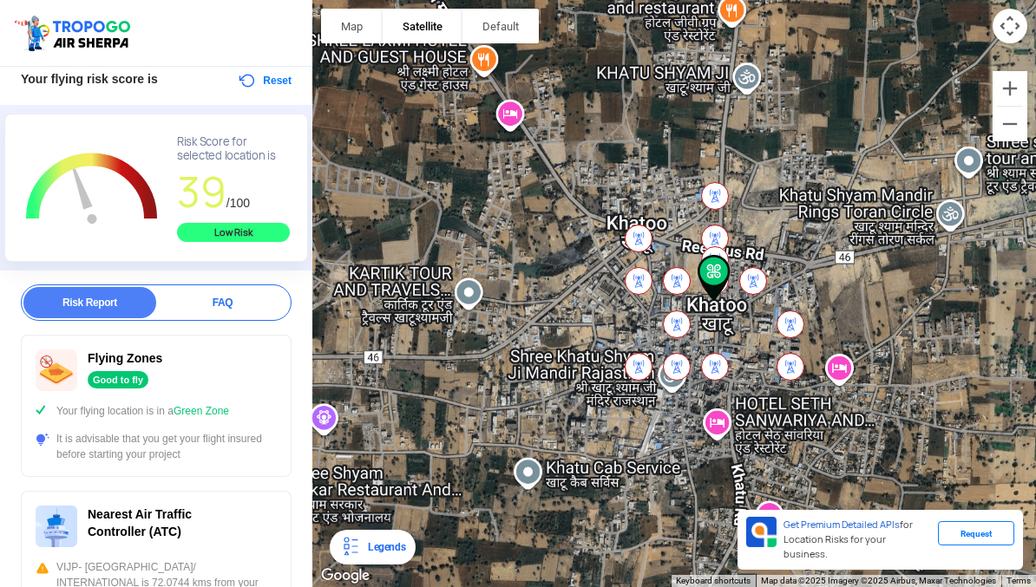
click at [1006, 128] on button "Zoom out" at bounding box center [1009, 124] width 35 height 35
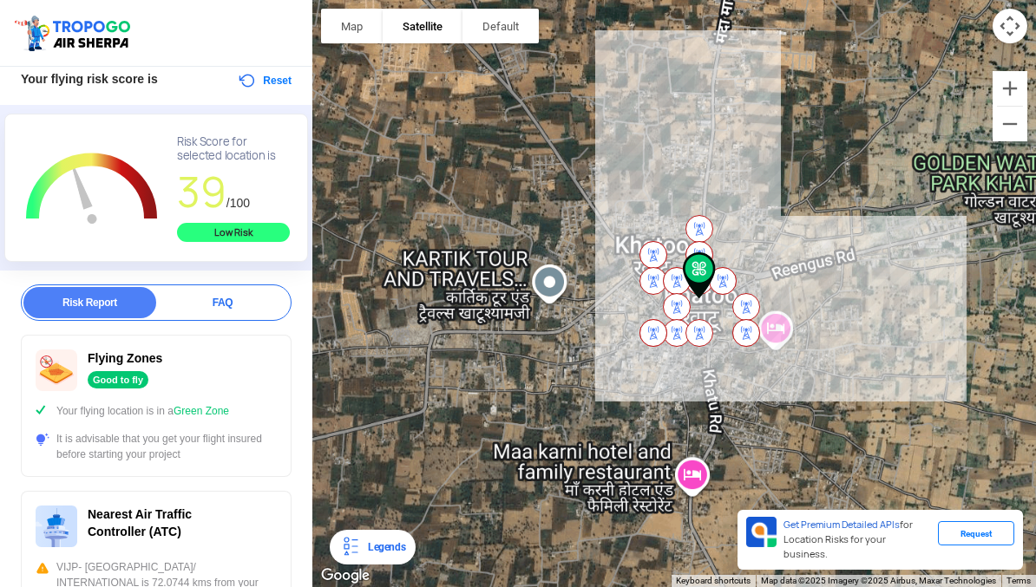
click at [1006, 128] on button "Zoom out" at bounding box center [1009, 124] width 35 height 35
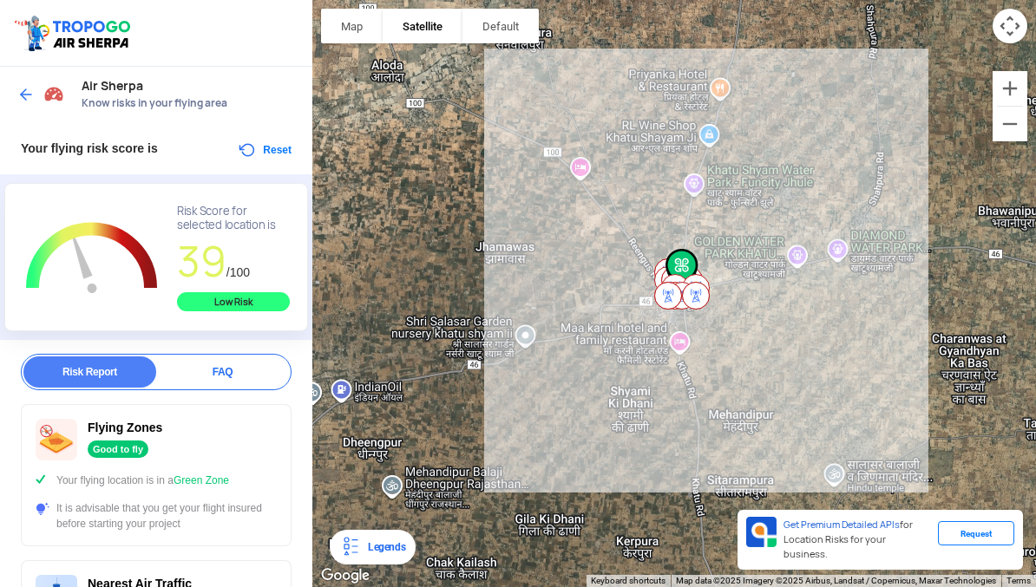
scroll to position [0, 0]
click at [252, 155] on button "Reset" at bounding box center [264, 150] width 55 height 21
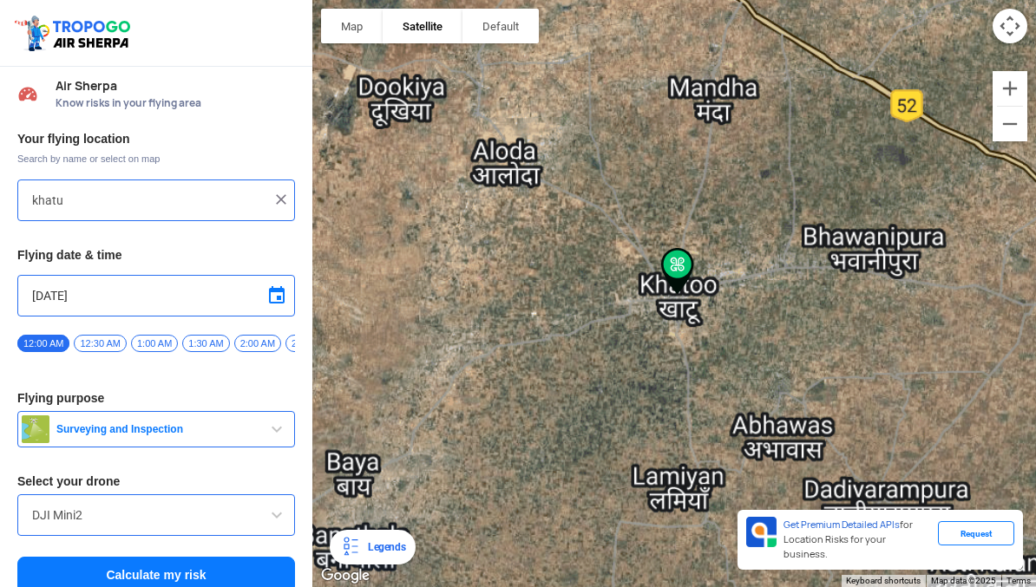
type input "Khatoo, [GEOGRAPHIC_DATA] 332602, [GEOGRAPHIC_DATA]"
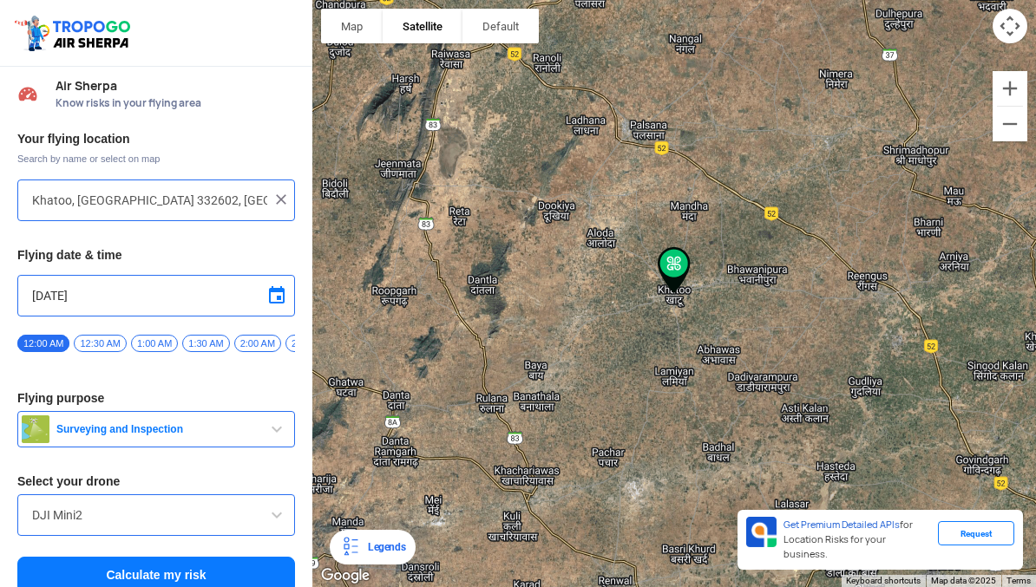
click at [278, 207] on img at bounding box center [280, 199] width 17 height 17
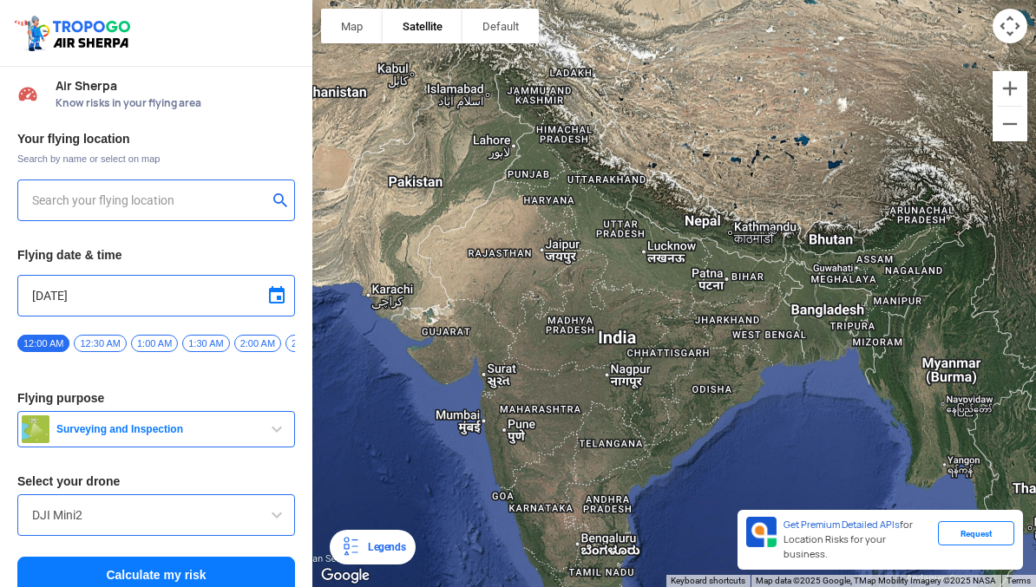
click at [62, 202] on input "text" at bounding box center [149, 200] width 235 height 21
type input "[PERSON_NAME]"
click at [139, 581] on button "Calculate my risk" at bounding box center [156, 575] width 278 height 36
